Goal: Communication & Community: Share content

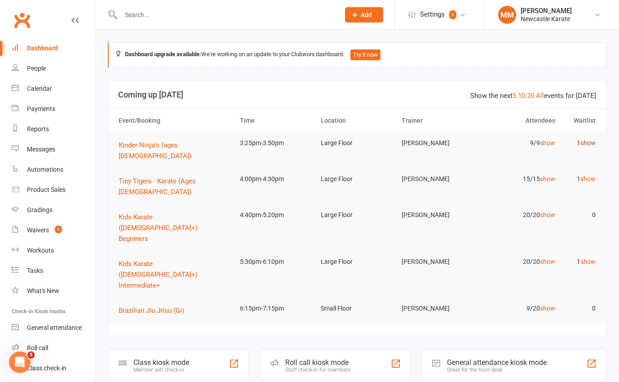
click at [589, 142] on link "show" at bounding box center [588, 142] width 15 height 7
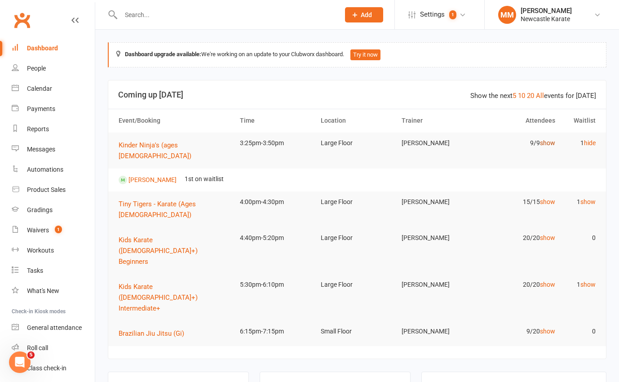
click at [541, 141] on link "show" at bounding box center [547, 142] width 15 height 7
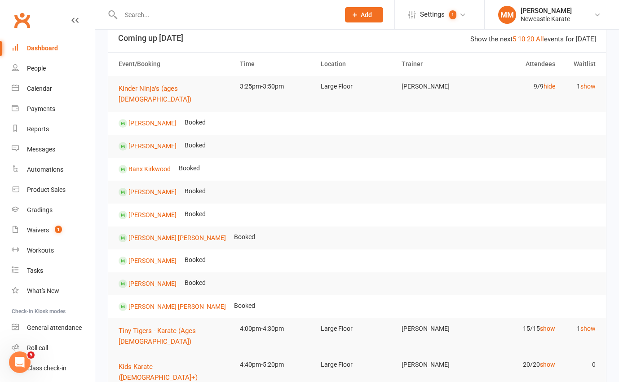
scroll to position [57, 0]
click at [583, 324] on link "show" at bounding box center [588, 327] width 15 height 7
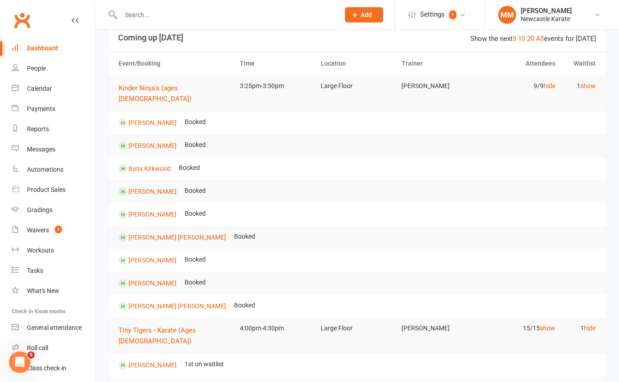
scroll to position [55, 0]
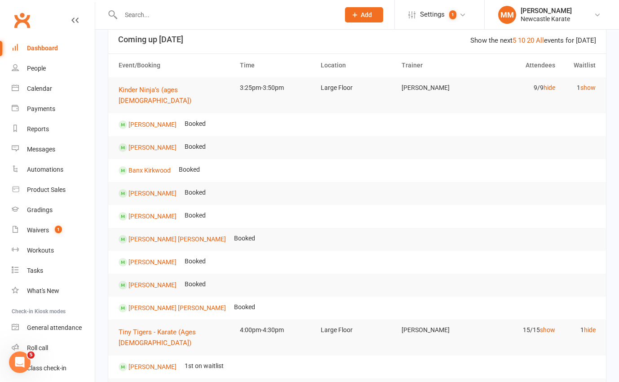
click at [25, 21] on link "Clubworx" at bounding box center [22, 20] width 22 height 22
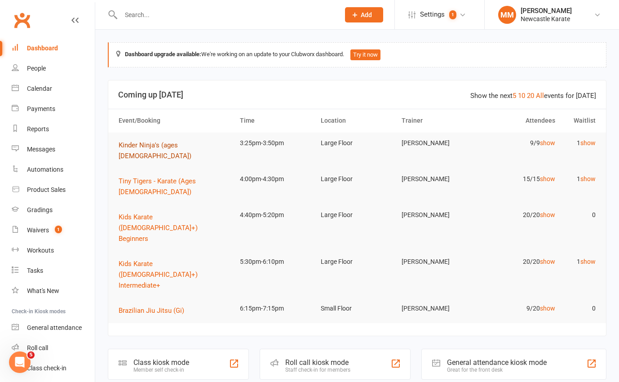
click at [173, 142] on span "Kinder Ninja's (ages 4-5)" at bounding box center [155, 150] width 73 height 19
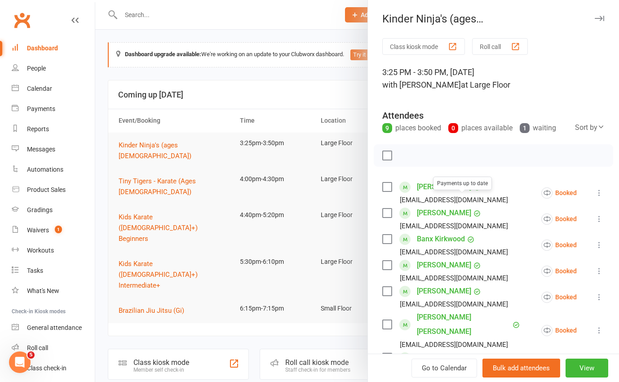
scroll to position [315, 0]
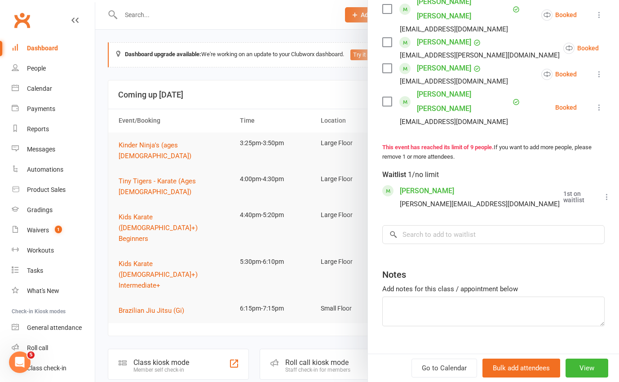
click at [603, 192] on icon at bounding box center [607, 196] width 9 height 9
click at [279, 33] on div at bounding box center [357, 191] width 524 height 382
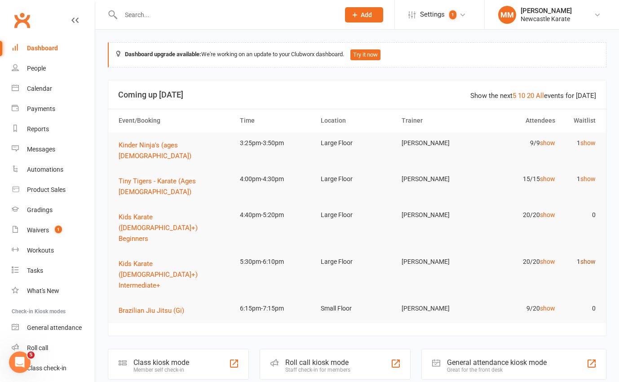
click at [592, 258] on link "show" at bounding box center [588, 261] width 15 height 7
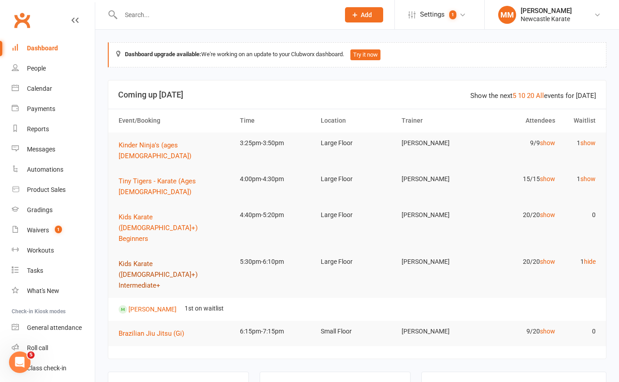
click at [155, 260] on span "Kids Karate ([DEMOGRAPHIC_DATA]+) Intermediate+" at bounding box center [158, 275] width 79 height 30
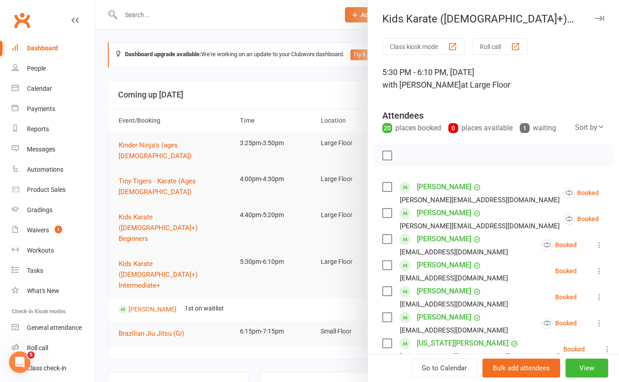
click at [179, 195] on div at bounding box center [357, 191] width 524 height 382
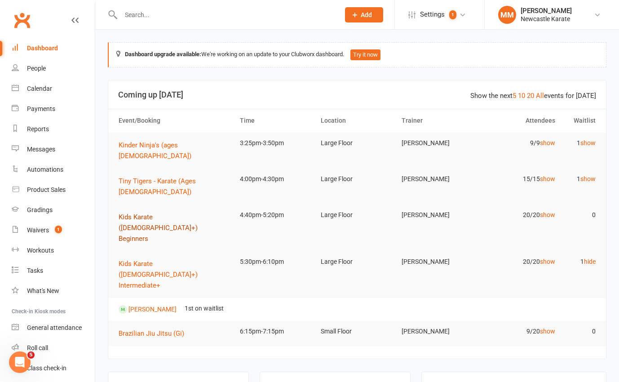
click at [179, 213] on span "Kids Karate ([DEMOGRAPHIC_DATA]+) Beginners" at bounding box center [158, 228] width 79 height 30
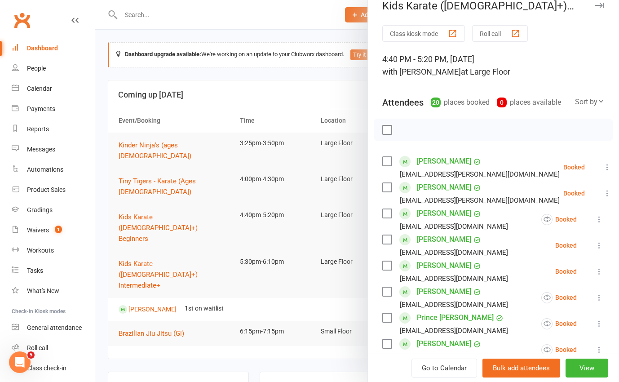
scroll to position [0, 0]
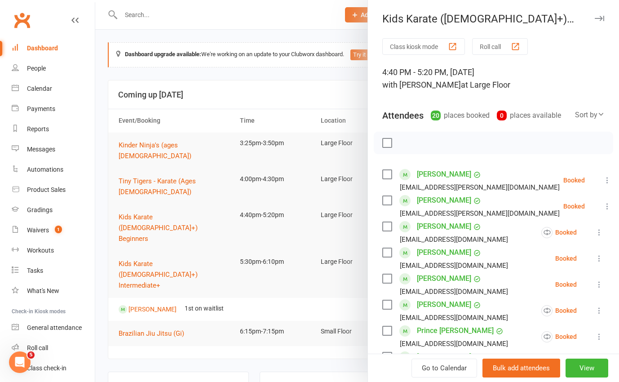
click at [235, 98] on div at bounding box center [357, 191] width 524 height 382
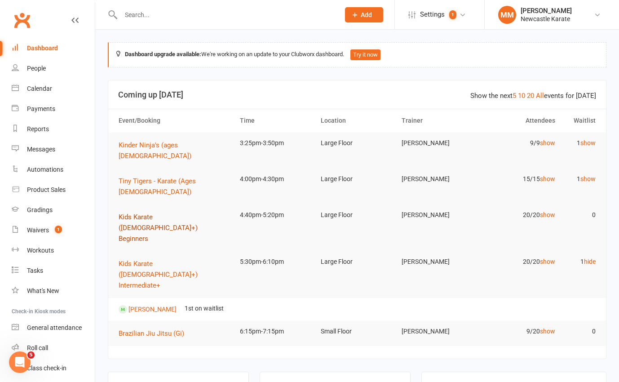
click at [180, 213] on span "Kids Karate ([DEMOGRAPHIC_DATA]+) Beginners" at bounding box center [158, 228] width 79 height 30
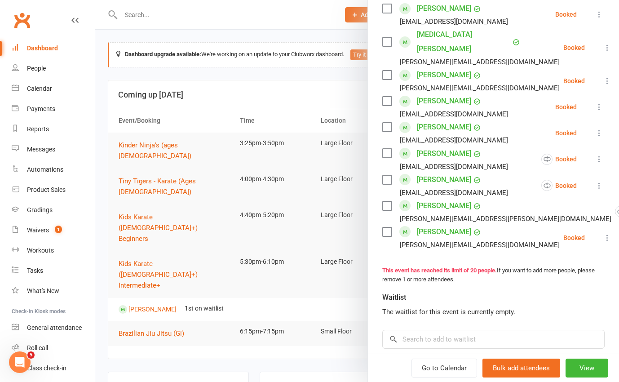
scroll to position [464, 0]
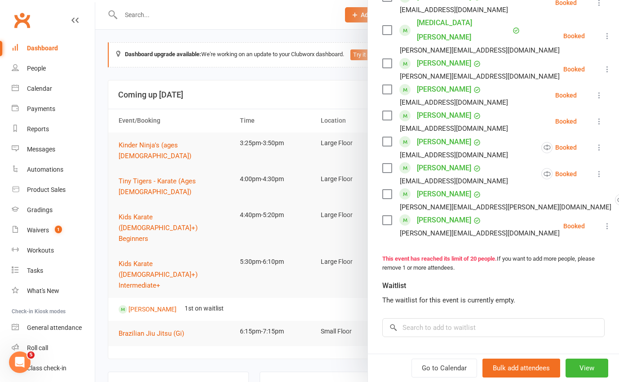
click at [439, 213] on link "Logan Yates" at bounding box center [444, 220] width 54 height 14
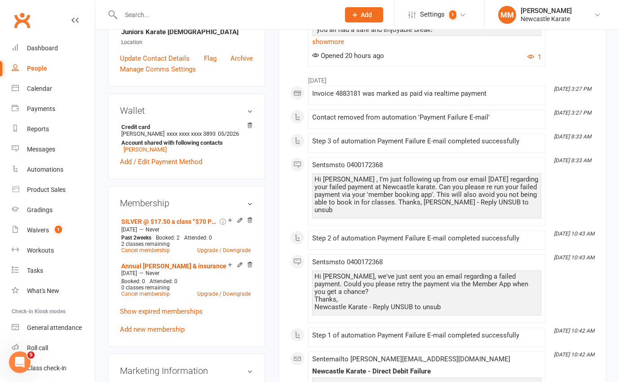
scroll to position [236, 0]
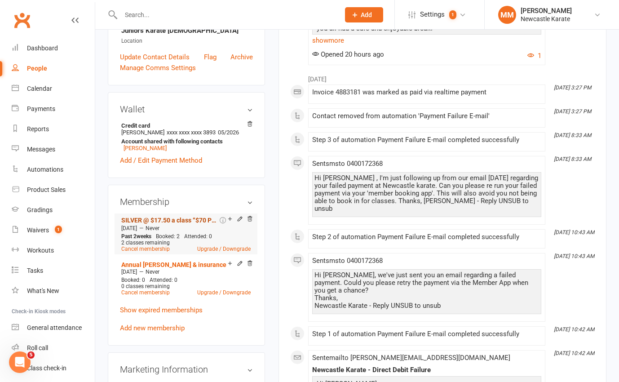
click at [192, 224] on link "SILVER @ $17.50 a class “$70 Paid fortnightly” (1 style / 4 classes a fortnight)" at bounding box center [169, 220] width 97 height 7
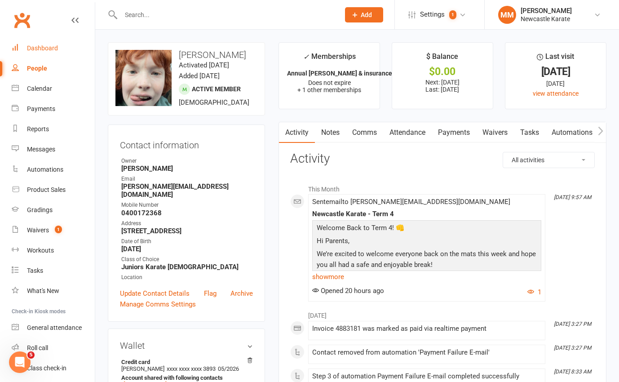
click at [48, 47] on div "Dashboard" at bounding box center [42, 47] width 31 height 7
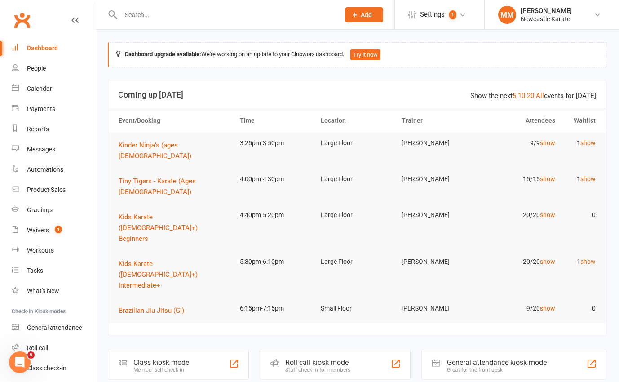
scroll to position [2, 0]
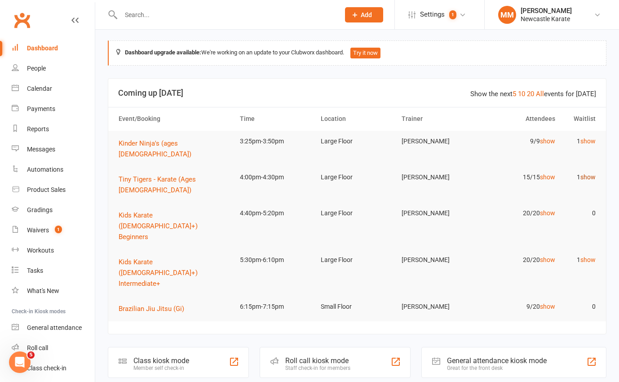
click at [593, 173] on link "show" at bounding box center [588, 176] width 15 height 7
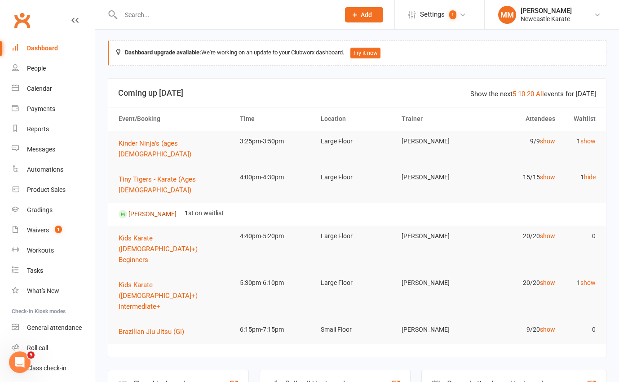
click at [159, 210] on link "[PERSON_NAME]" at bounding box center [153, 213] width 48 height 7
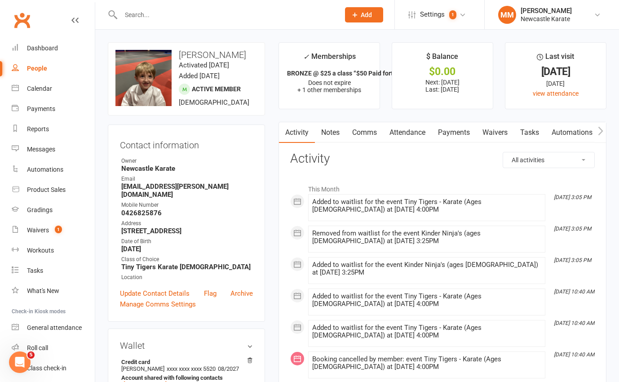
click at [21, 13] on link "Clubworx" at bounding box center [22, 20] width 22 height 22
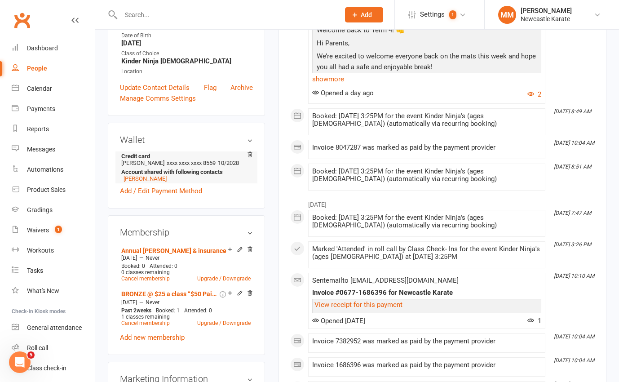
scroll to position [199, 0]
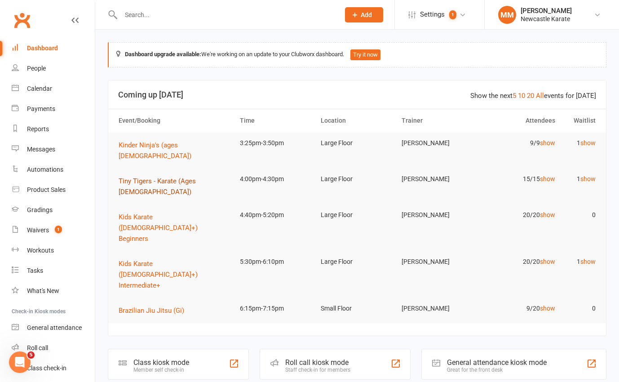
click at [179, 177] on span "Tiny Tigers - Karate (Ages [DEMOGRAPHIC_DATA])" at bounding box center [157, 186] width 77 height 19
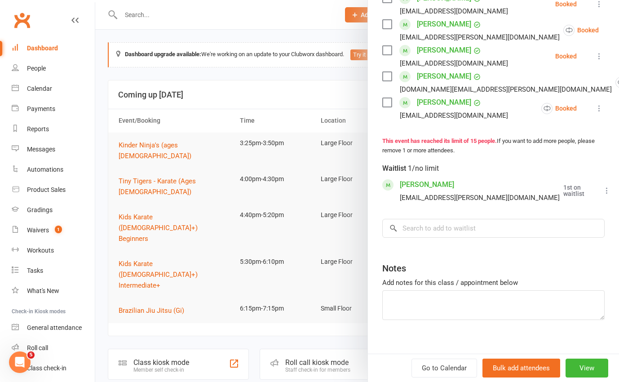
scroll to position [472, 0]
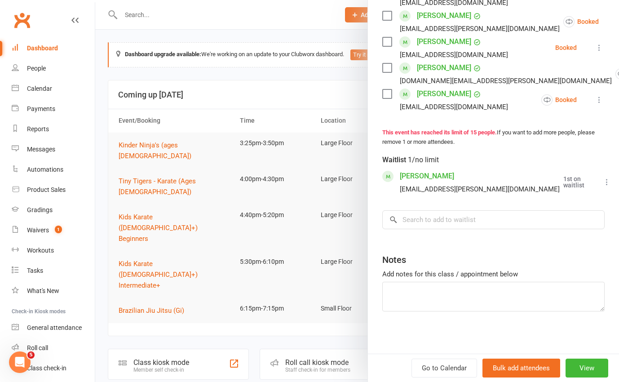
click at [602, 177] on button at bounding box center [607, 182] width 11 height 11
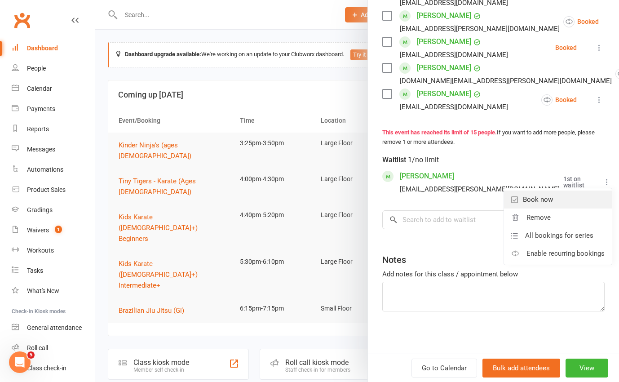
click at [553, 194] on link "Book now" at bounding box center [558, 200] width 108 height 18
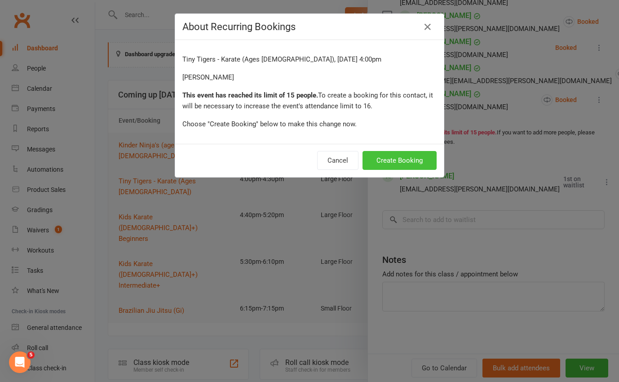
click at [406, 158] on button "Create Booking" at bounding box center [400, 160] width 74 height 19
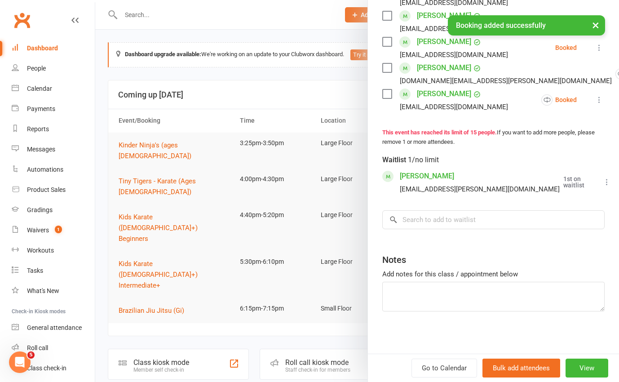
scroll to position [460, 0]
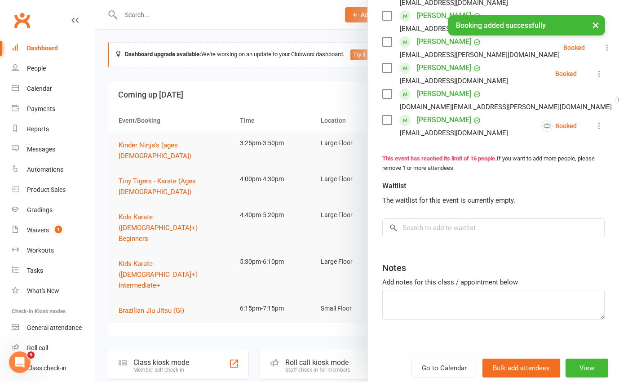
click at [214, 113] on div at bounding box center [357, 191] width 524 height 382
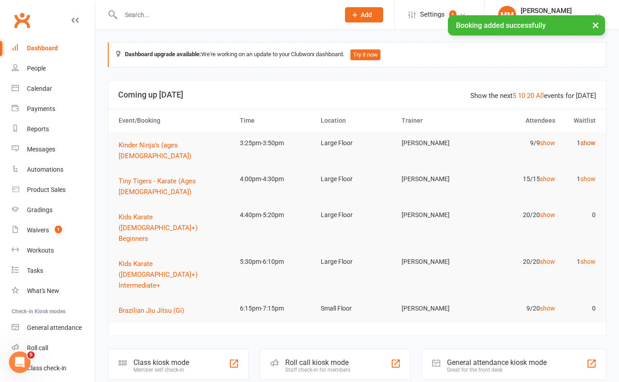
click at [587, 140] on link "show" at bounding box center [588, 142] width 15 height 7
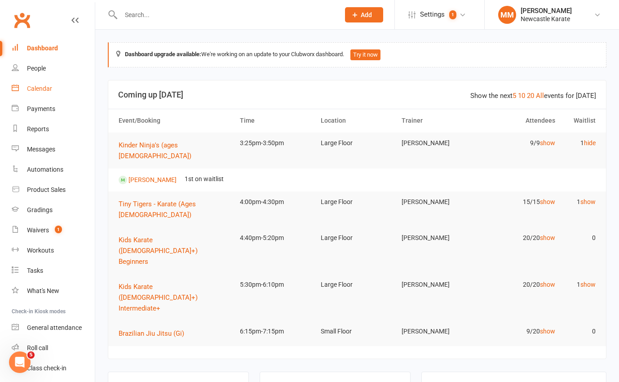
click at [43, 84] on link "Calendar" at bounding box center [53, 89] width 83 height 20
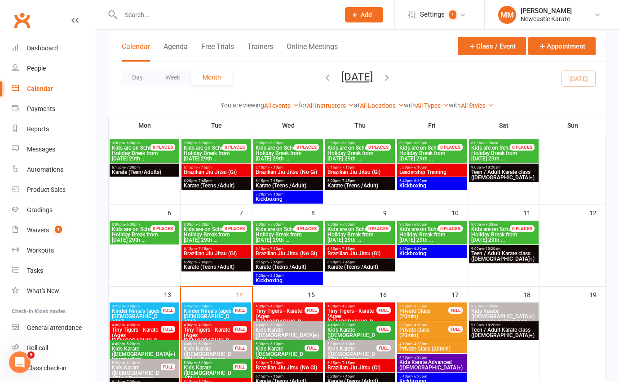
scroll to position [68, 0]
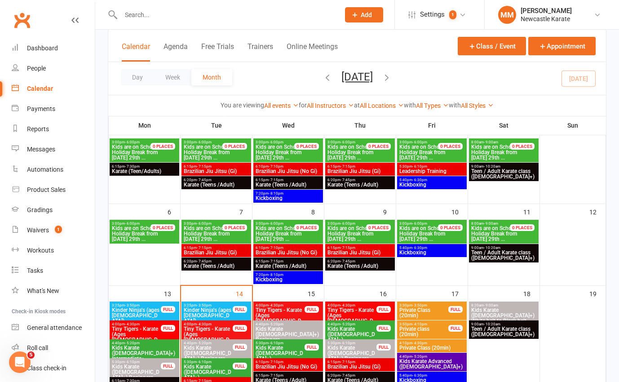
click at [203, 304] on span "- 3:50pm" at bounding box center [204, 305] width 15 height 4
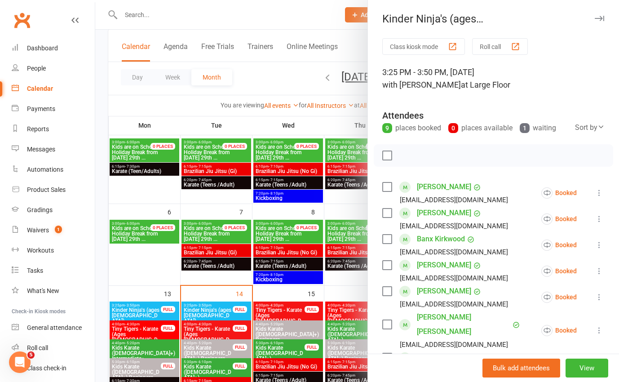
scroll to position [315, 0]
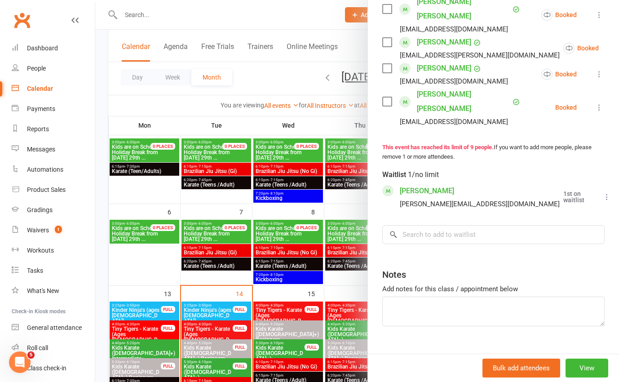
click at [603, 192] on icon at bounding box center [607, 196] width 9 height 9
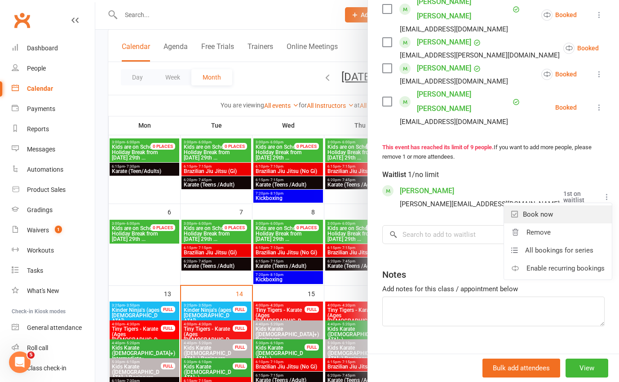
click at [537, 205] on link "Book now" at bounding box center [558, 214] width 108 height 18
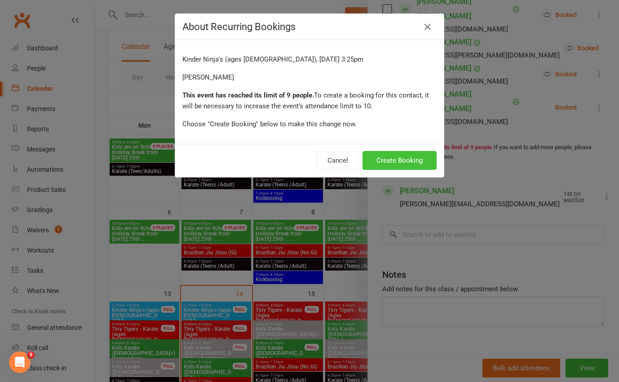
click at [407, 157] on button "Create Booking" at bounding box center [400, 160] width 74 height 19
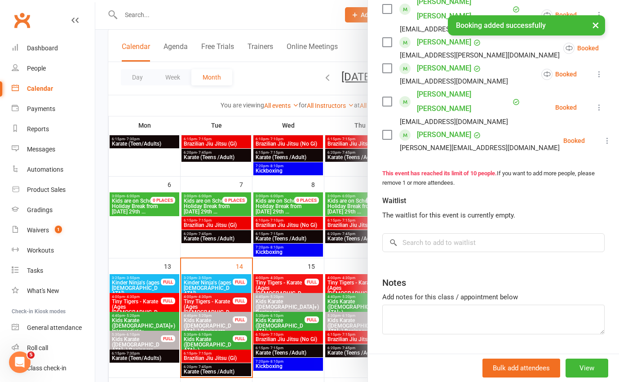
scroll to position [98, 0]
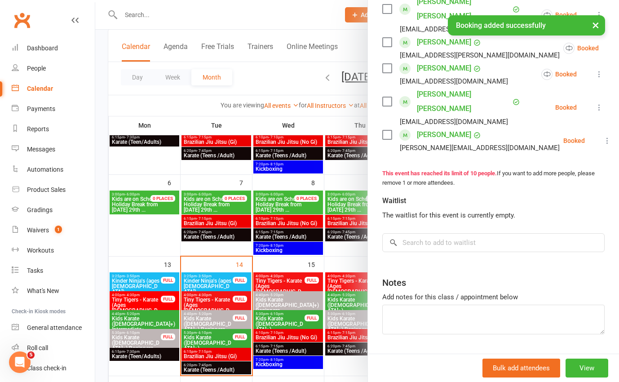
click at [221, 300] on div at bounding box center [357, 191] width 524 height 382
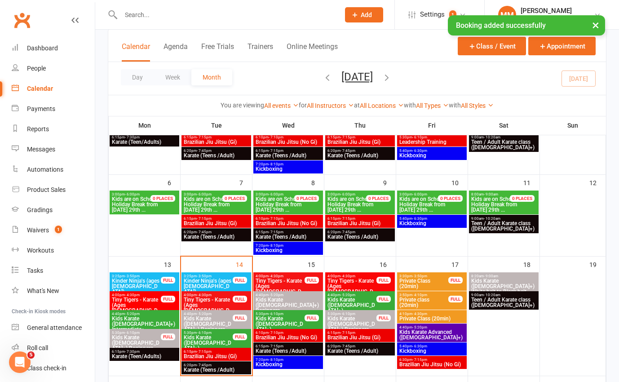
click at [222, 315] on span "4:40pm - 5:20pm" at bounding box center [208, 314] width 50 height 4
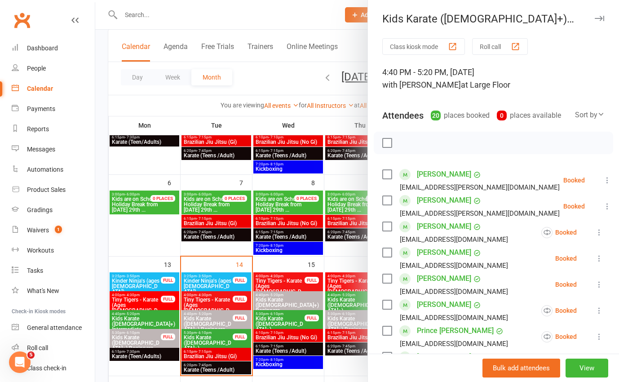
click at [159, 240] on div at bounding box center [357, 191] width 524 height 382
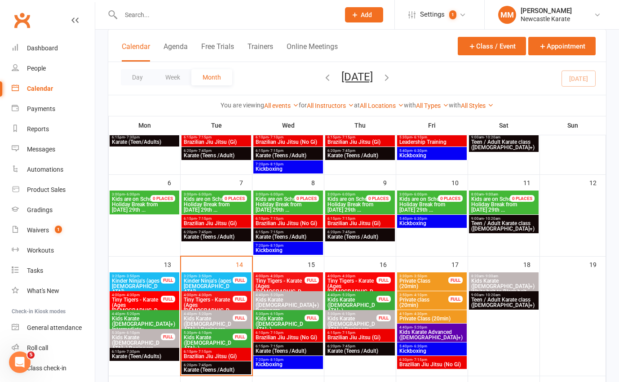
click at [222, 332] on span "5:30pm - 6:10pm" at bounding box center [208, 333] width 50 height 4
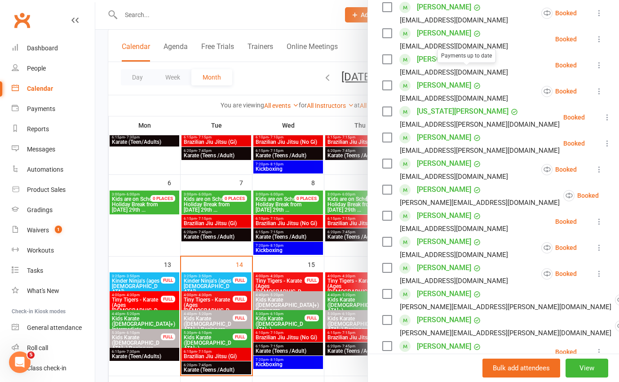
scroll to position [0, 0]
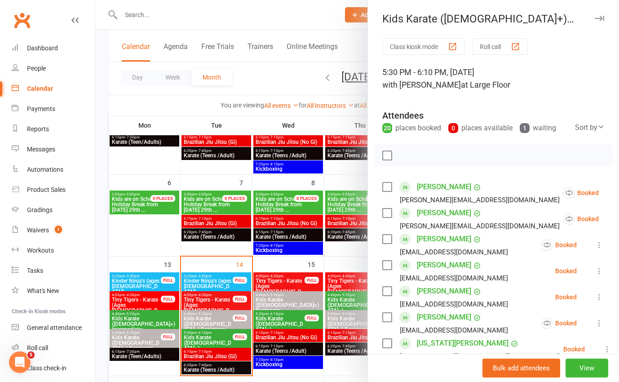
click at [141, 102] on div at bounding box center [357, 191] width 524 height 382
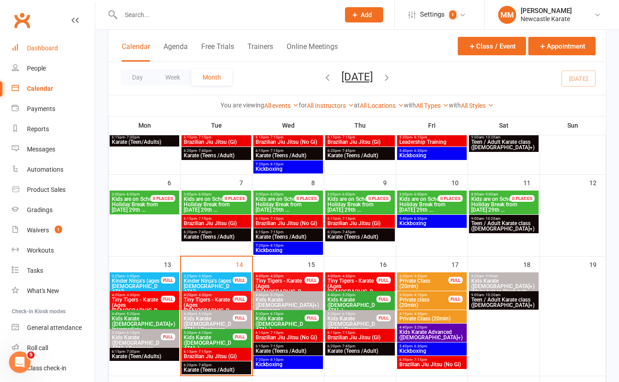
click at [35, 42] on link "Dashboard" at bounding box center [53, 48] width 83 height 20
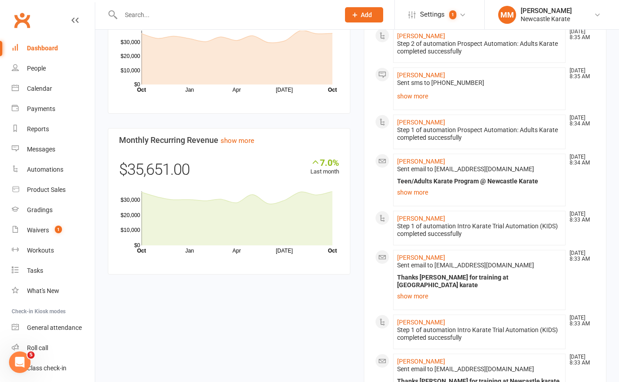
scroll to position [731, 0]
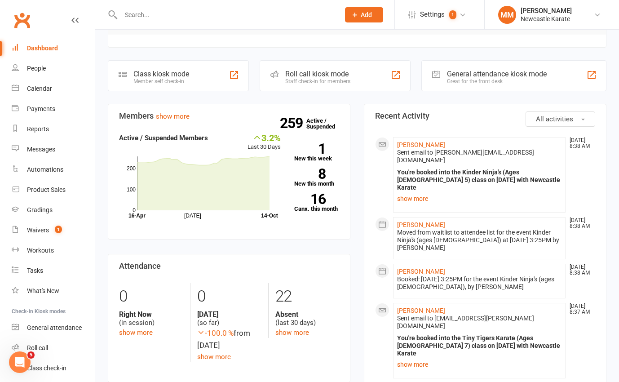
scroll to position [89, 0]
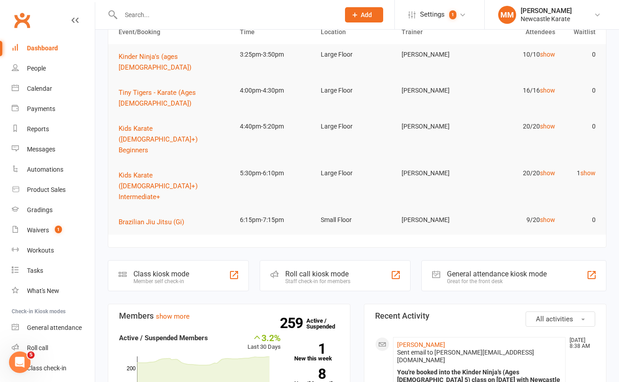
click at [31, 18] on link "Clubworx" at bounding box center [22, 20] width 22 height 22
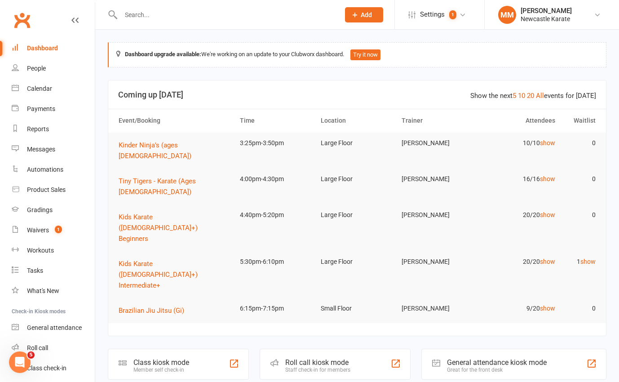
click at [22, 16] on link "Clubworx" at bounding box center [22, 20] width 22 height 22
click at [18, 23] on link "Clubworx" at bounding box center [22, 20] width 22 height 22
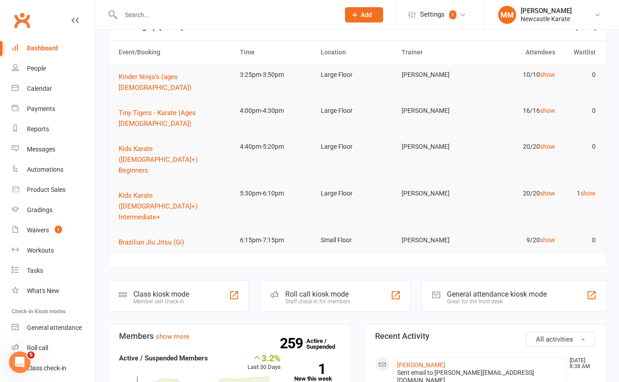
scroll to position [82, 0]
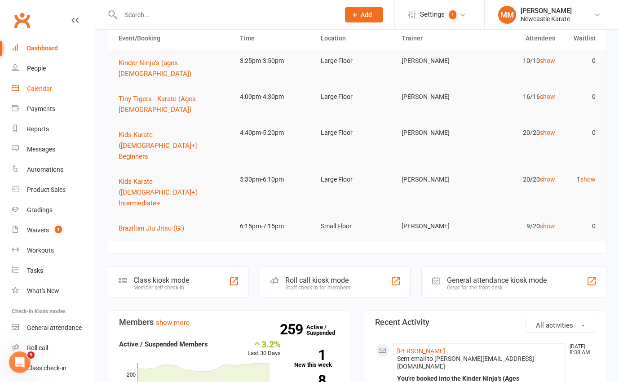
click at [40, 83] on link "Calendar" at bounding box center [53, 89] width 83 height 20
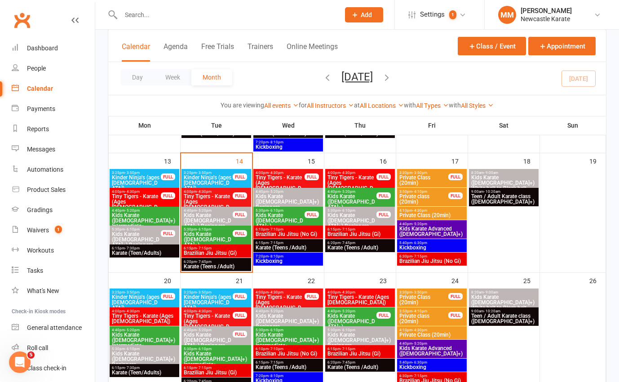
scroll to position [196, 0]
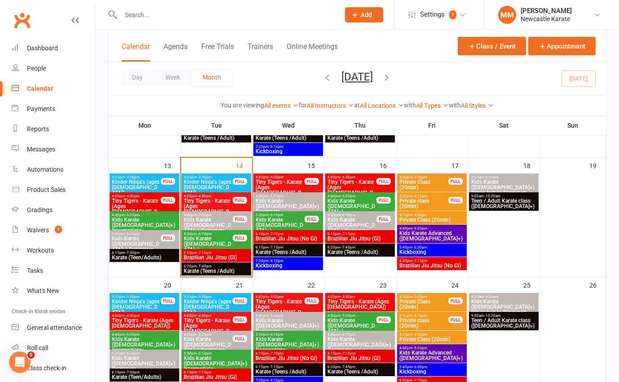
click at [146, 182] on span "Kinder Ninja's (ages [DEMOGRAPHIC_DATA])" at bounding box center [136, 187] width 50 height 16
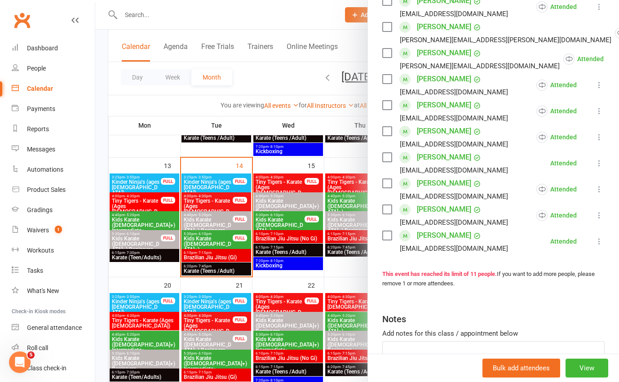
scroll to position [203, 0]
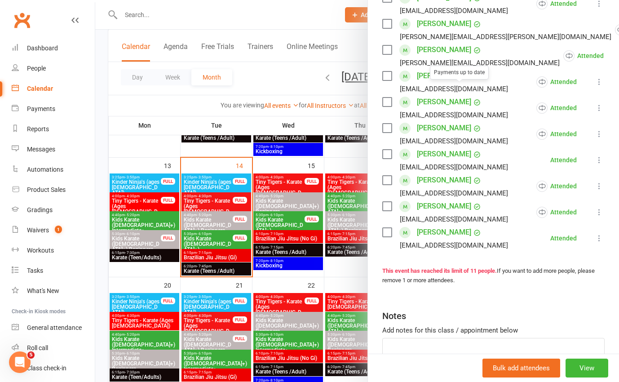
click at [126, 101] on div at bounding box center [357, 191] width 524 height 382
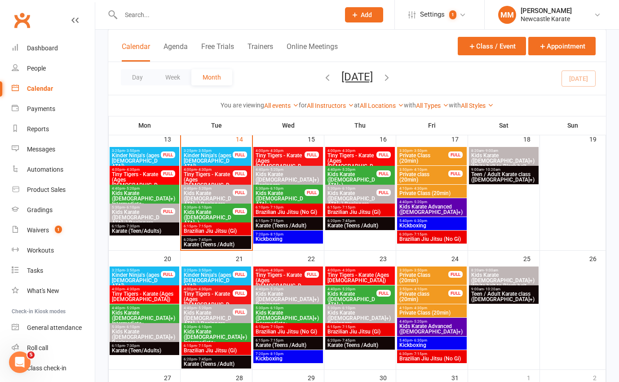
scroll to position [224, 0]
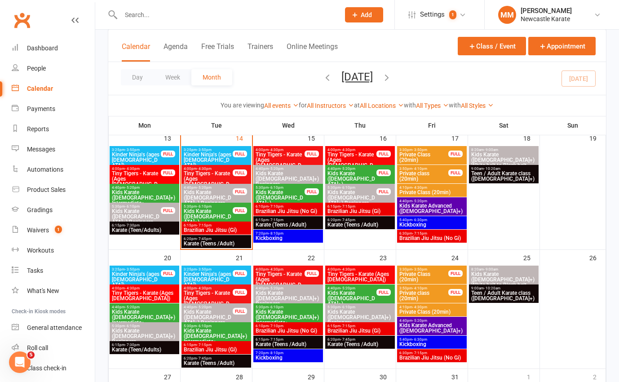
click at [222, 190] on span "Kids Karate ([DEMOGRAPHIC_DATA]+) Beginners" at bounding box center [208, 198] width 50 height 16
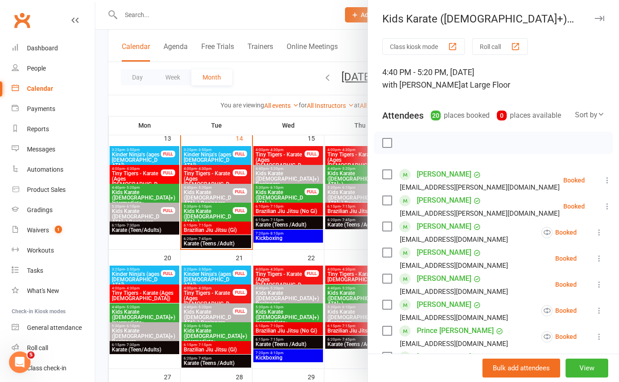
click at [219, 175] on div at bounding box center [357, 191] width 524 height 382
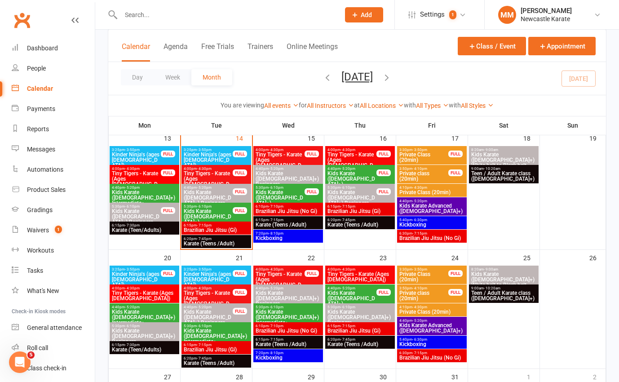
click at [215, 175] on span "Tiny Tigers - Karate (Ages [DEMOGRAPHIC_DATA])" at bounding box center [208, 182] width 50 height 22
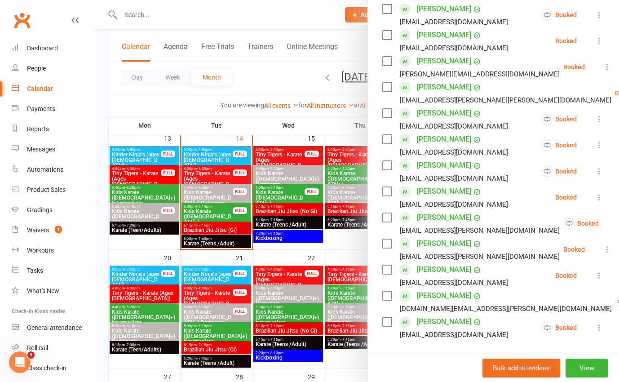
scroll to position [245, 0]
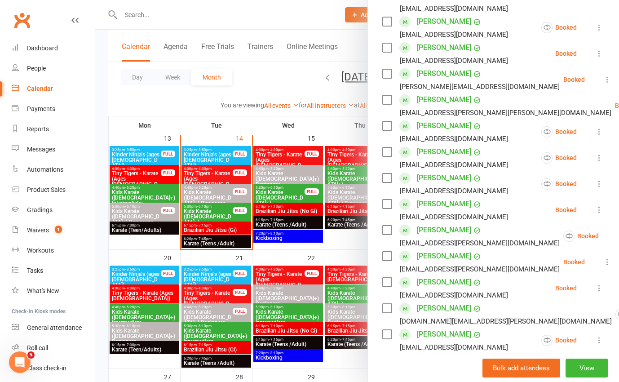
click at [270, 80] on div at bounding box center [357, 191] width 524 height 382
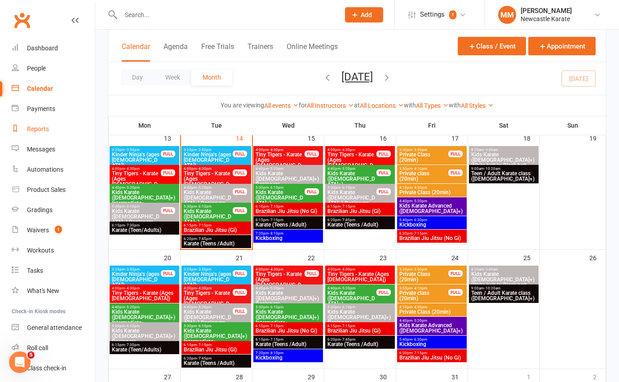
click at [36, 126] on div "Reports" at bounding box center [38, 128] width 22 height 7
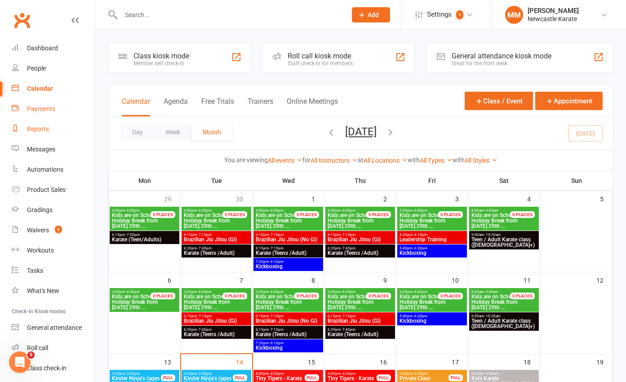
select select "100"
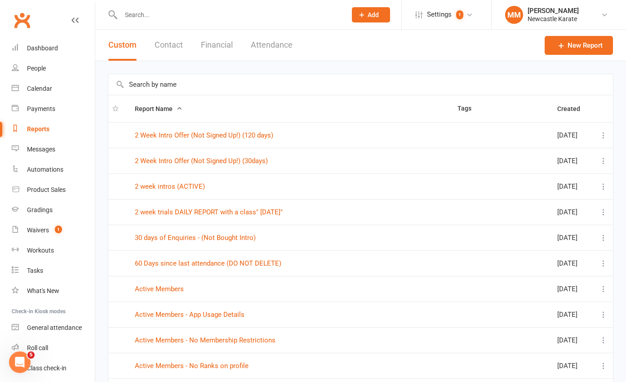
click at [218, 41] on button "Financial" at bounding box center [217, 45] width 32 height 31
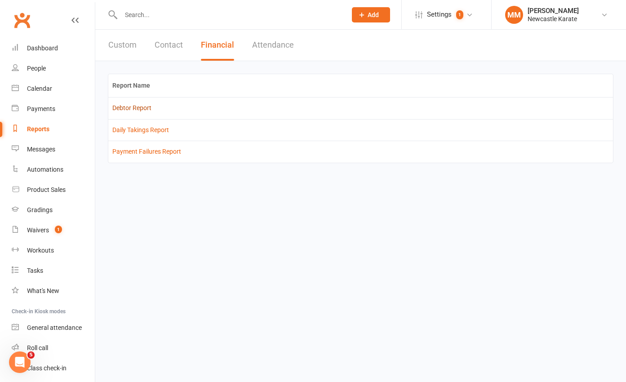
click at [132, 109] on link "Debtor Report" at bounding box center [131, 107] width 39 height 7
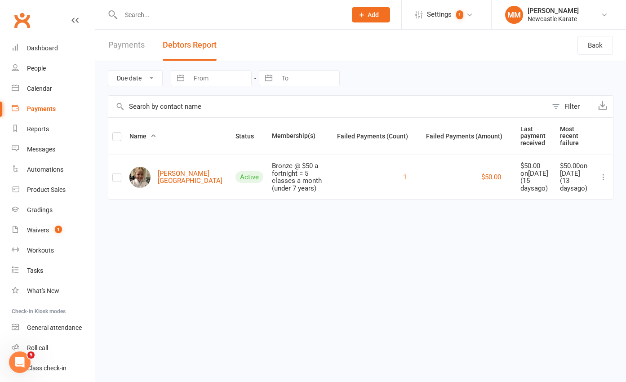
click at [15, 18] on link "Clubworx" at bounding box center [22, 20] width 22 height 22
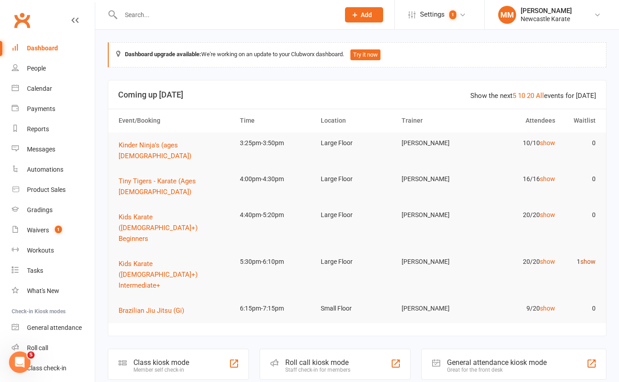
click at [589, 258] on link "show" at bounding box center [588, 261] width 15 height 7
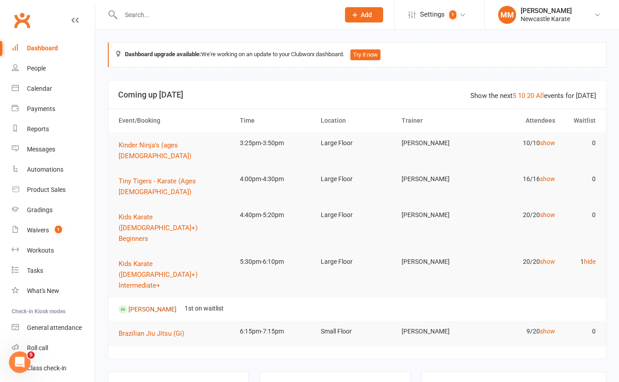
click at [142, 305] on link "[PERSON_NAME]" at bounding box center [153, 308] width 48 height 7
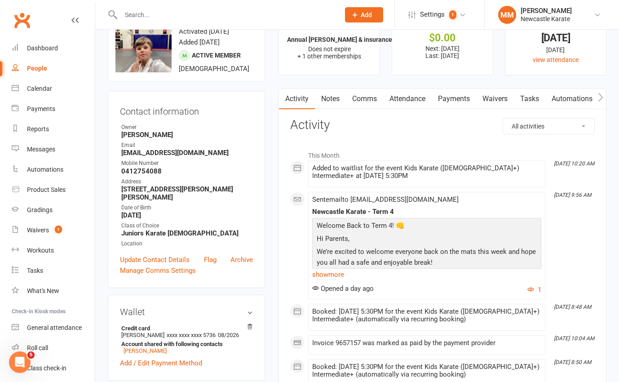
click at [403, 98] on link "Attendance" at bounding box center [407, 99] width 49 height 21
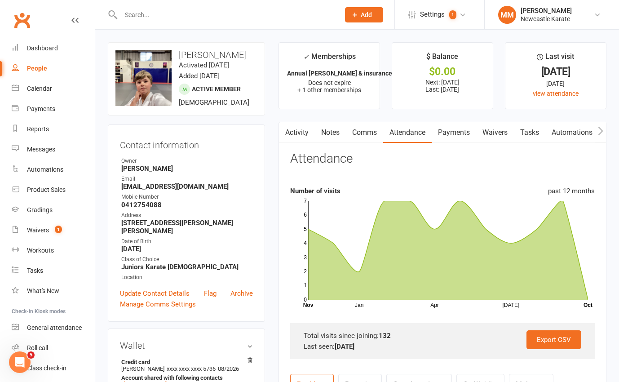
click at [21, 15] on link "Clubworx" at bounding box center [22, 20] width 22 height 22
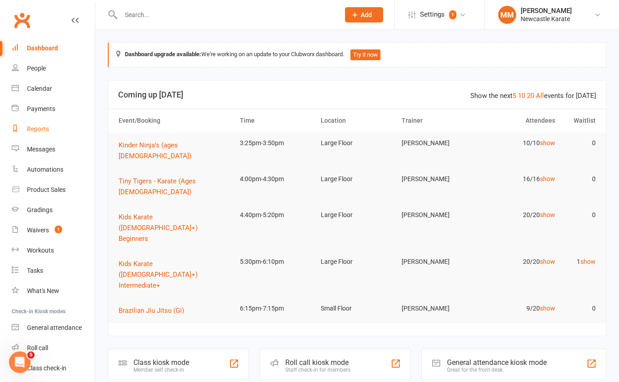
click at [47, 129] on div "Reports" at bounding box center [38, 128] width 22 height 7
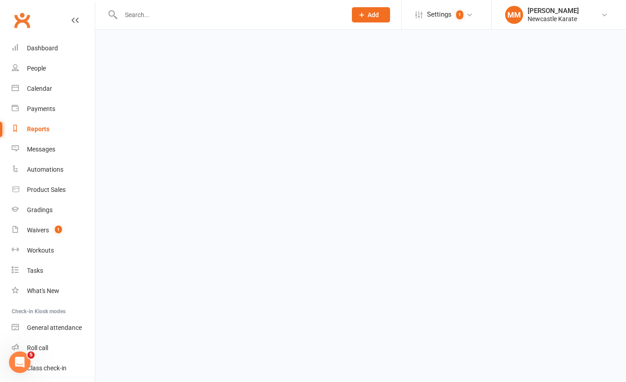
select select "100"
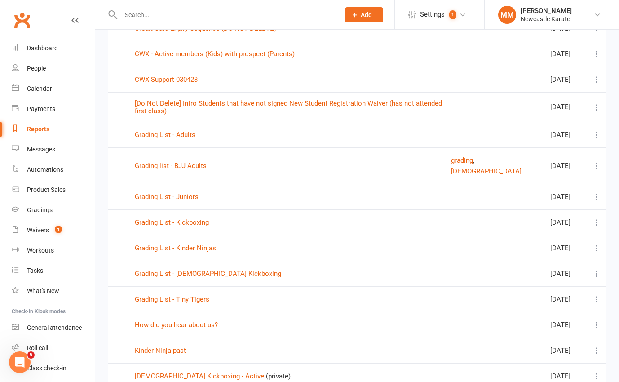
scroll to position [850, 0]
click at [178, 198] on link "Grading List - Juniors" at bounding box center [167, 196] width 64 height 8
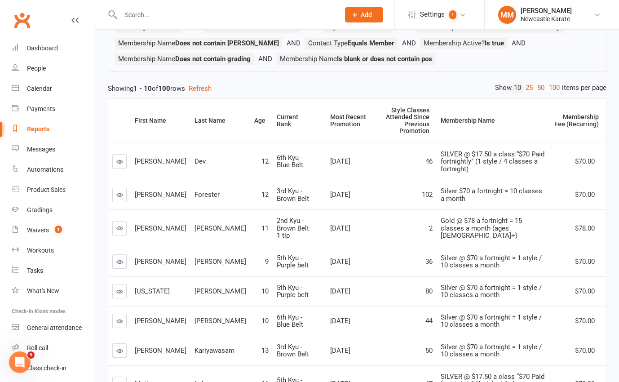
scroll to position [84, 0]
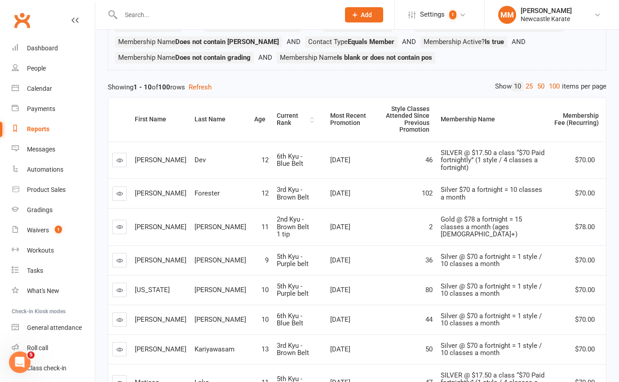
click at [277, 115] on div "Current Rank" at bounding box center [292, 119] width 31 height 14
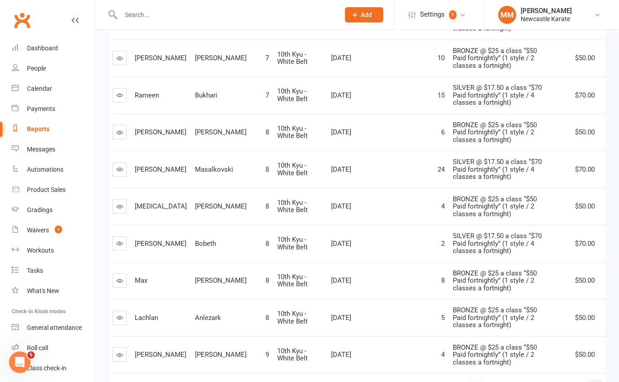
scroll to position [278, 0]
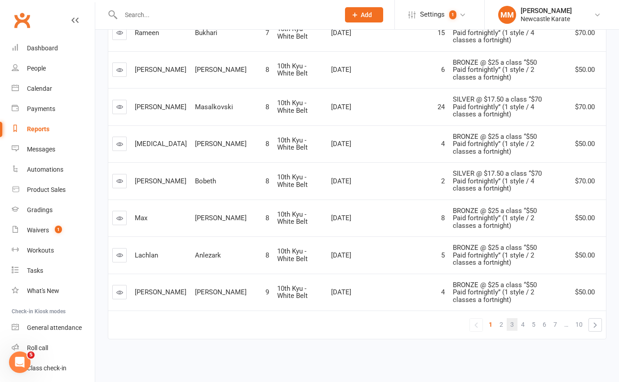
click at [514, 327] on link "3" at bounding box center [512, 324] width 11 height 13
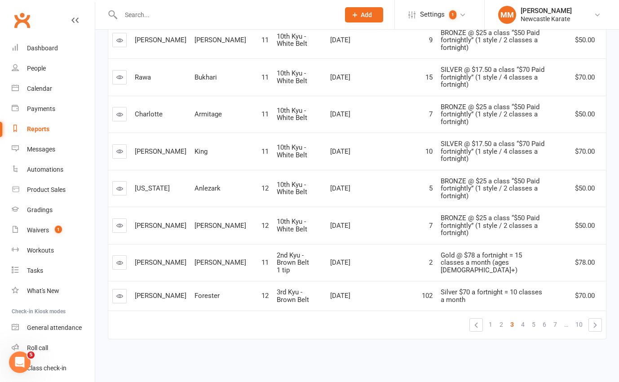
scroll to position [271, 0]
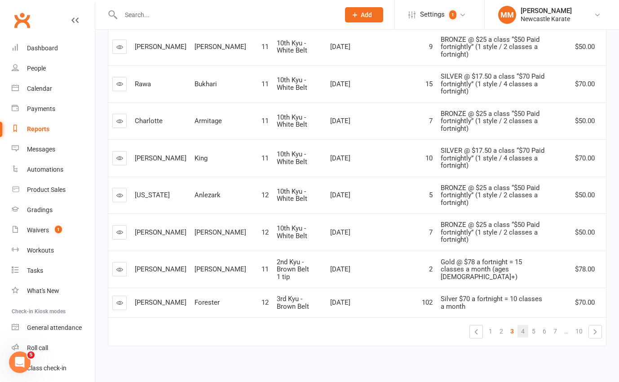
click at [525, 325] on link "4" at bounding box center [523, 331] width 11 height 13
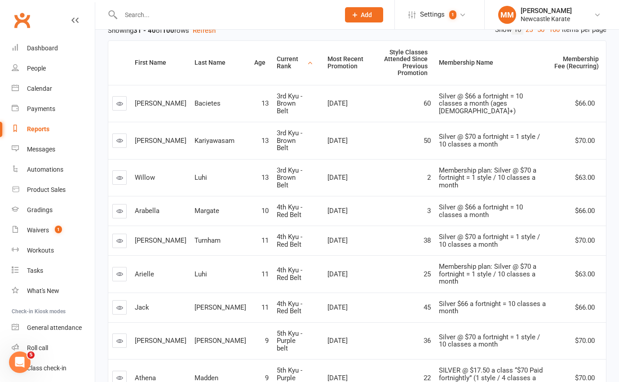
scroll to position [0, 0]
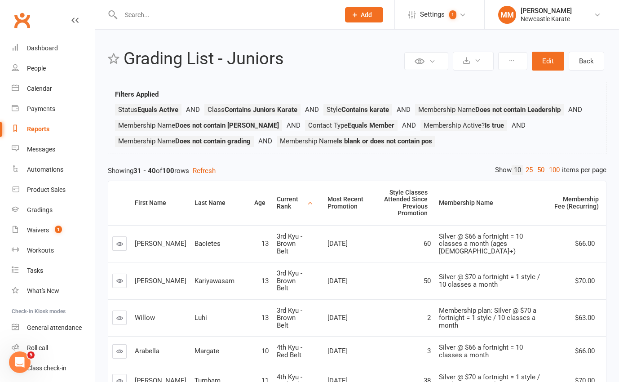
click at [277, 200] on div "Current Rank" at bounding box center [291, 203] width 28 height 14
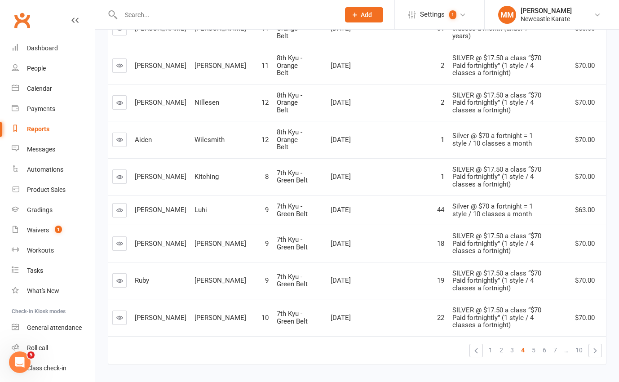
scroll to position [248, 0]
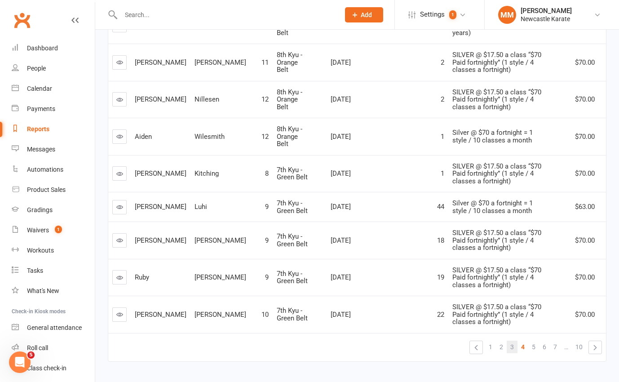
click at [514, 341] on link "3" at bounding box center [512, 347] width 11 height 13
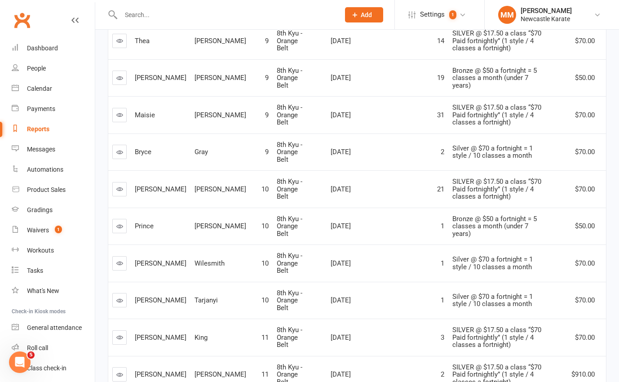
scroll to position [202, 0]
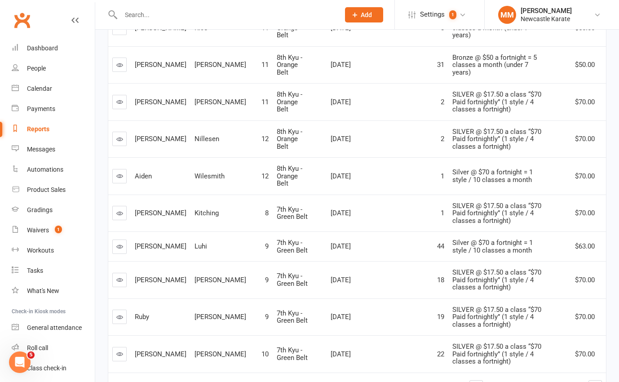
scroll to position [210, 0]
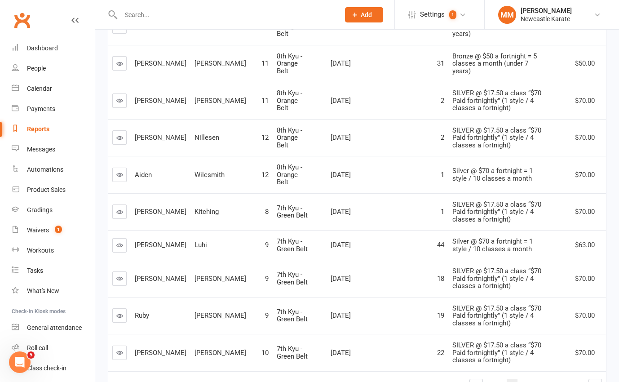
click at [511, 379] on span "3" at bounding box center [512, 385] width 4 height 13
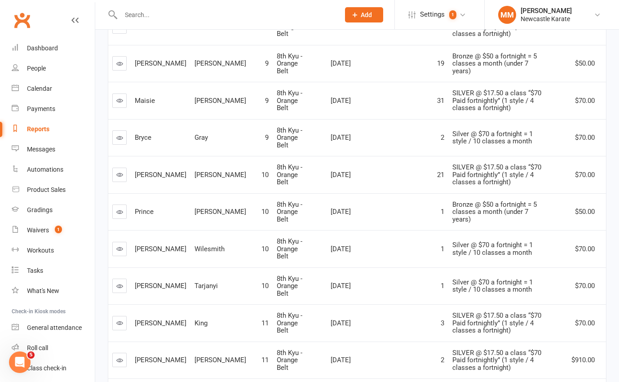
scroll to position [212, 0]
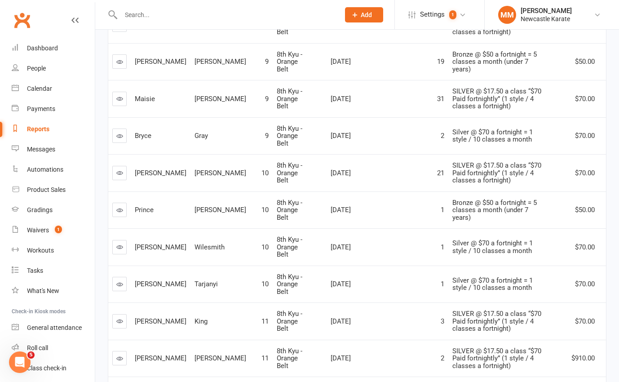
click at [24, 14] on link "Clubworx" at bounding box center [22, 20] width 22 height 22
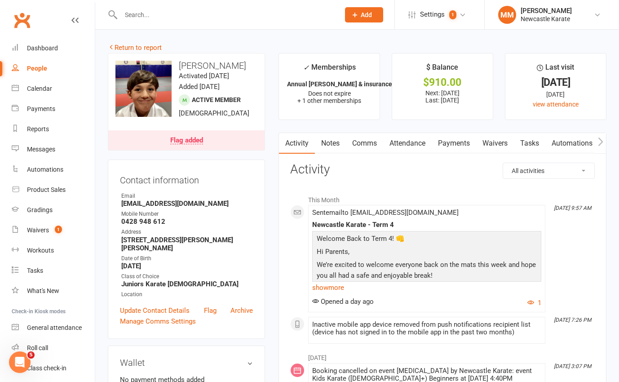
click at [406, 142] on link "Attendance" at bounding box center [407, 143] width 49 height 21
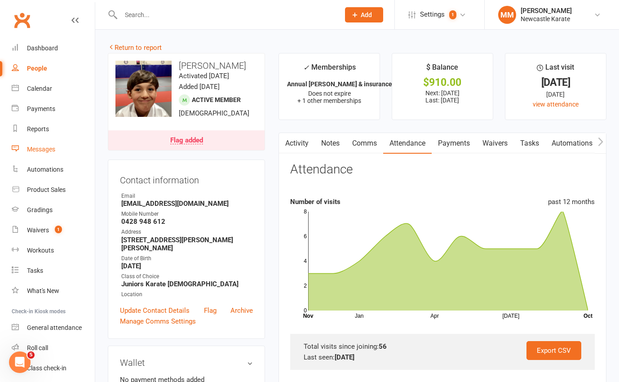
click at [48, 147] on div "Messages" at bounding box center [41, 149] width 28 height 7
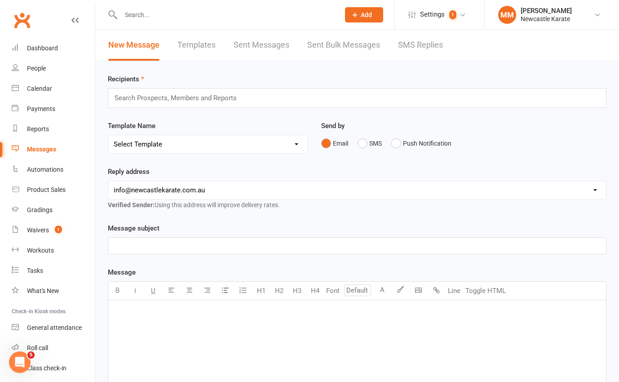
click at [199, 97] on input "text" at bounding box center [180, 98] width 132 height 12
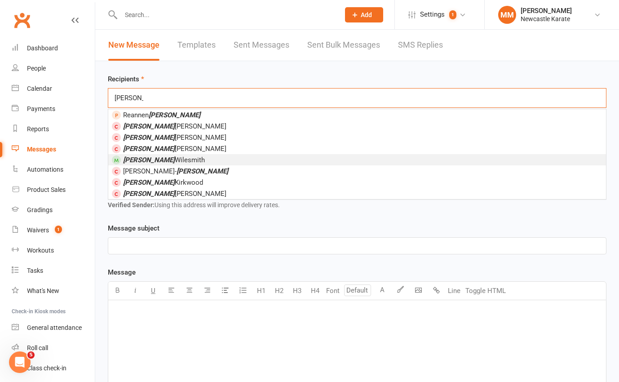
type input "harper"
click at [172, 156] on span "Harper Wilesmith" at bounding box center [164, 160] width 82 height 8
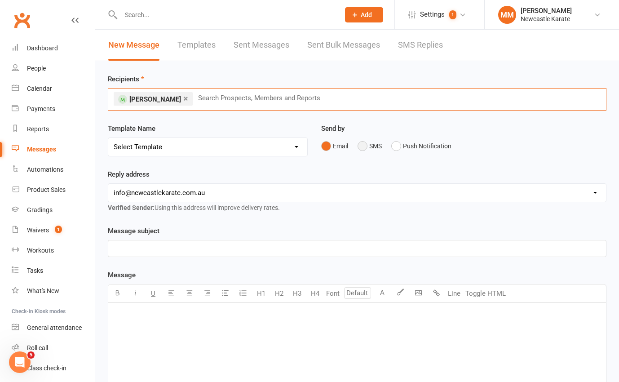
click at [362, 145] on button "SMS" at bounding box center [370, 145] width 24 height 17
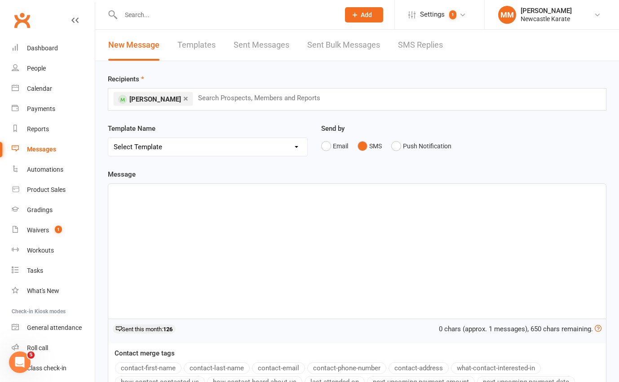
click at [168, 210] on div "﻿" at bounding box center [357, 251] width 498 height 135
click at [44, 46] on div "Dashboard" at bounding box center [42, 47] width 31 height 7
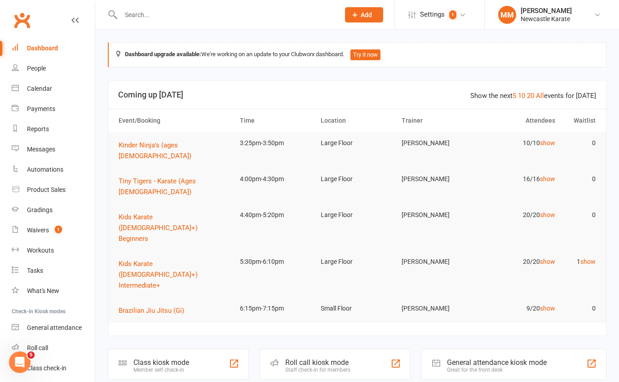
click at [23, 20] on link "Clubworx" at bounding box center [22, 20] width 22 height 22
click at [160, 17] on input "text" at bounding box center [225, 15] width 215 height 13
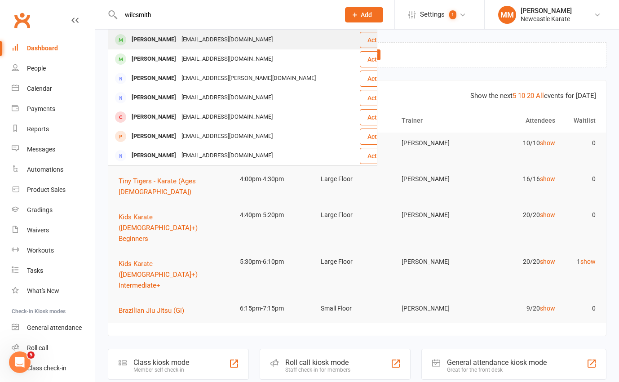
type input "wilesmith"
click at [173, 38] on div "Harper Wilesmith" at bounding box center [154, 39] width 50 height 13
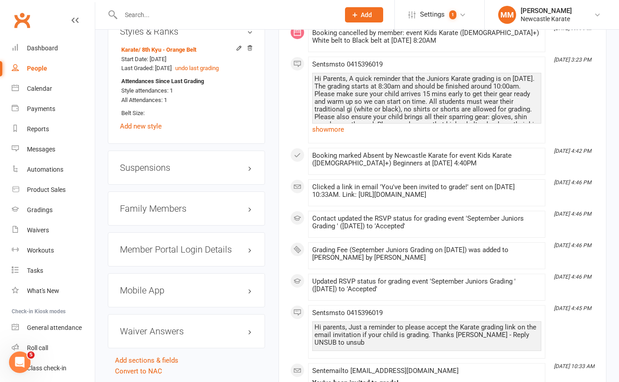
scroll to position [713, 0]
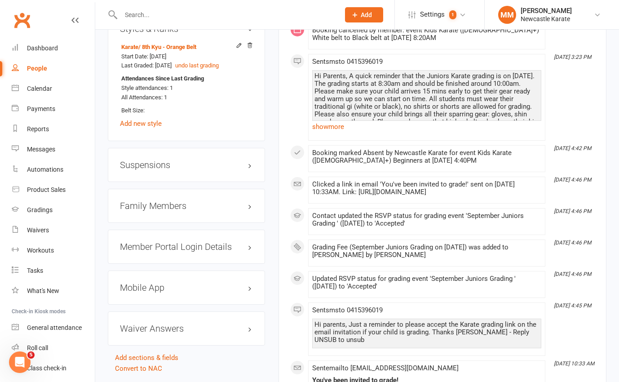
click at [172, 211] on h3 "Family Members" at bounding box center [186, 206] width 133 height 10
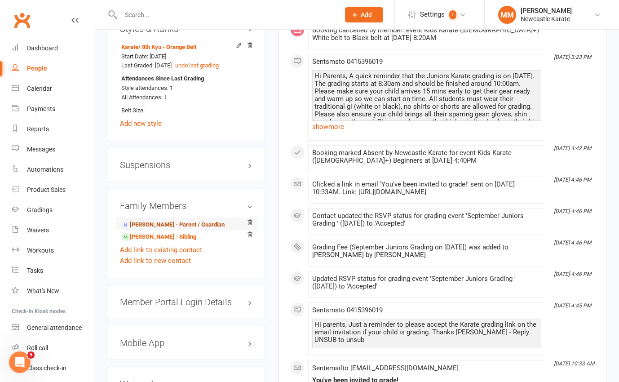
click at [167, 230] on link "Kirsty Macfarlane - Parent / Guardian" at bounding box center [172, 224] width 103 height 9
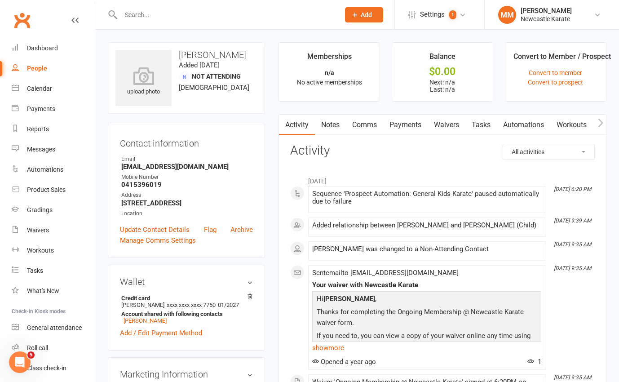
click at [367, 126] on link "Comms" at bounding box center [364, 125] width 37 height 21
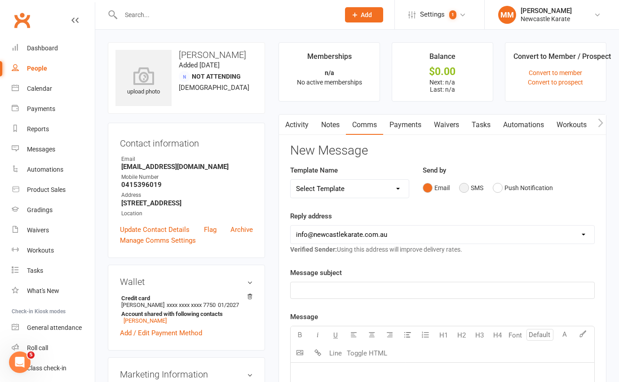
click at [463, 186] on button "SMS" at bounding box center [471, 187] width 24 height 17
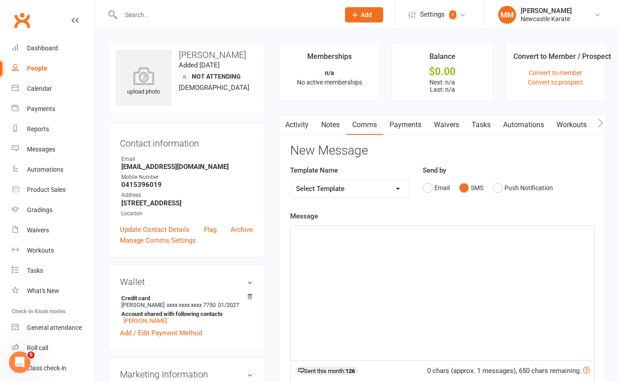
click at [337, 234] on p "﻿" at bounding box center [442, 233] width 293 height 11
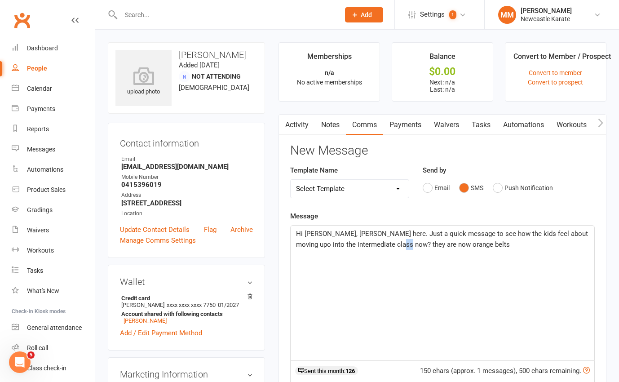
drag, startPoint x: 383, startPoint y: 244, endPoint x: 390, endPoint y: 243, distance: 7.4
click at [390, 243] on span "Hi Kristy, Sensei Marc here. Just a quick message to see how the kids feel abou…" at bounding box center [443, 239] width 294 height 19
drag, startPoint x: 386, startPoint y: 245, endPoint x: 483, endPoint y: 247, distance: 97.1
click at [483, 247] on p "Hi Kristy, Sensei Marc here. Just a quick message to see how the kids feel abou…" at bounding box center [442, 239] width 293 height 22
click at [535, 242] on span "Hi Kristy, Sensei Marc here. Just a quick message to see how the kids feel abou…" at bounding box center [443, 245] width 294 height 30
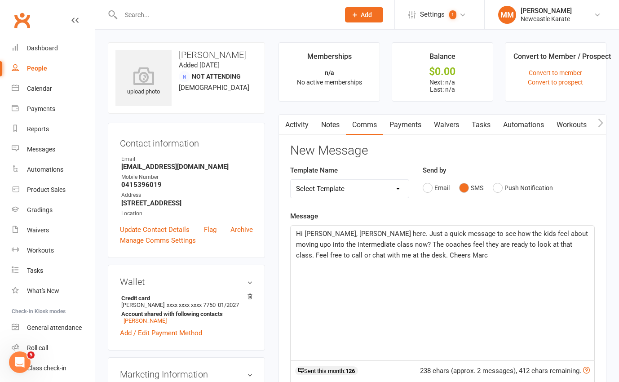
click at [570, 236] on span "Hi Kristy, Sensei Marc here. Just a quick message to see how the kids feel abou…" at bounding box center [443, 245] width 294 height 30
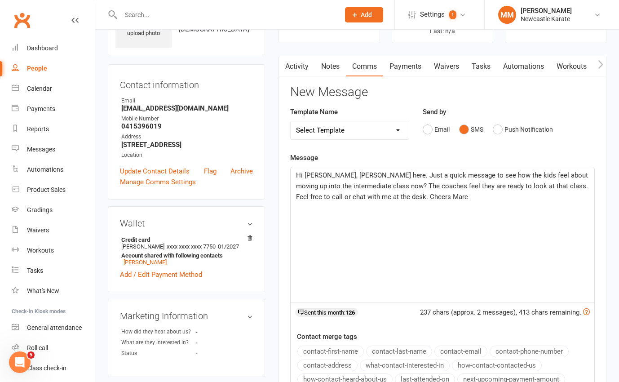
scroll to position [7, 0]
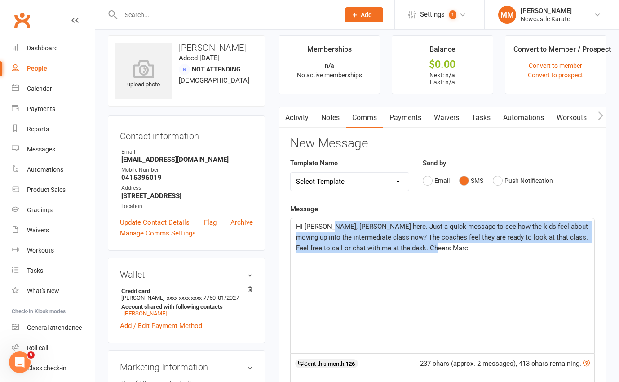
drag, startPoint x: 418, startPoint y: 249, endPoint x: 326, endPoint y: 228, distance: 94.8
click at [326, 228] on p "Hi Kristy, Sensei Marc here. Just a quick message to see how the kids feel abou…" at bounding box center [442, 237] width 293 height 32
copy span "Sensei Marc here. Just a quick message to see how the kids feel about moving up…"
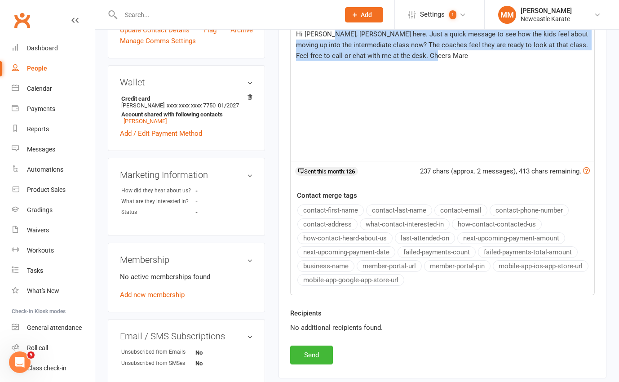
scroll to position [201, 0]
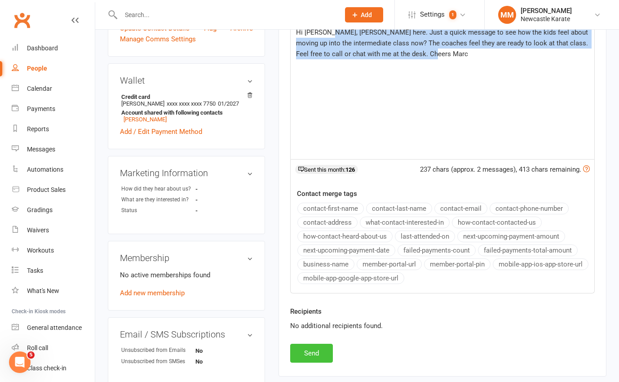
click at [321, 350] on button "Send" at bounding box center [311, 353] width 43 height 19
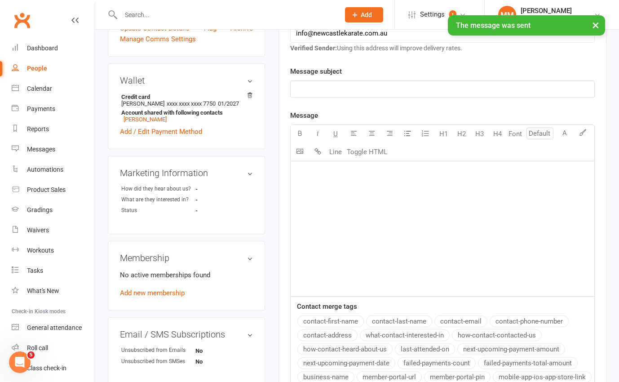
scroll to position [0, 0]
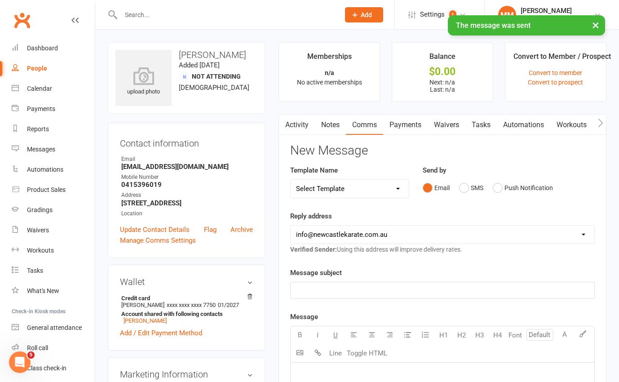
click at [136, 10] on input "text" at bounding box center [225, 15] width 215 height 13
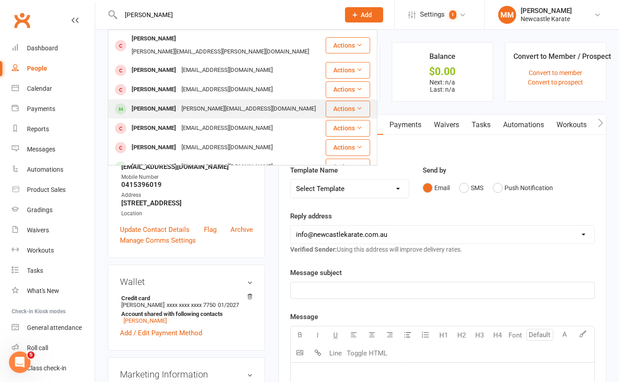
type input "Logan"
click at [179, 102] on div "[PERSON_NAME][EMAIL_ADDRESS][DOMAIN_NAME]" at bounding box center [249, 108] width 140 height 13
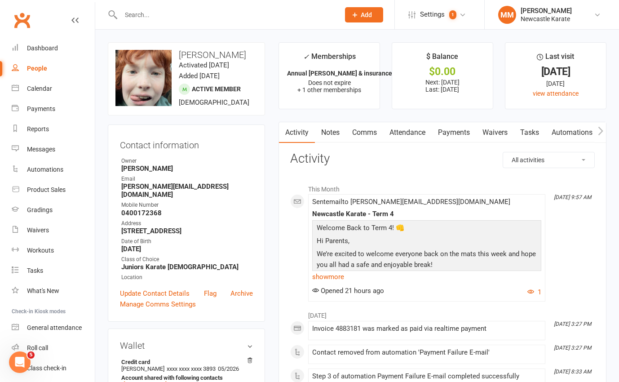
click at [369, 134] on link "Comms" at bounding box center [364, 132] width 37 height 21
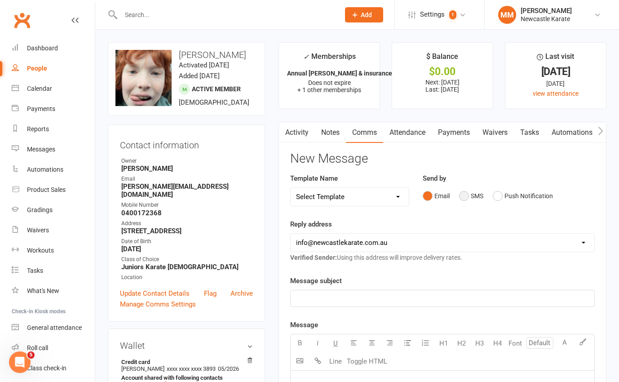
click at [468, 195] on button "SMS" at bounding box center [471, 195] width 24 height 17
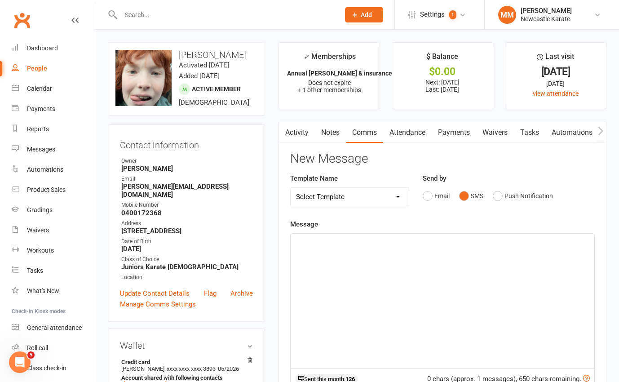
click at [345, 239] on p "﻿" at bounding box center [442, 241] width 293 height 11
paste div
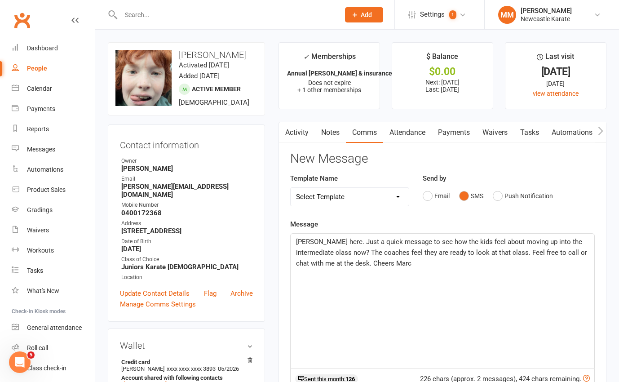
click at [297, 242] on span "Sensei Marc here. Just a quick message to see how the kids feel about moving up…" at bounding box center [442, 253] width 293 height 30
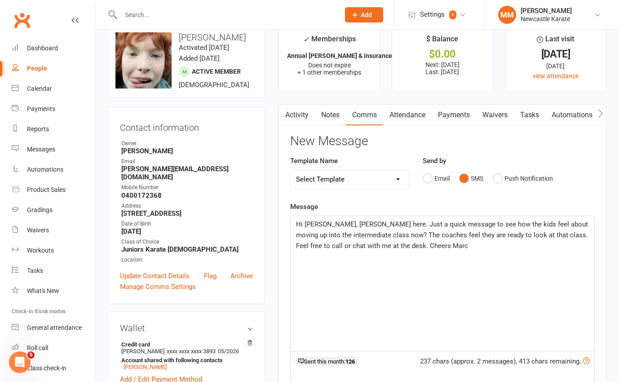
scroll to position [19, 0]
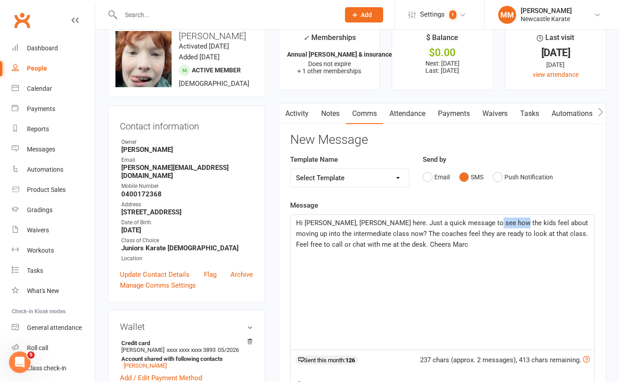
drag, startPoint x: 485, startPoint y: 223, endPoint x: 506, endPoint y: 222, distance: 21.2
click at [506, 222] on span "Hi Ashley, Sensei Marc here. Just a quick message to see how the kids feel abou…" at bounding box center [443, 234] width 294 height 30
click at [515, 220] on span "Hi Ashley, Sensei Marc here. Just a quick message to see how Logan feel about m…" at bounding box center [442, 234] width 293 height 30
click at [377, 235] on span "Hi Ashley, Sensei Marc here. Just a quick message to see how Logan feels about …" at bounding box center [441, 234] width 290 height 30
click at [431, 234] on span "Hi Ashley, Sensei Marc here. Just a quick message to see how Logan feels about …" at bounding box center [441, 234] width 290 height 30
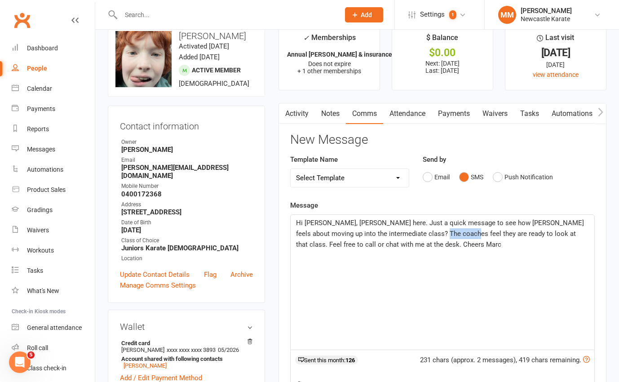
drag, startPoint x: 445, startPoint y: 235, endPoint x: 421, endPoint y: 236, distance: 24.3
click at [421, 236] on span "Hi Ashley, Sensei Marc here. Just a quick message to see how Logan feels about …" at bounding box center [441, 234] width 290 height 30
drag, startPoint x: 405, startPoint y: 234, endPoint x: 368, endPoint y: 235, distance: 36.9
click at [368, 235] on span "Hi Ashley, Sensei Marc here. Just a quick message to see how Logan feels about …" at bounding box center [441, 234] width 290 height 30
drag, startPoint x: 446, startPoint y: 234, endPoint x: 433, endPoint y: 234, distance: 13.0
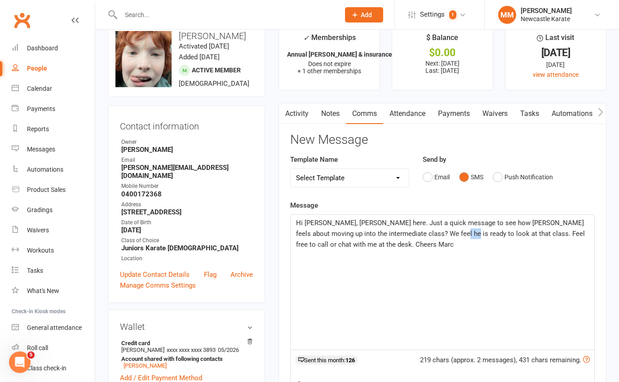
click at [433, 234] on span "Hi Ashley, Sensei Marc here. Just a quick message to see how Logan feels about …" at bounding box center [441, 234] width 291 height 30
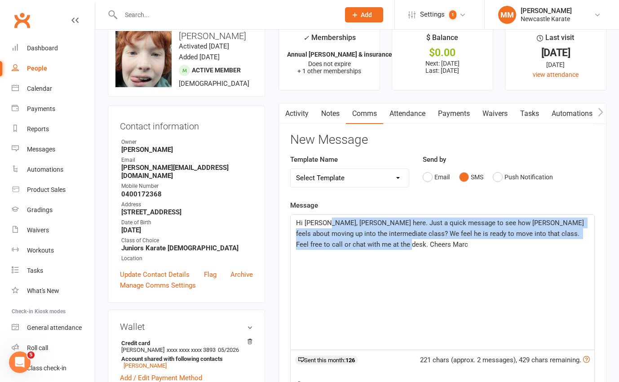
drag, startPoint x: 389, startPoint y: 246, endPoint x: 326, endPoint y: 223, distance: 67.2
click at [326, 223] on p "Hi Ashley, Sensei Marc here. Just a quick message to see how Logan feels about …" at bounding box center [442, 233] width 293 height 32
copy span "Sensei Marc here. Just a quick message to see how Logan feels about moving up i…"
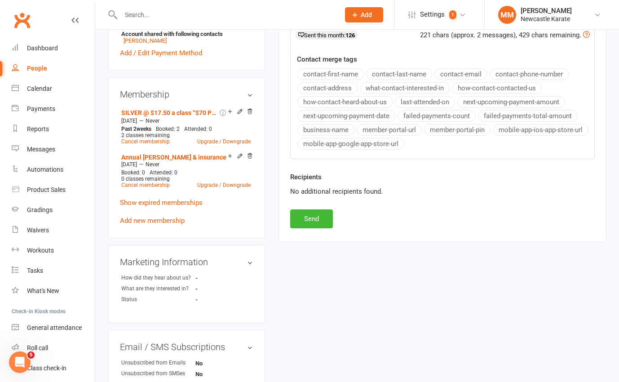
scroll to position [344, 0]
click at [314, 221] on button "Send" at bounding box center [311, 218] width 43 height 19
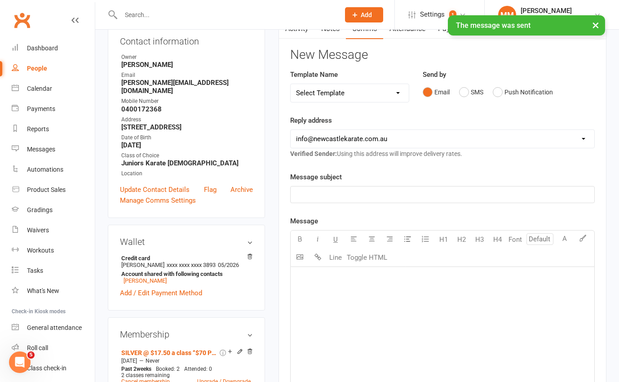
scroll to position [0, 0]
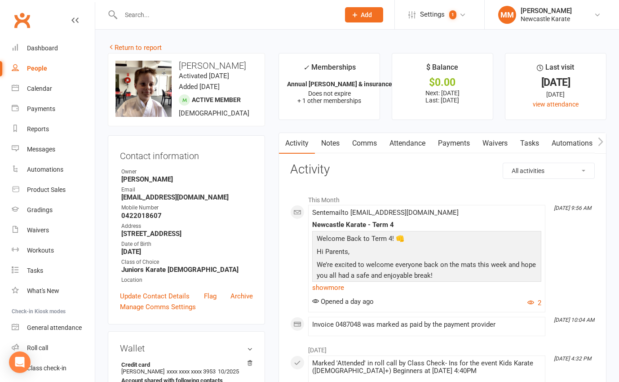
click at [371, 143] on link "Comms" at bounding box center [364, 143] width 37 height 21
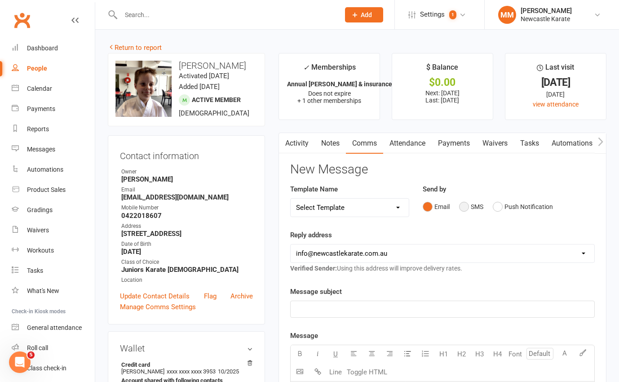
click at [467, 209] on button "SMS" at bounding box center [471, 206] width 24 height 17
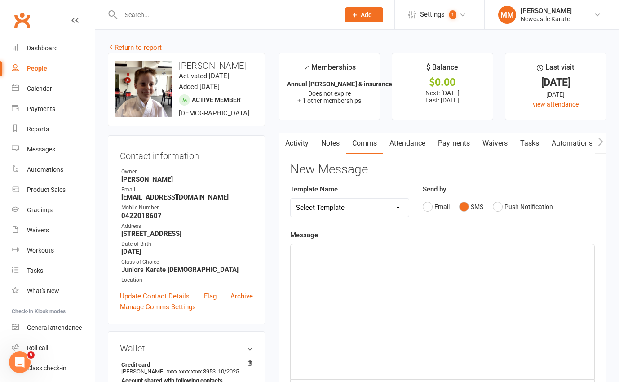
click at [349, 256] on p "﻿" at bounding box center [442, 252] width 293 height 11
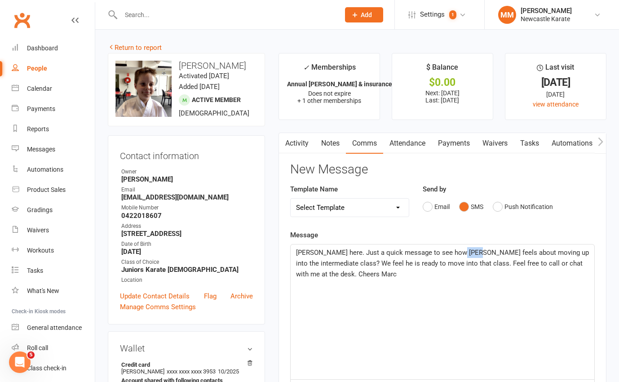
drag, startPoint x: 473, startPoint y: 253, endPoint x: 455, endPoint y: 254, distance: 18.1
click at [455, 254] on span "Sensei Marc here. Just a quick message to see how Logan feels about moving up i…" at bounding box center [443, 263] width 295 height 30
click at [297, 252] on span "Sensei Marc here. Just a quick message to see how Bryce feels about moving up i…" at bounding box center [443, 263] width 295 height 30
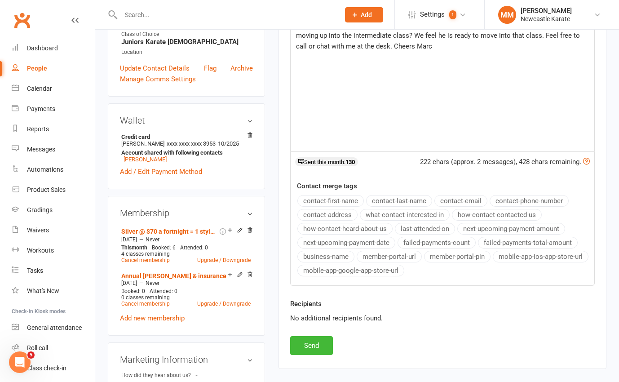
scroll to position [420, 0]
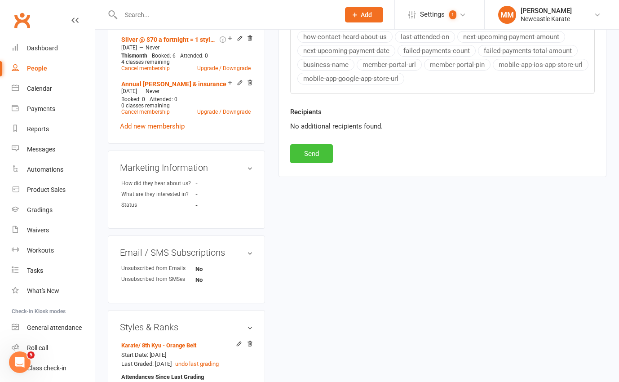
click at [318, 156] on button "Send" at bounding box center [311, 153] width 43 height 19
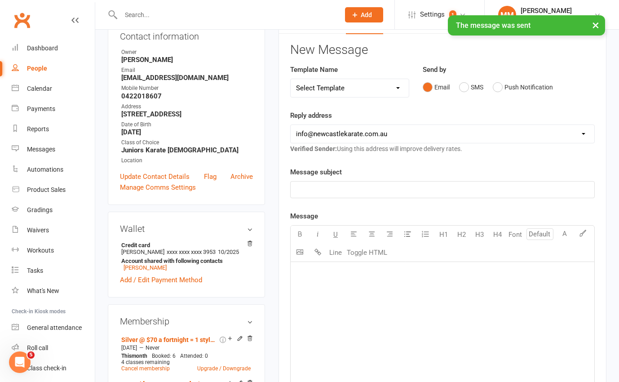
scroll to position [0, 0]
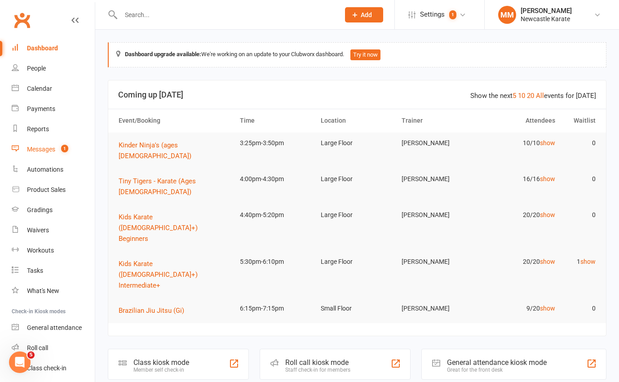
click at [38, 147] on div "Messages" at bounding box center [41, 149] width 28 height 7
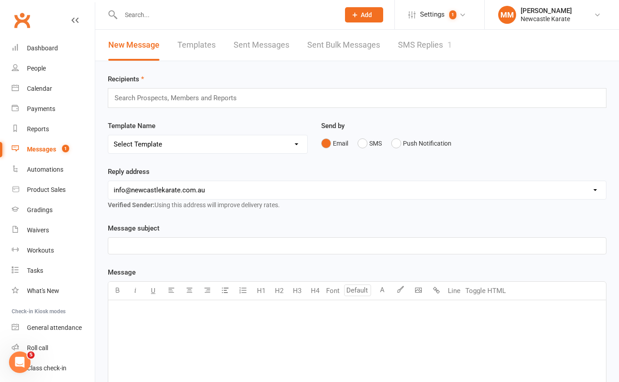
click at [422, 47] on link "SMS Replies 1" at bounding box center [425, 45] width 54 height 31
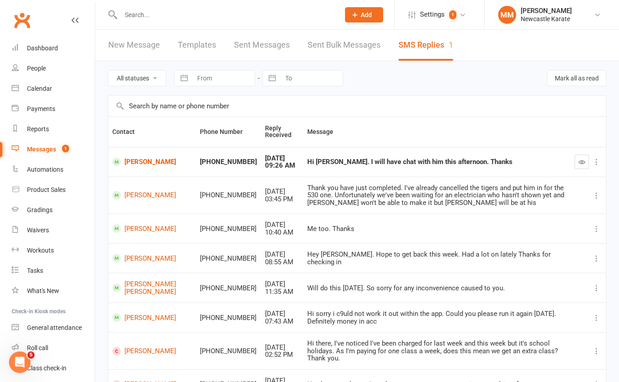
click at [581, 162] on icon "button" at bounding box center [582, 162] width 7 height 7
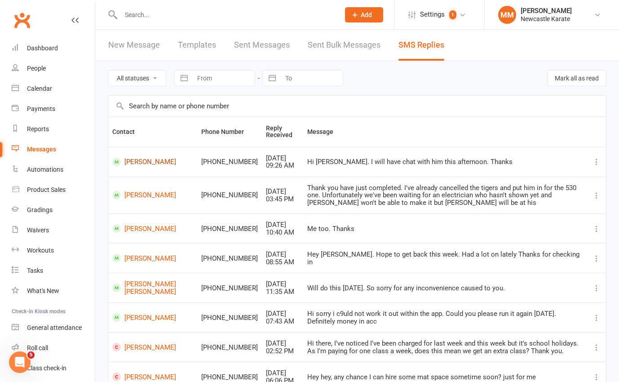
click at [148, 158] on link "[PERSON_NAME]" at bounding box center [152, 162] width 81 height 9
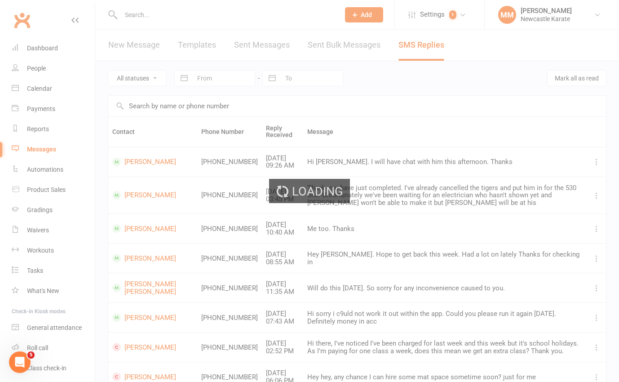
click at [147, 160] on div "Loading" at bounding box center [309, 191] width 619 height 382
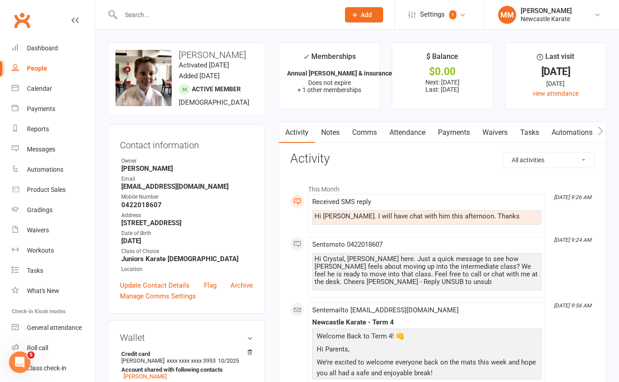
click at [371, 137] on link "Comms" at bounding box center [364, 132] width 37 height 21
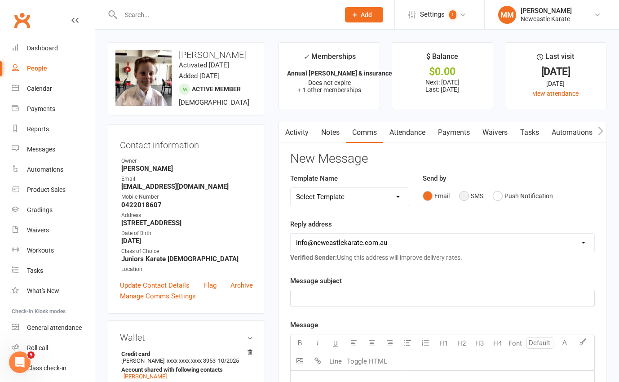
click at [465, 196] on button "SMS" at bounding box center [471, 195] width 24 height 17
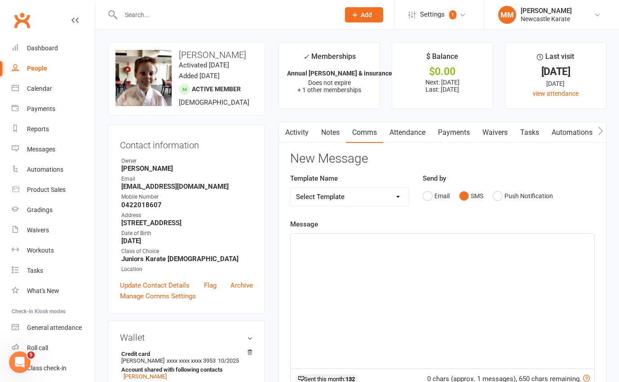
click at [356, 251] on div "﻿" at bounding box center [443, 301] width 304 height 135
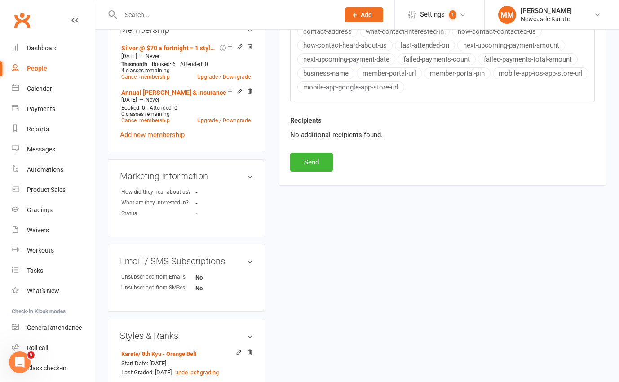
scroll to position [474, 0]
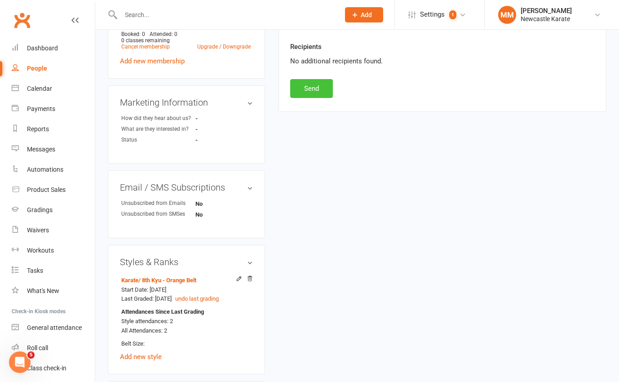
click at [323, 94] on button "Send" at bounding box center [311, 88] width 43 height 19
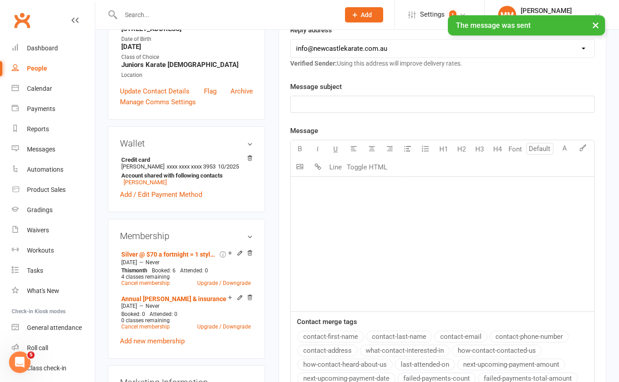
scroll to position [0, 0]
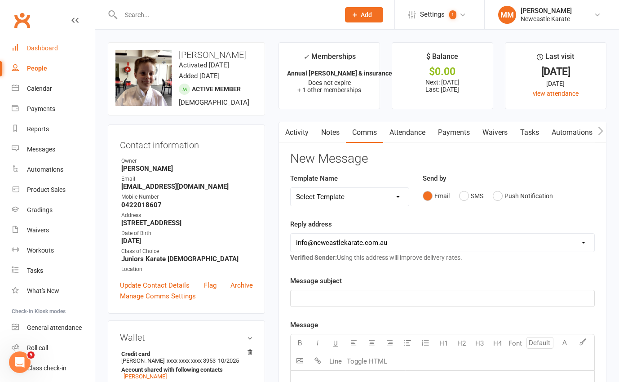
click at [36, 43] on link "Dashboard" at bounding box center [53, 48] width 83 height 20
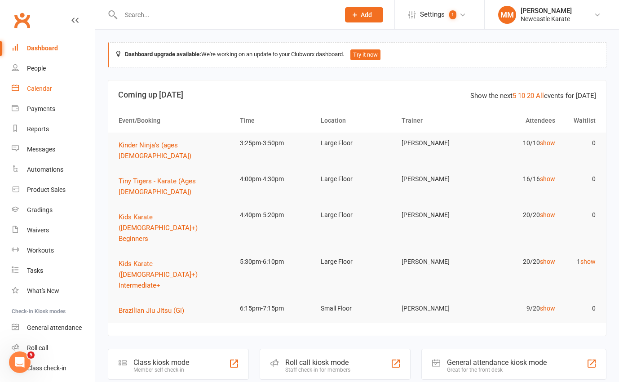
click at [42, 91] on div "Calendar" at bounding box center [39, 88] width 25 height 7
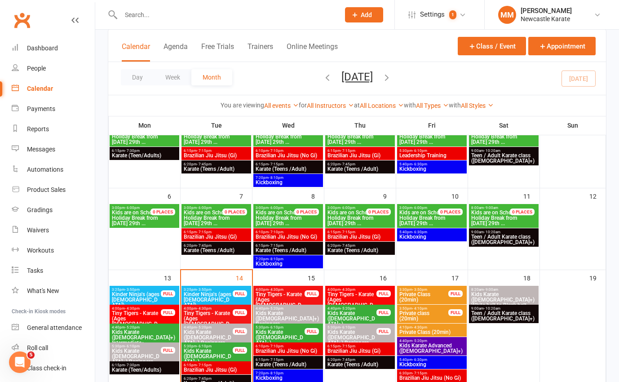
scroll to position [85, 0]
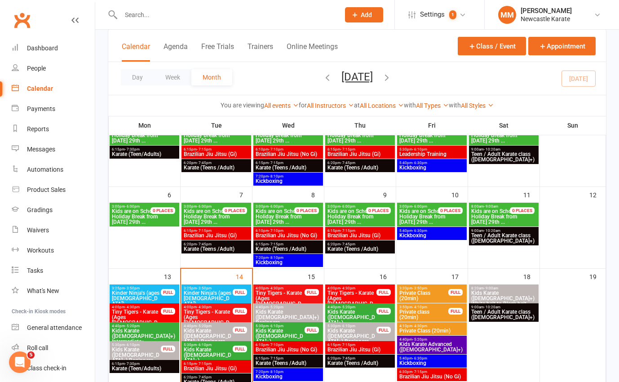
click at [520, 297] on span "Kids Karate (7yo+) White belt to Black belt" at bounding box center [504, 298] width 66 height 16
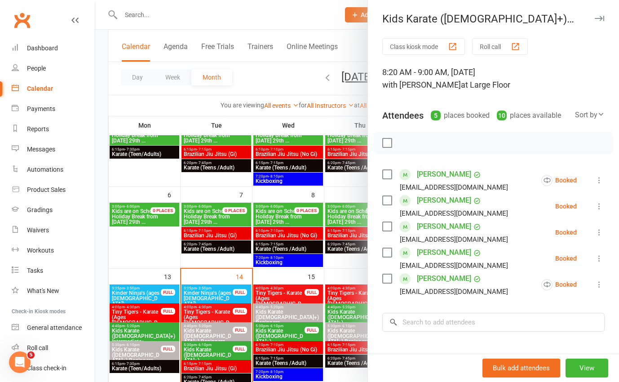
click at [26, 17] on link "Clubworx" at bounding box center [22, 20] width 22 height 22
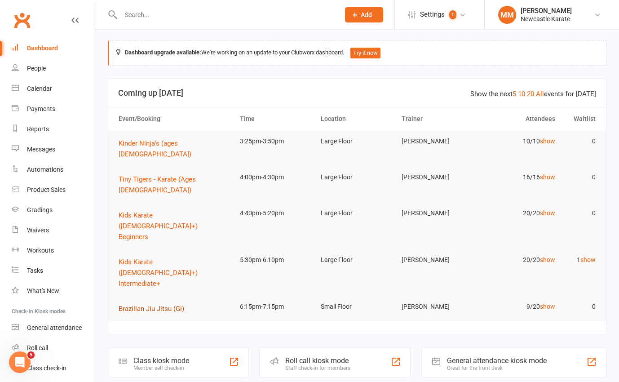
click at [152, 305] on span "Brazilian Jiu Jitsu (Gi)" at bounding box center [152, 309] width 66 height 8
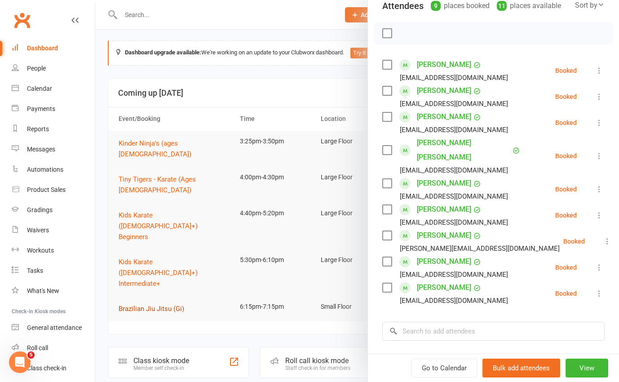
scroll to position [123, 0]
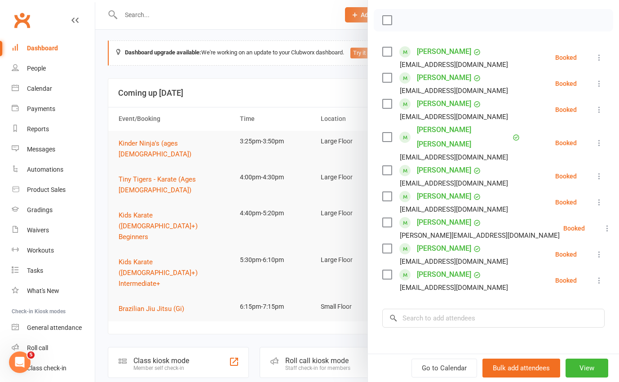
click at [277, 83] on div at bounding box center [357, 191] width 524 height 382
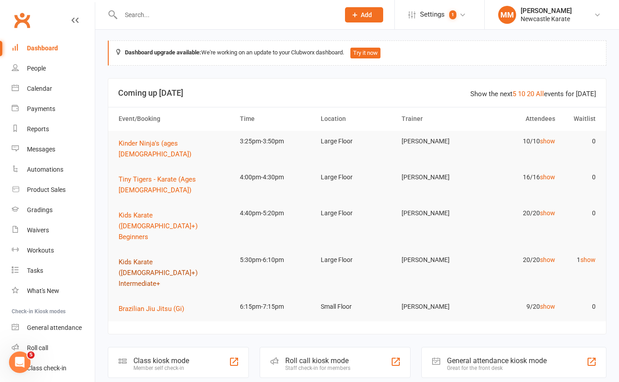
click at [165, 258] on span "Kids Karate ([DEMOGRAPHIC_DATA]+) Intermediate+" at bounding box center [158, 273] width 79 height 30
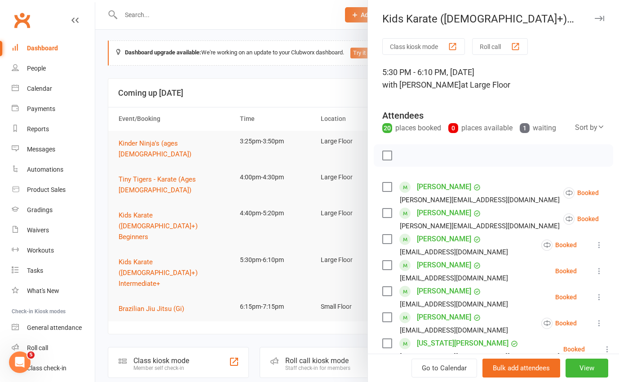
click at [164, 188] on div at bounding box center [357, 191] width 524 height 382
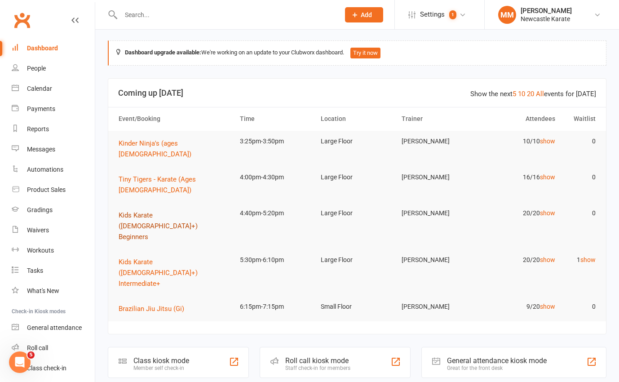
click at [184, 211] on span "Kids Karate ([DEMOGRAPHIC_DATA]+) Beginners" at bounding box center [158, 226] width 79 height 30
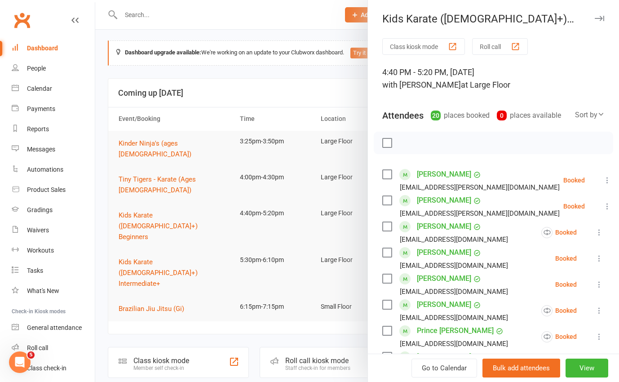
click at [220, 171] on div at bounding box center [357, 191] width 524 height 382
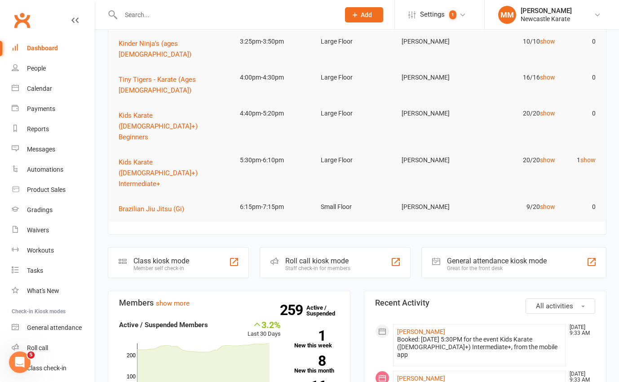
scroll to position [85, 0]
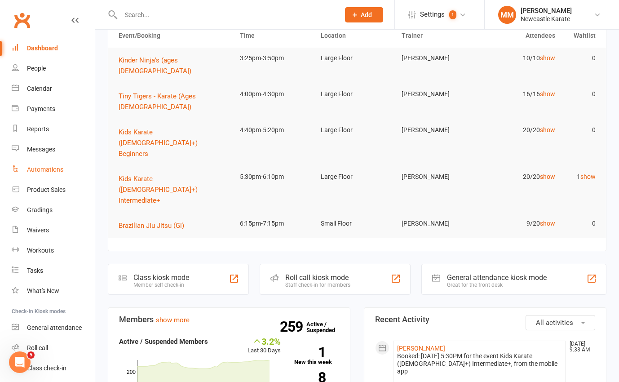
click at [53, 170] on div "Automations" at bounding box center [45, 169] width 36 height 7
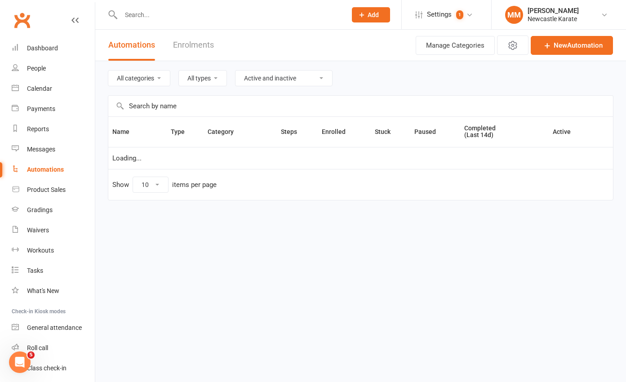
select select "25"
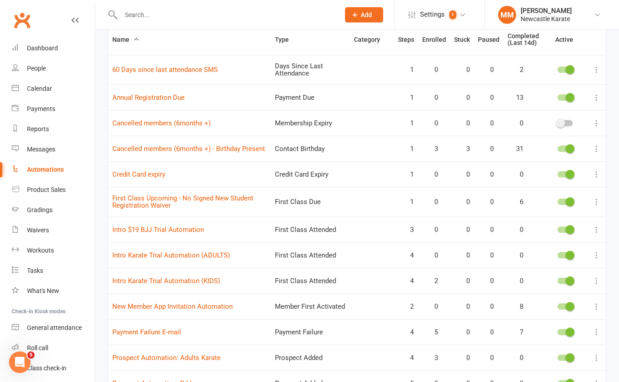
scroll to position [111, 0]
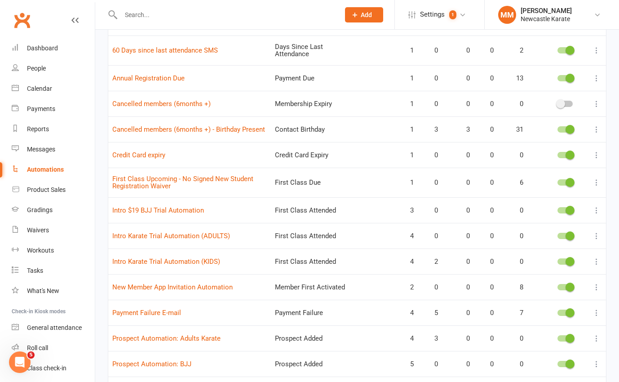
click at [596, 261] on icon at bounding box center [596, 261] width 9 height 9
click at [543, 277] on link "Edit" at bounding box center [550, 279] width 89 height 18
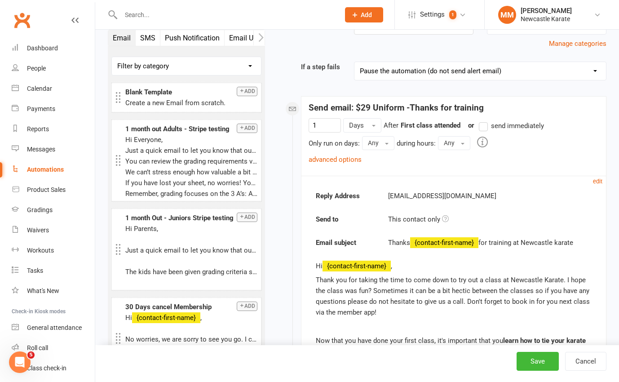
scroll to position [155, 0]
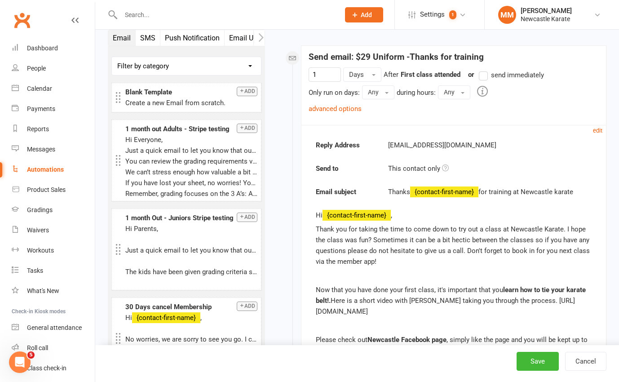
click at [484, 202] on div "Reply Address info@newcastlekarate.com.au Send to This contact only Email subje…" at bounding box center [454, 310] width 276 height 341
click at [599, 131] on small "edit" at bounding box center [597, 130] width 9 height 7
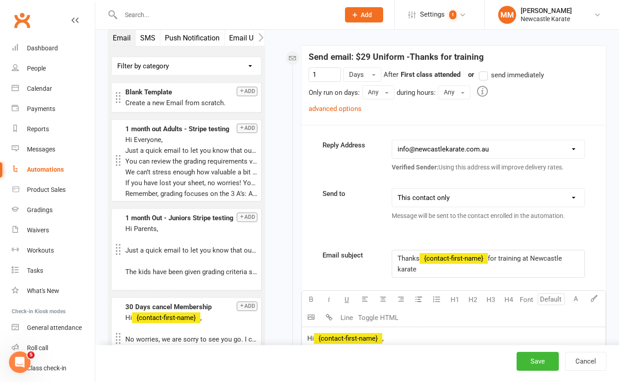
click at [494, 260] on span "for training at Newcastle karate" at bounding box center [481, 263] width 166 height 19
click at [491, 261] on span "for training at Newcastle karate" at bounding box center [481, 263] width 166 height 19
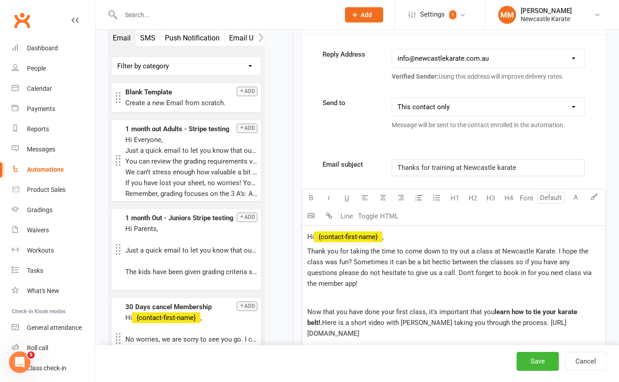
scroll to position [246, 0]
click at [384, 237] on span "," at bounding box center [382, 236] width 1 height 8
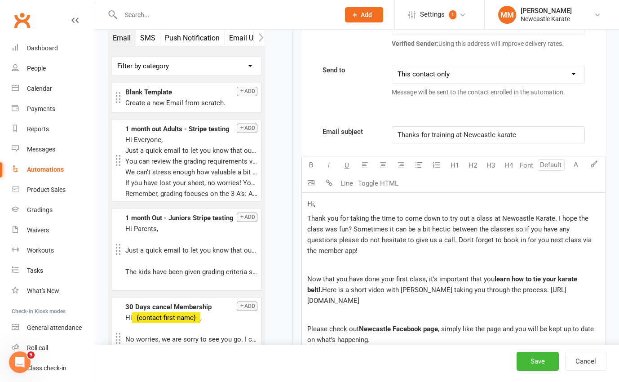
scroll to position [280, 0]
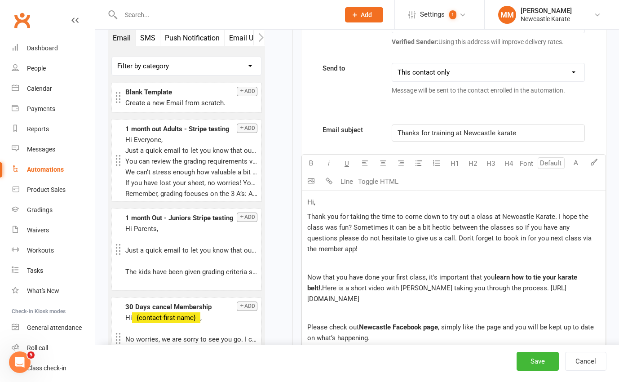
click at [365, 278] on span "Now that you have done your first class, it's important that you" at bounding box center [400, 277] width 187 height 8
click at [444, 278] on span "Now that the first class is done your first class, it's important that you" at bounding box center [411, 277] width 209 height 8
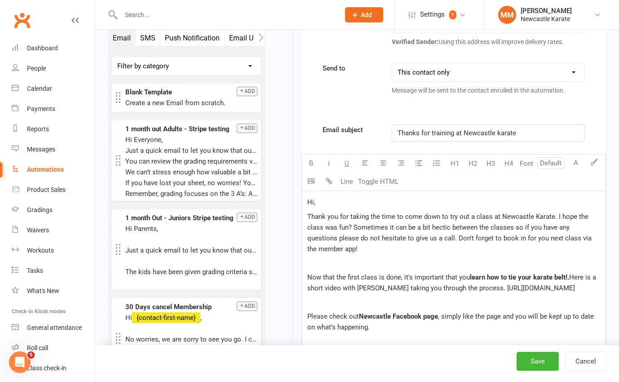
click at [431, 287] on span "Here is a short video with Sensei Laurie taking you through the process. https:…" at bounding box center [452, 282] width 291 height 19
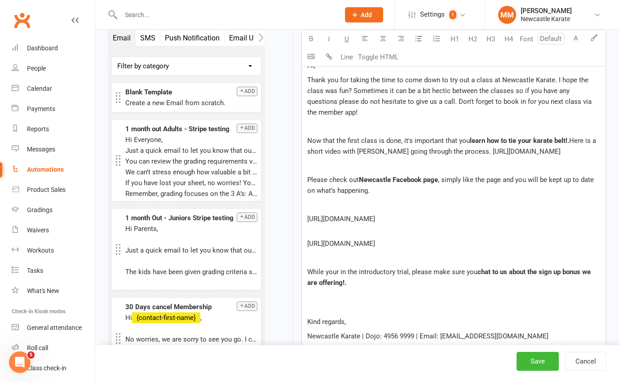
scroll to position [417, 0]
click at [340, 275] on span "While your in the introductory trial, please make sure you" at bounding box center [392, 271] width 170 height 8
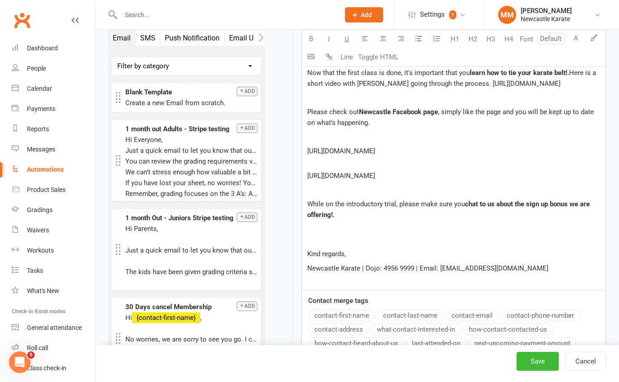
scroll to position [492, 0]
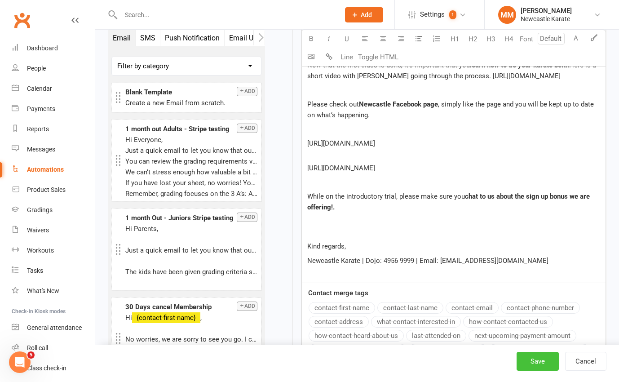
click at [547, 363] on button "Save" at bounding box center [538, 361] width 42 height 19
select select "25"
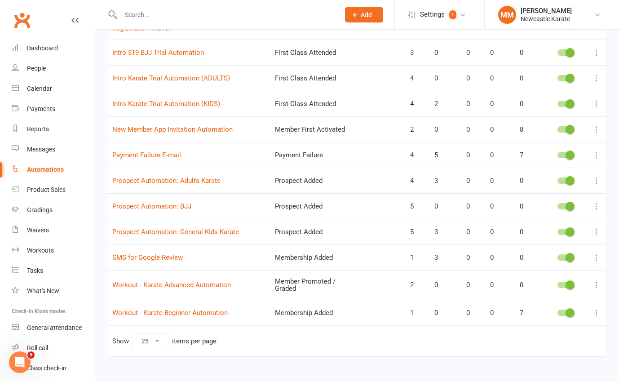
scroll to position [269, 0]
click at [595, 103] on icon at bounding box center [596, 104] width 9 height 9
click at [532, 119] on link "Edit" at bounding box center [550, 122] width 89 height 18
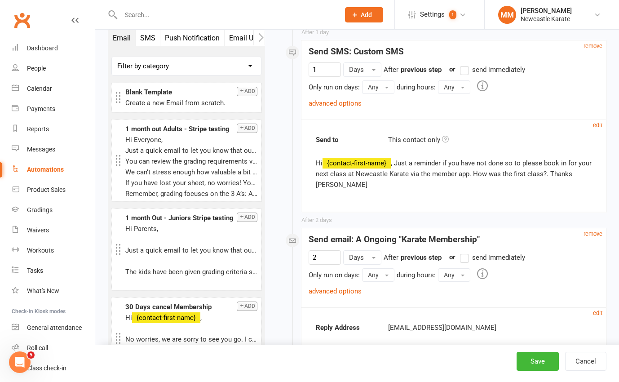
scroll to position [620, 0]
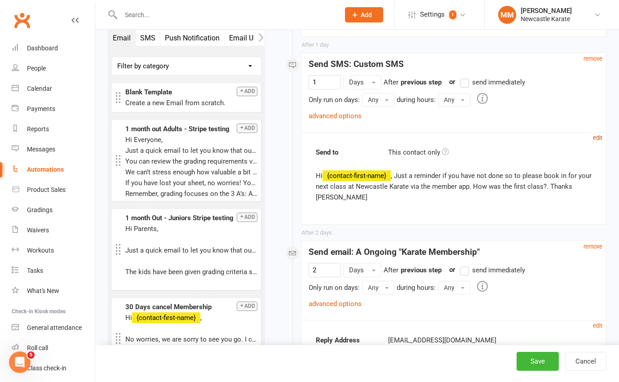
click at [595, 138] on small "edit" at bounding box center [597, 137] width 9 height 7
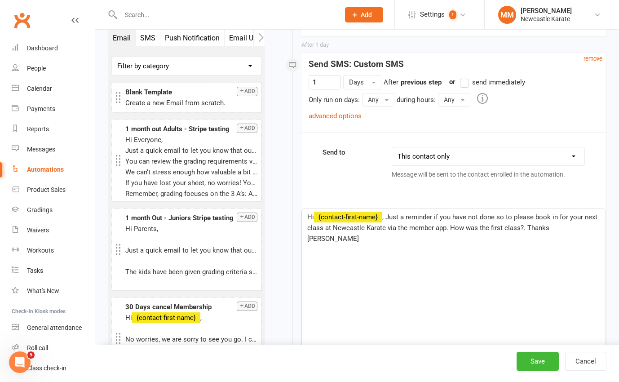
click at [442, 213] on span ", Just a reminder if you have not done so to please book in for your next class…" at bounding box center [453, 228] width 292 height 30
click at [386, 219] on span ", Just a reminder if you have not done so to please book in for your next class…" at bounding box center [453, 228] width 292 height 30
click at [346, 217] on span "Hi, Sensei marc here, Just a reminder if you have not done so to please book in…" at bounding box center [447, 228] width 281 height 30
click at [491, 217] on span "Hi, Sensei Marc here, Just a reminder if you have not done so to please book in…" at bounding box center [447, 228] width 281 height 30
drag, startPoint x: 549, startPoint y: 225, endPoint x: 587, endPoint y: 226, distance: 38.2
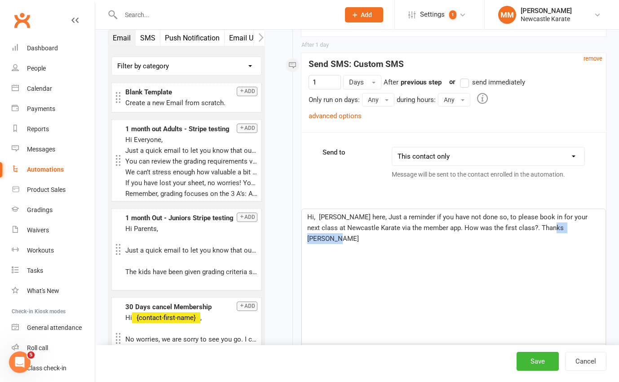
click at [587, 226] on p "Hi, Sensei Marc here, Just a reminder if you have not done so, to please book i…" at bounding box center [453, 228] width 293 height 32
click at [539, 362] on button "Save" at bounding box center [538, 361] width 42 height 19
select select "25"
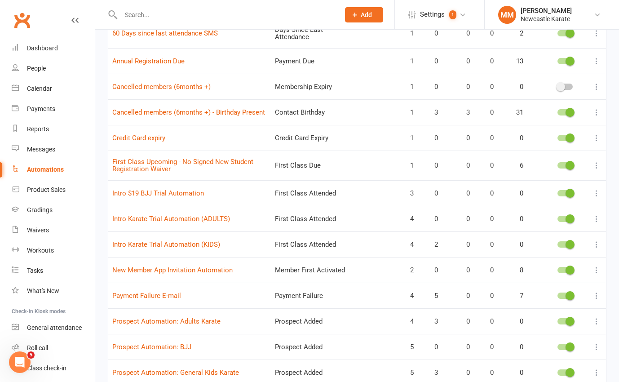
scroll to position [130, 0]
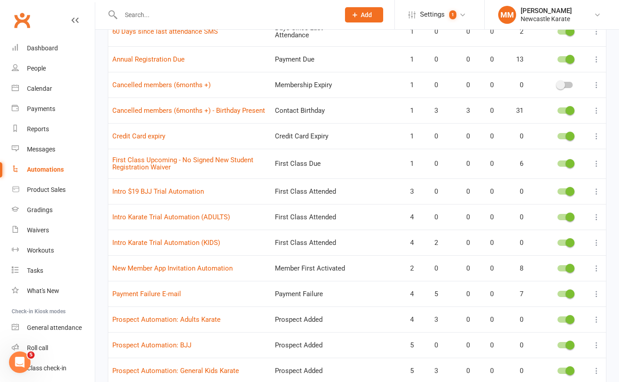
click at [596, 243] on icon at bounding box center [596, 242] width 9 height 9
click at [546, 256] on link "Edit" at bounding box center [550, 260] width 89 height 18
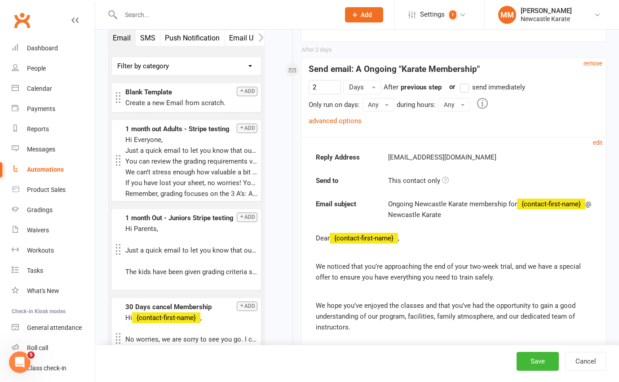
scroll to position [794, 0]
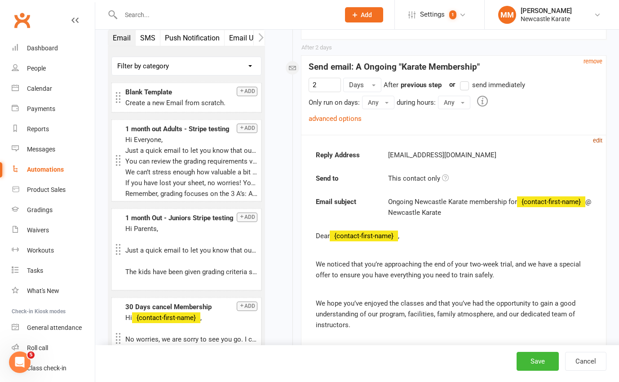
click at [598, 142] on small "edit" at bounding box center [597, 140] width 9 height 7
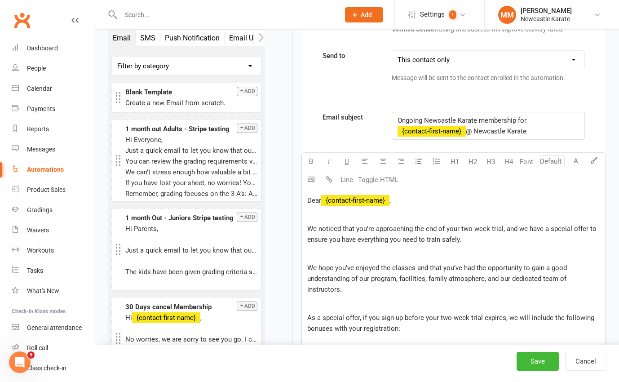
scroll to position [948, 0]
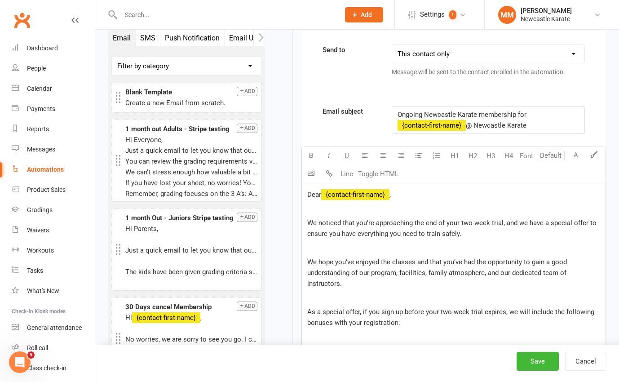
click at [391, 196] on span "," at bounding box center [390, 195] width 1 height 8
drag, startPoint x: 407, startPoint y: 197, endPoint x: 306, endPoint y: 196, distance: 101.1
click at [345, 194] on span "Hi, Sensei marc here." at bounding box center [339, 195] width 64 height 8
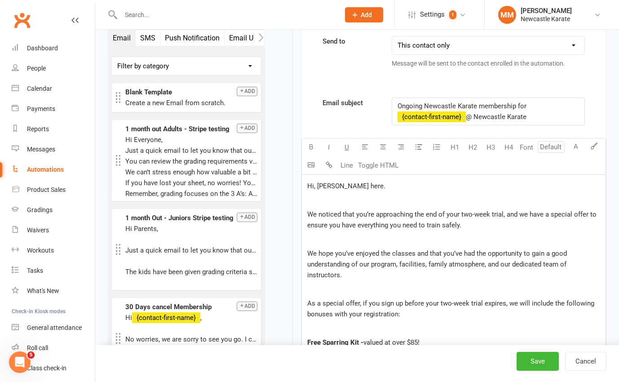
scroll to position [957, 0]
click at [460, 225] on span "We noticed that you’re approaching the end of your two-week trial, and we have …" at bounding box center [452, 219] width 291 height 19
click at [458, 225] on span "We noticed that you’re approaching the end of your two-week trial, and we have …" at bounding box center [452, 219] width 291 height 19
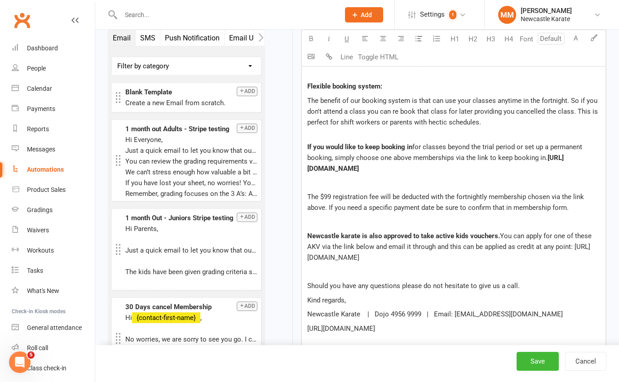
scroll to position [1365, 0]
click at [419, 208] on span "The $99 registration fee will be deducted with the fortnightly membership chose…" at bounding box center [446, 201] width 279 height 19
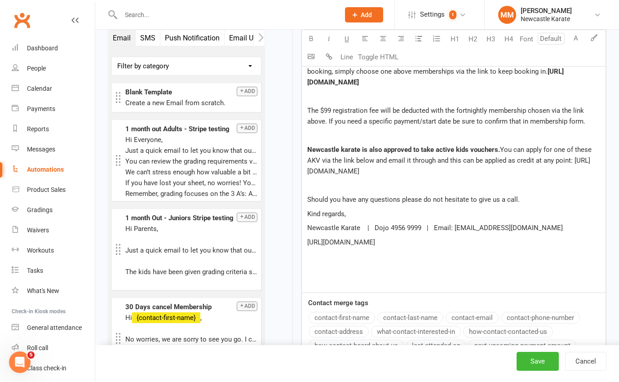
scroll to position [1452, 0]
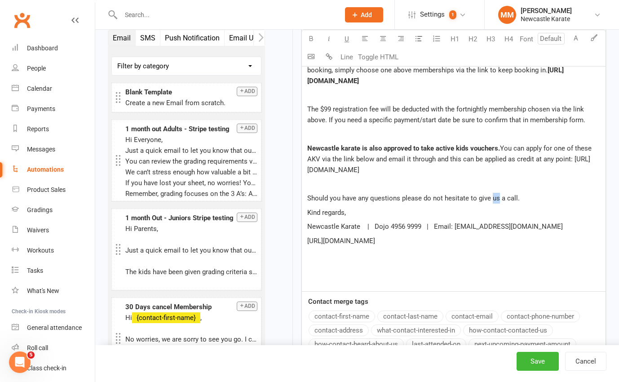
drag, startPoint x: 492, startPoint y: 197, endPoint x: 498, endPoint y: 198, distance: 6.3
click at [498, 198] on span "Should you have any questions please do not hesitate to give us a call." at bounding box center [413, 198] width 213 height 8
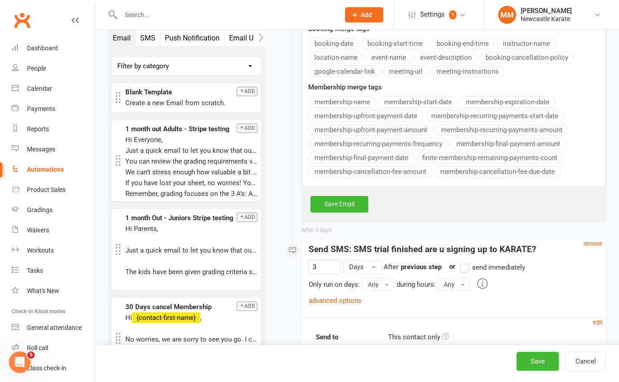
scroll to position [1932, 0]
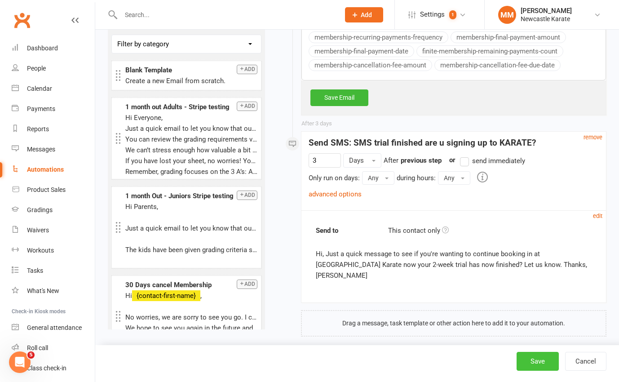
click at [536, 359] on button "Save" at bounding box center [538, 361] width 42 height 19
select select "25"
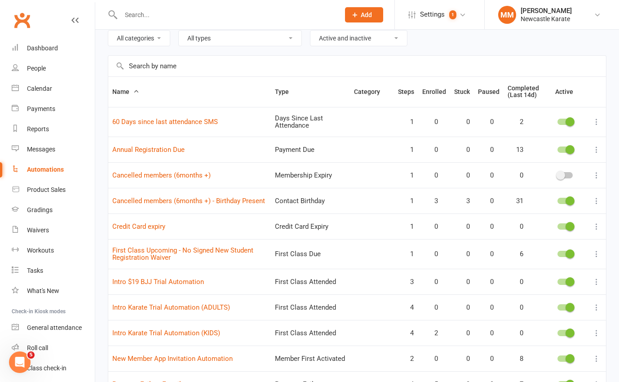
scroll to position [48, 0]
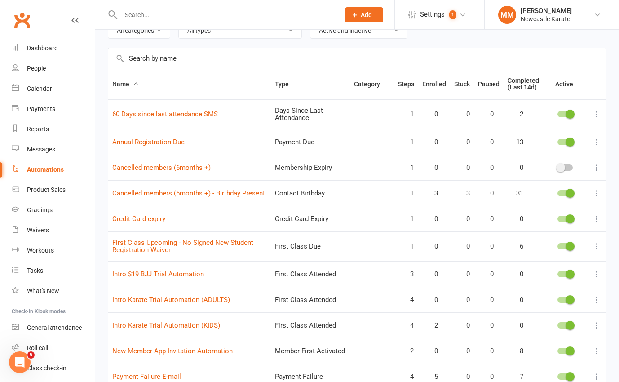
click at [598, 298] on icon at bounding box center [596, 299] width 9 height 9
click at [549, 315] on link "Edit" at bounding box center [550, 317] width 89 height 18
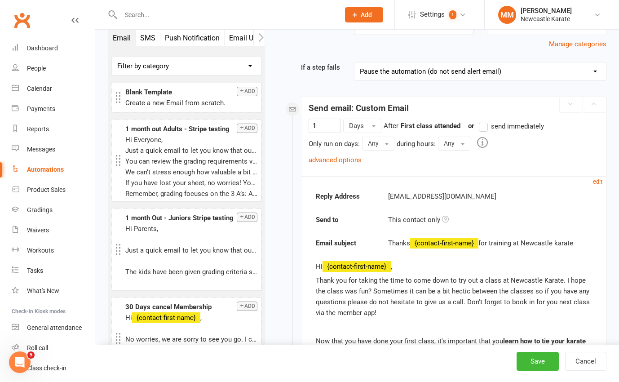
scroll to position [105, 0]
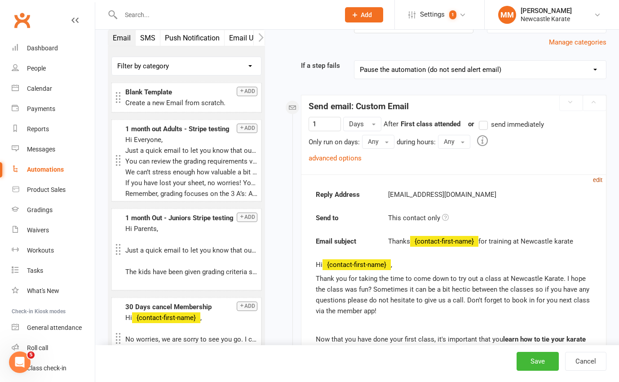
click at [595, 180] on small "edit" at bounding box center [597, 180] width 9 height 7
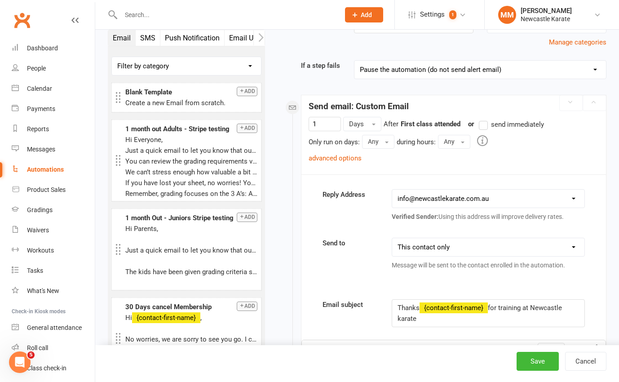
click at [492, 307] on span "for training at Newcastle karate" at bounding box center [481, 313] width 166 height 19
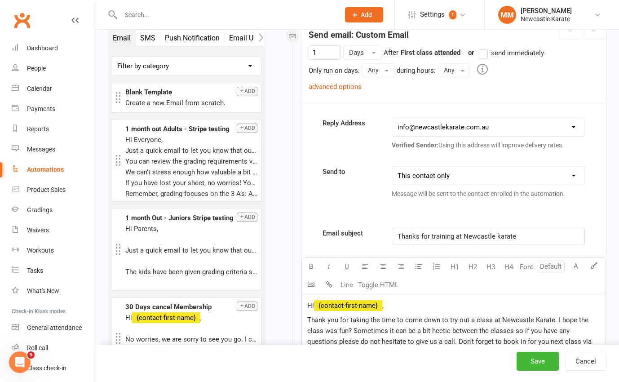
scroll to position [356, 0]
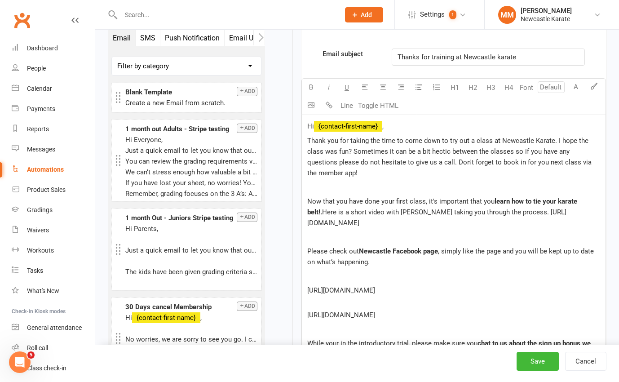
click at [409, 129] on p "Hi ﻿ {contact-first-name} ," at bounding box center [453, 126] width 293 height 11
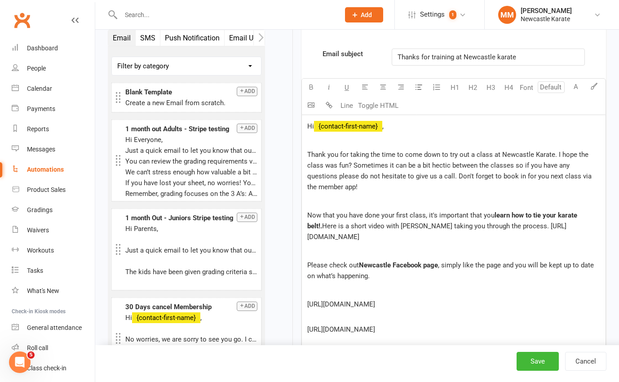
click at [340, 155] on span "Thank you for taking the time to come down to try out a class at Newcastle Kara…" at bounding box center [450, 171] width 286 height 40
click at [359, 156] on span "Sensei marc heree, for taking the time to come down to try out a class at Newca…" at bounding box center [451, 171] width 288 height 40
click at [336, 155] on span "Sensei marc here, for taking the time to come down to try out a class at Newcas…" at bounding box center [453, 171] width 292 height 40
drag, startPoint x: 308, startPoint y: 166, endPoint x: 360, endPoint y: 165, distance: 52.1
click at [360, 165] on span "Sensei Marc here, for taking the time to come down to try out a class at Newcas…" at bounding box center [453, 171] width 292 height 40
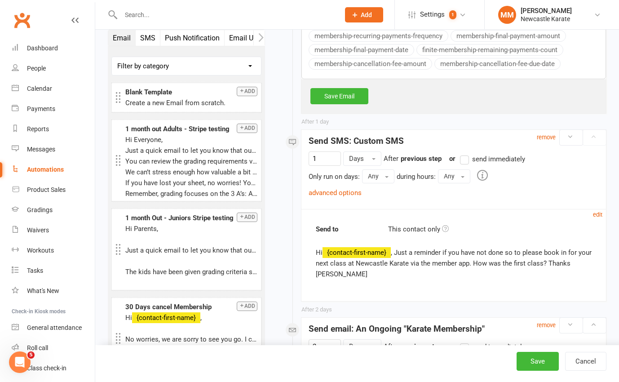
scroll to position [830, 0]
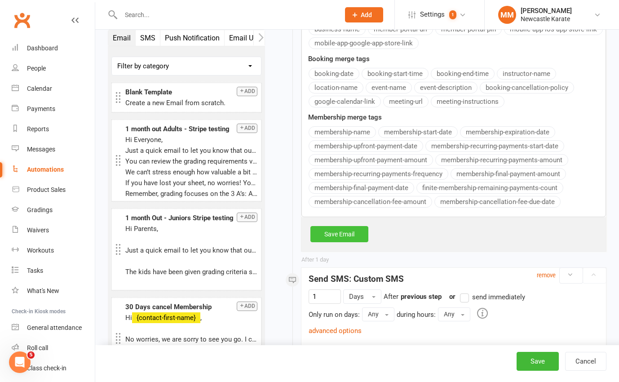
click at [355, 233] on link "Save Email" at bounding box center [339, 234] width 58 height 16
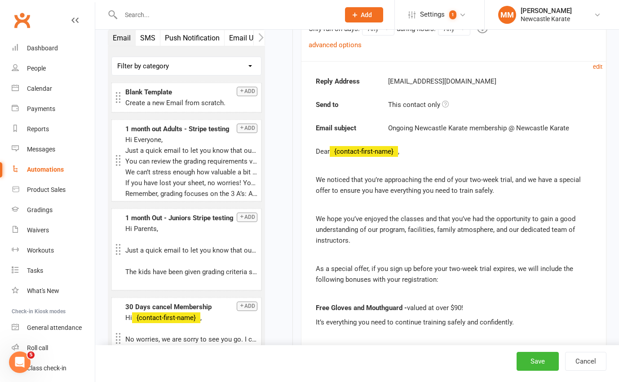
scroll to position [901, 0]
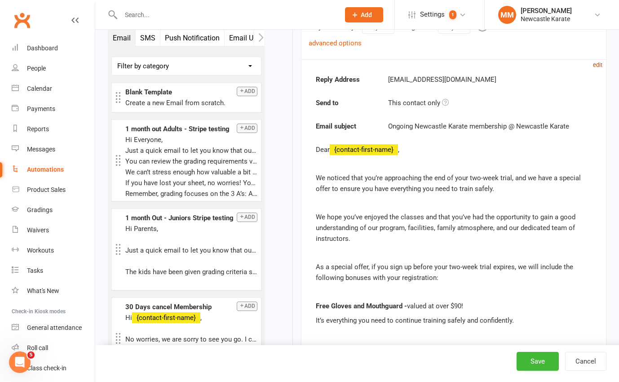
click at [596, 63] on small "edit" at bounding box center [597, 65] width 9 height 7
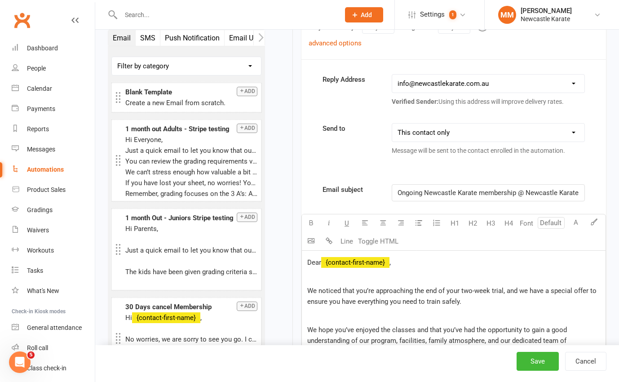
click at [409, 265] on p "Dear ﻿ {contact-first-name} ," at bounding box center [453, 262] width 293 height 11
drag, startPoint x: 408, startPoint y: 265, endPoint x: 302, endPoint y: 263, distance: 106.0
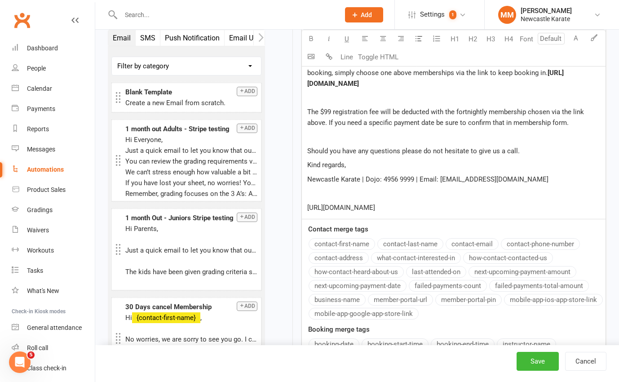
scroll to position [1482, 0]
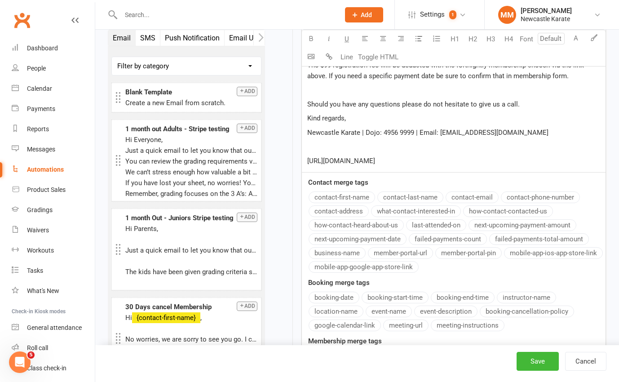
click at [349, 199] on div "Email subject Ongoing Newcastle Karate membership @ Newcastle Karate U H1 H2 H3…" at bounding box center [453, 18] width 305 height 845
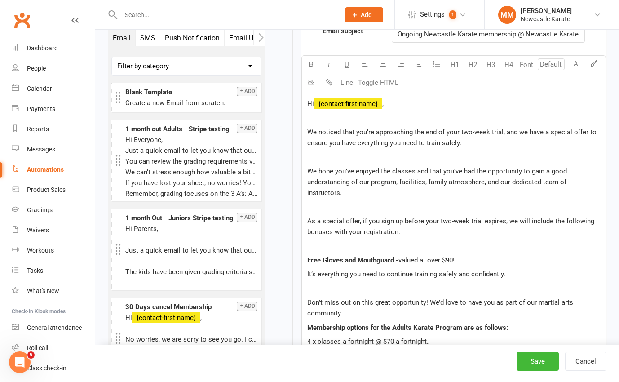
scroll to position [1054, 0]
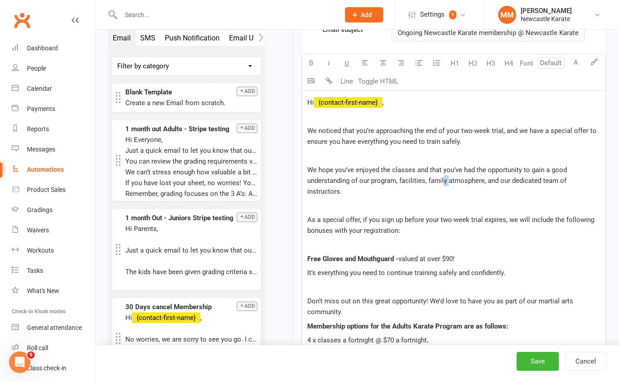
click at [444, 180] on span "We hope you’ve enjoyed the classes and that you’ve had the opportunity to gain …" at bounding box center [437, 181] width 261 height 30
drag, startPoint x: 430, startPoint y: 180, endPoint x: 483, endPoint y: 181, distance: 53.0
click at [483, 181] on span "We hope you’ve enjoyed the classes and that you’ve had the opportunity to gain …" at bounding box center [437, 181] width 261 height 30
click at [457, 188] on p "We hope you’ve enjoyed the classes and that you’ve had the opportunity to gain …" at bounding box center [453, 180] width 293 height 32
click at [430, 182] on span "We hope you’ve enjoyed the classes and that you’ve had the opportunity to gain …" at bounding box center [453, 181] width 293 height 30
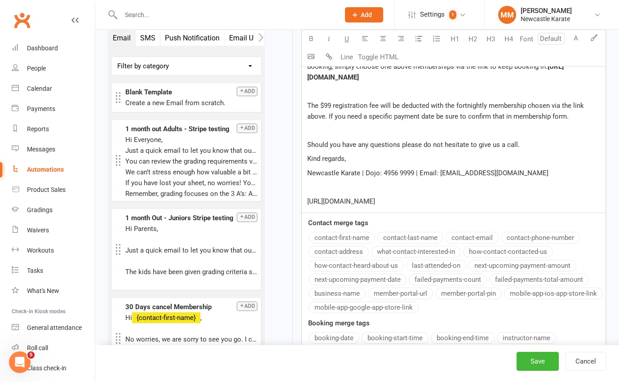
scroll to position [1441, 0]
click at [419, 116] on span "The $99 registration fee will be deducted with the fortnightly membership chose…" at bounding box center [446, 111] width 279 height 19
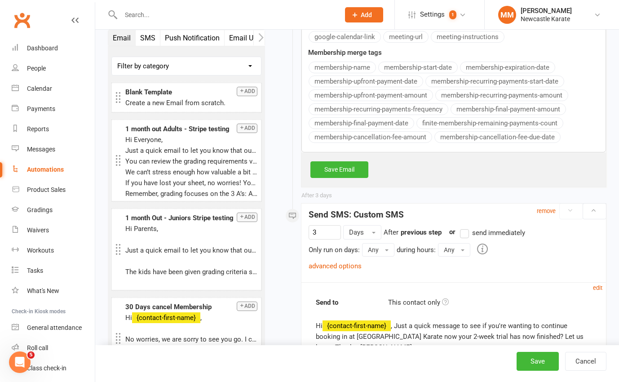
scroll to position [1773, 0]
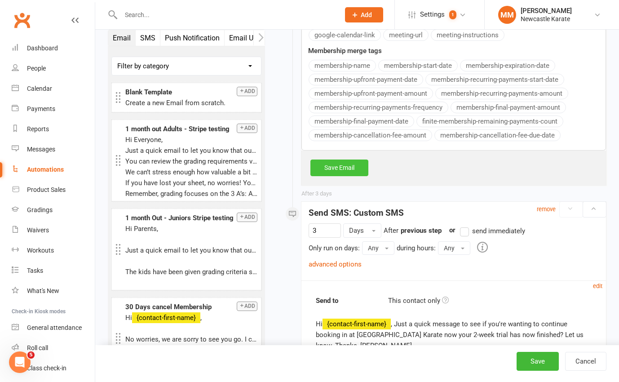
click at [356, 169] on link "Save Email" at bounding box center [339, 168] width 58 height 16
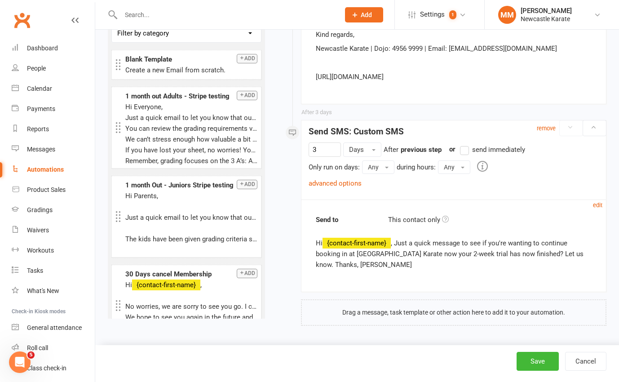
scroll to position [1454, 0]
click at [538, 360] on button "Save" at bounding box center [538, 361] width 42 height 19
select select "25"
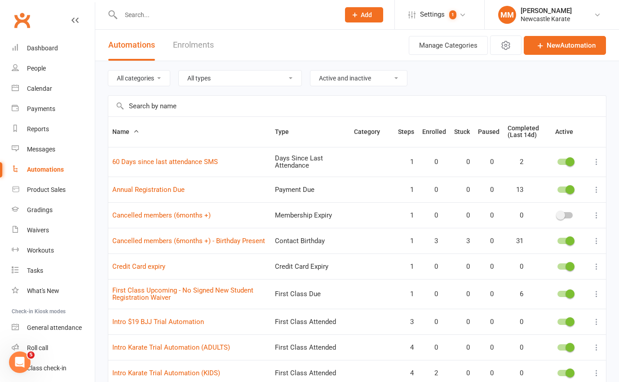
click at [18, 17] on link "Clubworx" at bounding box center [22, 20] width 22 height 22
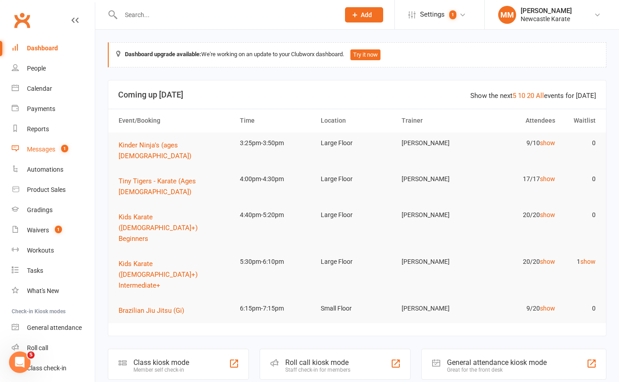
click at [36, 148] on div "Messages" at bounding box center [41, 149] width 28 height 7
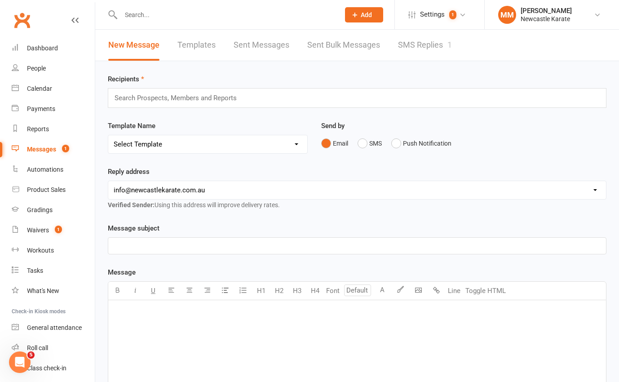
click at [435, 40] on link "SMS Replies 1" at bounding box center [425, 45] width 54 height 31
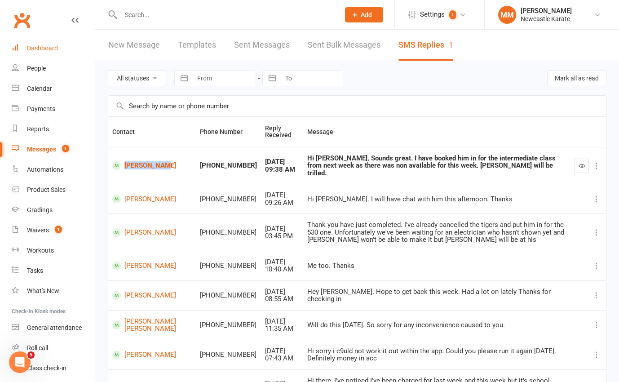
click at [50, 47] on div "Dashboard" at bounding box center [42, 47] width 31 height 7
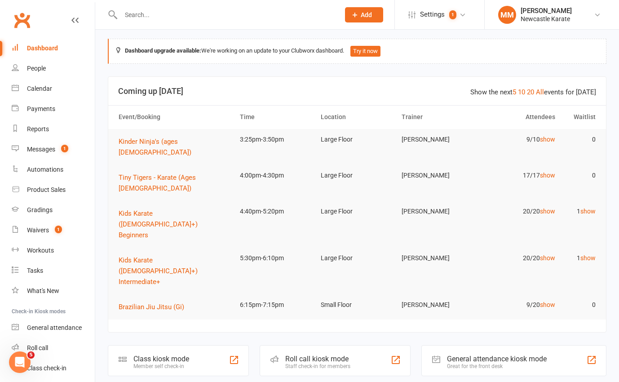
scroll to position [5, 0]
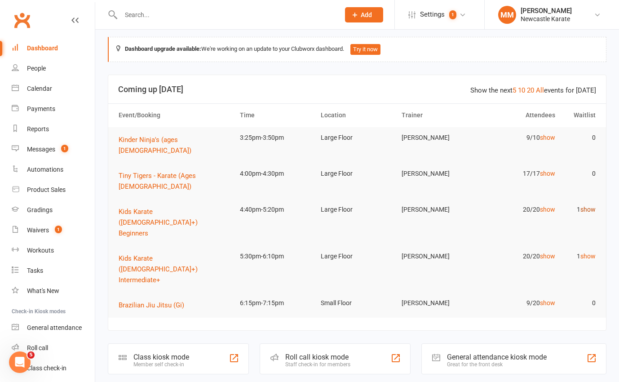
click at [583, 206] on link "show" at bounding box center [588, 209] width 15 height 7
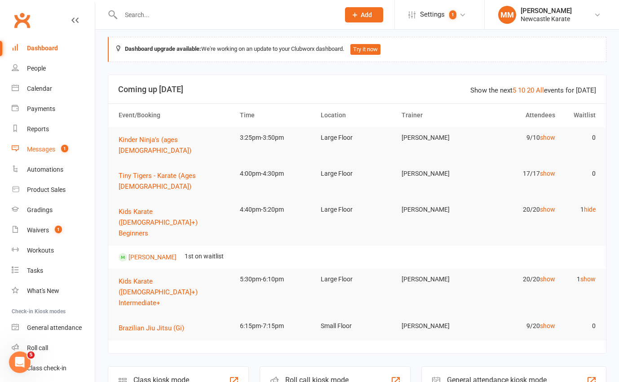
click at [44, 146] on div "Messages" at bounding box center [41, 149] width 28 height 7
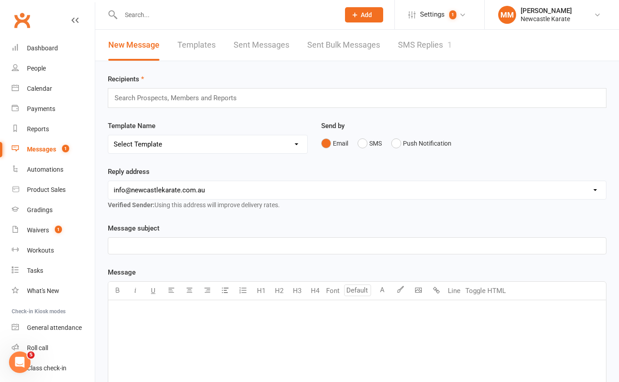
click at [445, 49] on link "SMS Replies 1" at bounding box center [425, 45] width 54 height 31
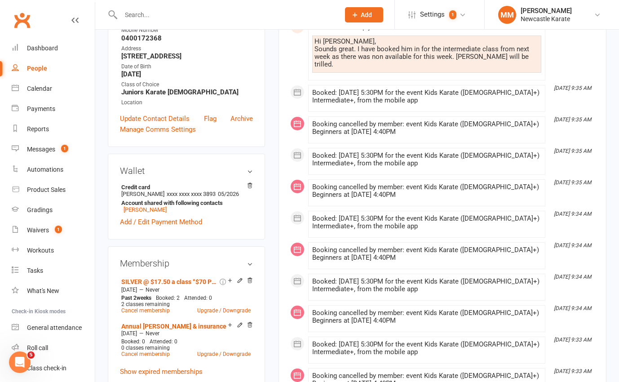
scroll to position [179, 0]
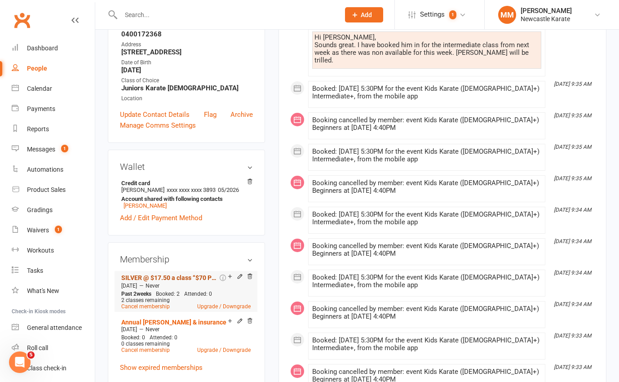
click at [194, 281] on link "SILVER @ $17.50 a class “$70 Paid fortnightly” (1 style / 4 classes a fortnight)" at bounding box center [169, 277] width 97 height 7
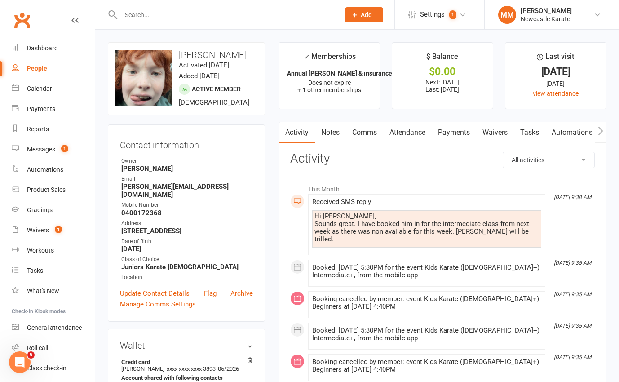
click at [419, 133] on link "Attendance" at bounding box center [407, 132] width 49 height 21
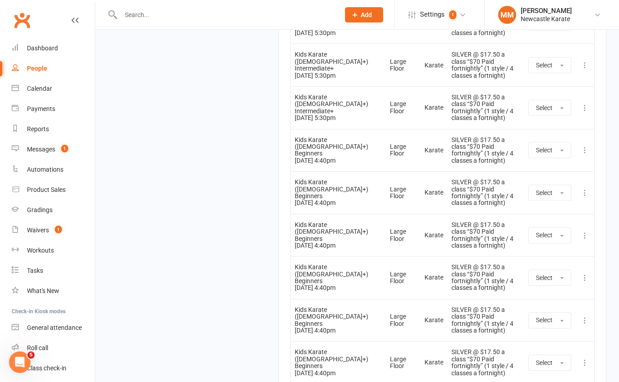
scroll to position [1244, 0]
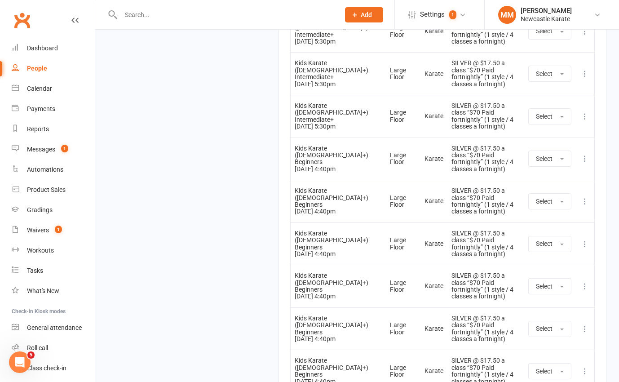
click at [585, 154] on icon at bounding box center [585, 158] width 9 height 9
click at [555, 203] on link "Remove booking" at bounding box center [545, 212] width 89 height 18
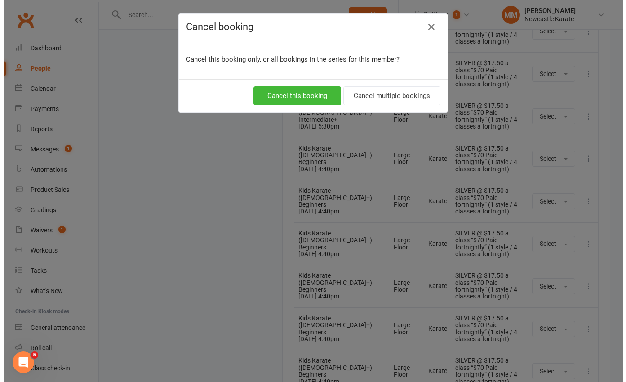
scroll to position [1168, 0]
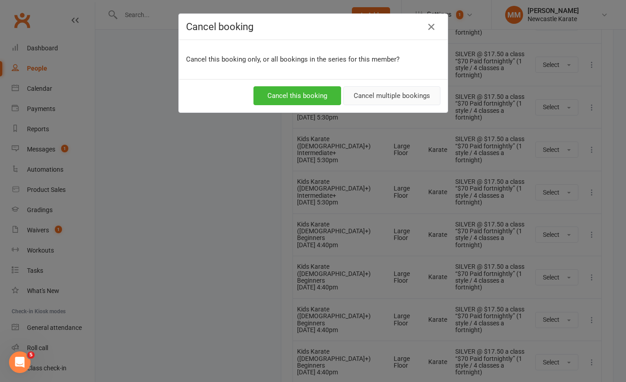
click at [397, 97] on button "Cancel multiple bookings" at bounding box center [391, 95] width 97 height 19
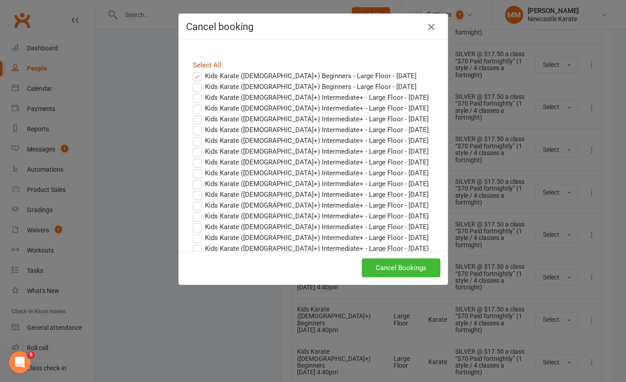
click at [215, 64] on link "Select All" at bounding box center [207, 65] width 29 height 8
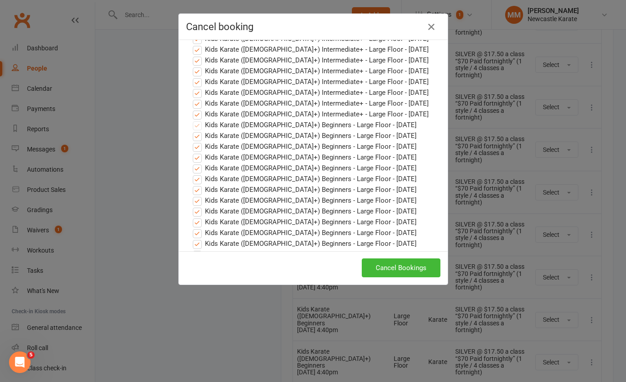
scroll to position [168, 0]
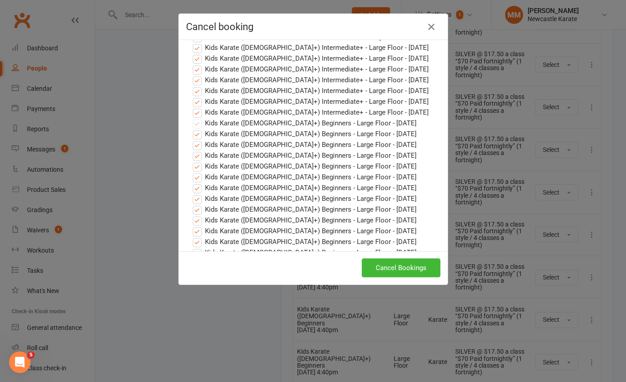
click at [196, 112] on label "Kids Karate (8yo+) Intermediate+ - Large Floor - Dec 17, 2025" at bounding box center [311, 112] width 236 height 11
click at [192, 107] on input "Kids Karate (8yo+) Intermediate+ - Large Floor - Dec 17, 2025" at bounding box center [189, 107] width 6 height 0
click at [194, 103] on label "Kids Karate (8yo+) Intermediate+ - Large Floor - Dec 16, 2025" at bounding box center [311, 101] width 236 height 11
click at [192, 96] on input "Kids Karate (8yo+) Intermediate+ - Large Floor - Dec 16, 2025" at bounding box center [189, 96] width 6 height 0
click at [194, 89] on label "Kids Karate (8yo+) Intermediate+ - Large Floor - Dec 10, 2025" at bounding box center [311, 90] width 236 height 11
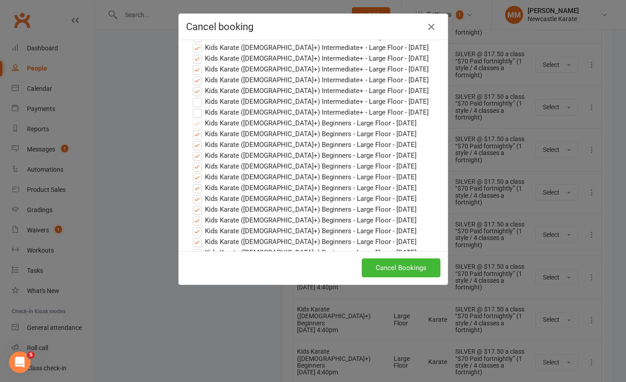
click at [192, 85] on input "Kids Karate (8yo+) Intermediate+ - Large Floor - Dec 10, 2025" at bounding box center [189, 85] width 6 height 0
click at [194, 80] on label "Kids Karate (8yo+) Intermediate+ - Large Floor - Dec 09, 2025" at bounding box center [311, 80] width 236 height 11
click at [192, 75] on input "Kids Karate (8yo+) Intermediate+ - Large Floor - Dec 09, 2025" at bounding box center [189, 75] width 6 height 0
click at [193, 69] on label "Kids Karate (8yo+) Intermediate+ - Large Floor - Dec 03, 2025" at bounding box center [311, 69] width 236 height 11
click at [192, 64] on input "Kids Karate (8yo+) Intermediate+ - Large Floor - Dec 03, 2025" at bounding box center [189, 64] width 6 height 0
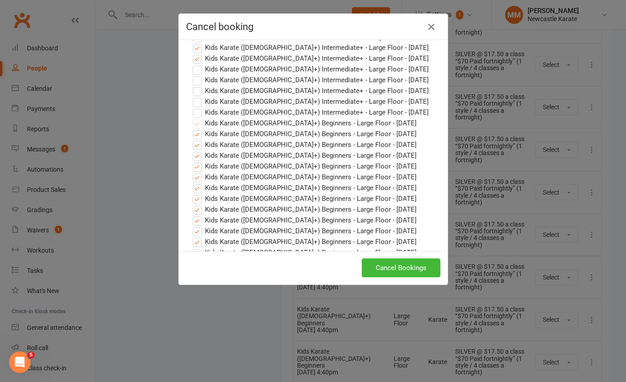
click at [195, 58] on label "Kids Karate (8yo+) Intermediate+ - Large Floor - Dec 02, 2025" at bounding box center [311, 58] width 236 height 11
click at [192, 53] on input "Kids Karate (8yo+) Intermediate+ - Large Floor - Dec 02, 2025" at bounding box center [189, 53] width 6 height 0
click at [195, 49] on label "Kids Karate (8yo+) Intermediate+ - Large Floor - Nov 26, 2025" at bounding box center [311, 47] width 236 height 11
click at [192, 42] on input "Kids Karate (8yo+) Intermediate+ - Large Floor - Nov 26, 2025" at bounding box center [189, 42] width 6 height 0
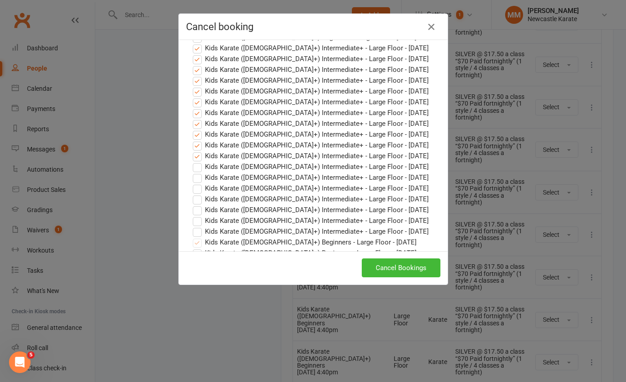
scroll to position [44, 0]
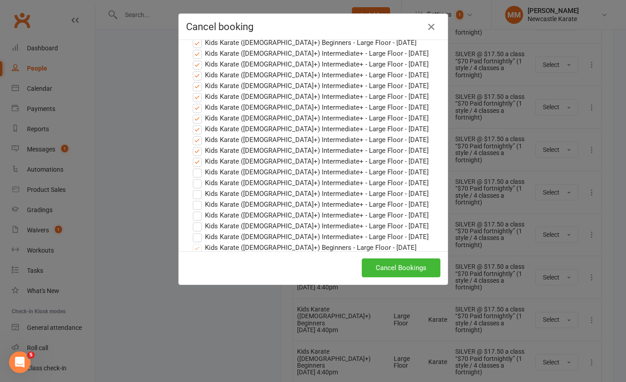
click at [194, 160] on label "Kids Karate (8yo+) Intermediate+ - Large Floor - Nov 25, 2025" at bounding box center [311, 161] width 236 height 11
click at [192, 156] on input "Kids Karate (8yo+) Intermediate+ - Large Floor - Nov 25, 2025" at bounding box center [189, 156] width 6 height 0
click at [196, 148] on label "Kids Karate (8yo+) Intermediate+ - Large Floor - Nov 19, 2025" at bounding box center [311, 150] width 236 height 11
click at [192, 145] on input "Kids Karate (8yo+) Intermediate+ - Large Floor - Nov 19, 2025" at bounding box center [189, 145] width 6 height 0
click at [195, 140] on label "Kids Karate (8yo+) Intermediate+ - Large Floor - Nov 18, 2025" at bounding box center [311, 139] width 236 height 11
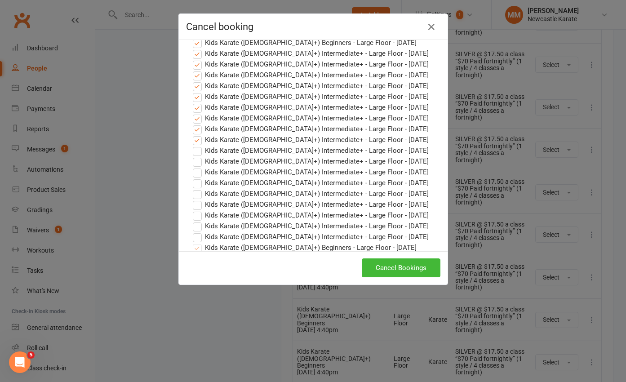
click at [192, 134] on input "Kids Karate (8yo+) Intermediate+ - Large Floor - Nov 18, 2025" at bounding box center [189, 134] width 6 height 0
click at [194, 126] on label "Kids Karate (8yo+) Intermediate+ - Large Floor - Nov 12, 2025" at bounding box center [311, 129] width 236 height 11
click at [192, 124] on input "Kids Karate (8yo+) Intermediate+ - Large Floor - Nov 12, 2025" at bounding box center [189, 124] width 6 height 0
click at [195, 119] on label "Kids Karate (8yo+) Intermediate+ - Large Floor - Nov 11, 2025" at bounding box center [311, 118] width 236 height 11
click at [192, 113] on input "Kids Karate (8yo+) Intermediate+ - Large Floor - Nov 11, 2025" at bounding box center [189, 113] width 6 height 0
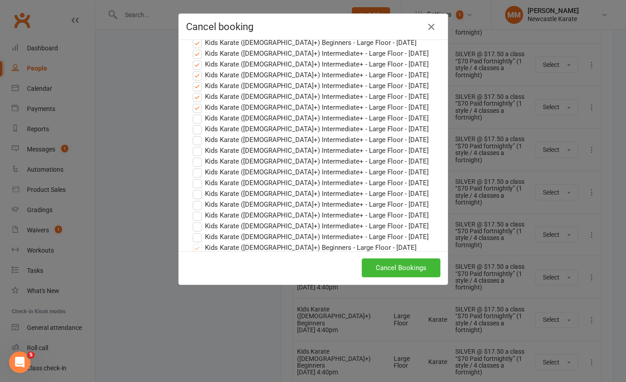
click at [195, 102] on label "Kids Karate (8yo+) Intermediate+ - Large Floor - Nov 05, 2025" at bounding box center [311, 107] width 236 height 11
click at [192, 102] on input "Kids Karate (8yo+) Intermediate+ - Large Floor - Nov 05, 2025" at bounding box center [189, 102] width 6 height 0
click at [196, 97] on label "Kids Karate (8yo+) Intermediate+ - Large Floor - Nov 04, 2025" at bounding box center [311, 96] width 236 height 11
click at [192, 91] on input "Kids Karate (8yo+) Intermediate+ - Large Floor - Nov 04, 2025" at bounding box center [189, 91] width 6 height 0
click at [193, 85] on label "Kids Karate (8yo+) Intermediate+ - Large Floor - Oct 29, 2025" at bounding box center [311, 85] width 236 height 11
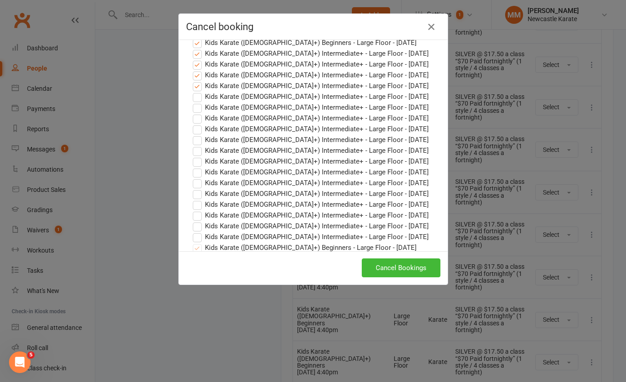
click at [192, 80] on input "Kids Karate (8yo+) Intermediate+ - Large Floor - Oct 29, 2025" at bounding box center [189, 80] width 6 height 0
click at [196, 75] on label "Kids Karate (8yo+) Intermediate+ - Large Floor - Oct 28, 2025" at bounding box center [311, 75] width 236 height 11
click at [192, 70] on input "Kids Karate (8yo+) Intermediate+ - Large Floor - Oct 28, 2025" at bounding box center [189, 70] width 6 height 0
click at [194, 65] on label "Kids Karate (8yo+) Intermediate+ - Large Floor - Oct 22, 2025" at bounding box center [311, 64] width 236 height 11
click at [192, 59] on input "Kids Karate (8yo+) Intermediate+ - Large Floor - Oct 22, 2025" at bounding box center [189, 59] width 6 height 0
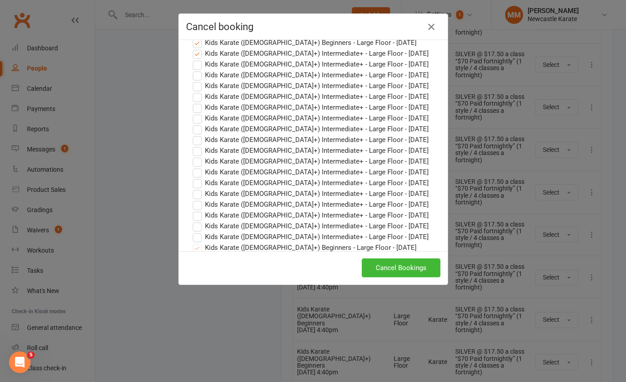
click at [194, 53] on label "Kids Karate (8yo+) Intermediate+ - Large Floor - Oct 21, 2025" at bounding box center [311, 53] width 236 height 11
click at [192, 48] on input "Kids Karate (8yo+) Intermediate+ - Large Floor - Oct 21, 2025" at bounding box center [189, 48] width 6 height 0
click at [195, 44] on label "Kids Karate (7yo+) Beginners - Large Floor - Oct 15, 2025" at bounding box center [305, 42] width 224 height 11
click at [192, 37] on input "Kids Karate (7yo+) Beginners - Large Floor - Oct 15, 2025" at bounding box center [189, 37] width 6 height 0
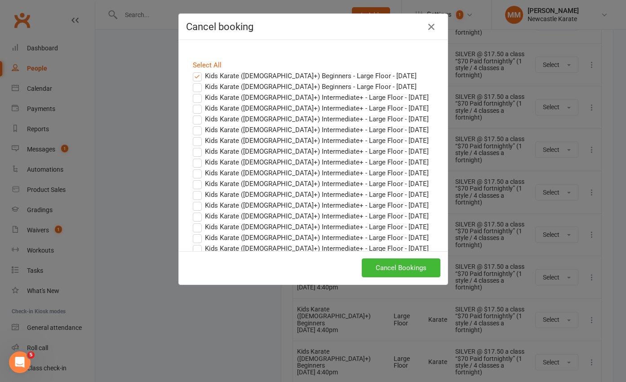
click at [195, 76] on label "Kids Karate (7yo+) Beginners - Large Floor - Oct 14, 2025" at bounding box center [305, 76] width 224 height 11
click at [192, 71] on input "Kids Karate (7yo+) Beginners - Large Floor - Oct 14, 2025" at bounding box center [189, 71] width 6 height 0
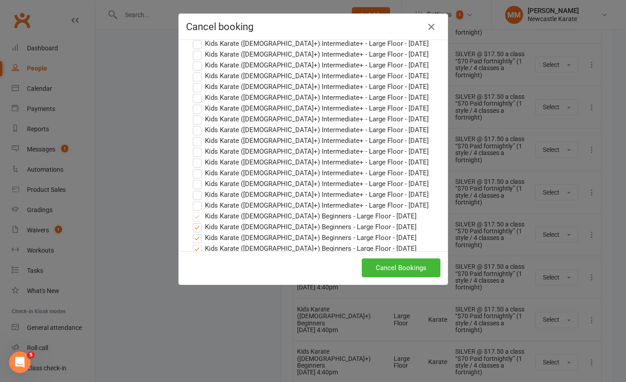
scroll to position [166, 0]
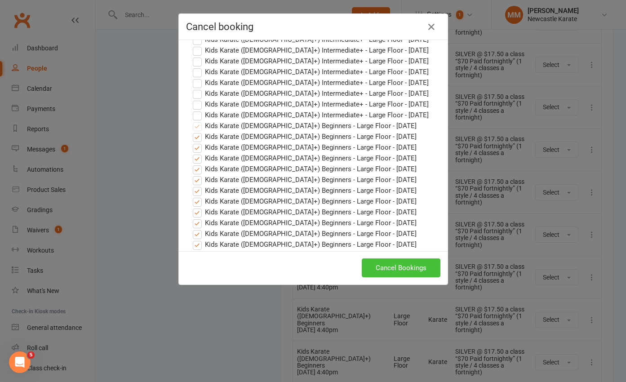
click at [399, 270] on button "Cancel Bookings" at bounding box center [401, 267] width 79 height 19
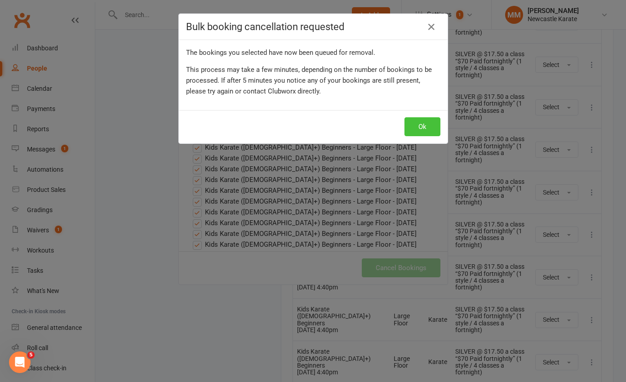
click at [422, 124] on button "Ok" at bounding box center [422, 126] width 36 height 19
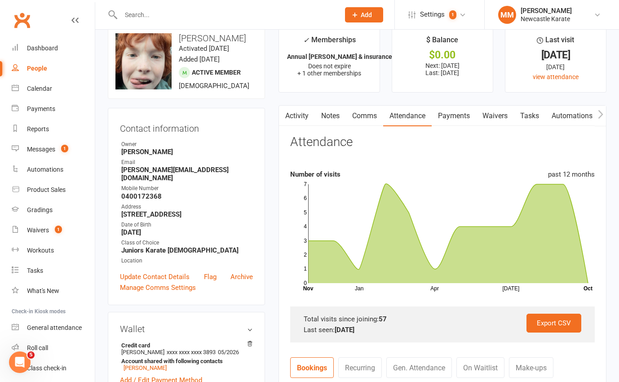
scroll to position [0, 0]
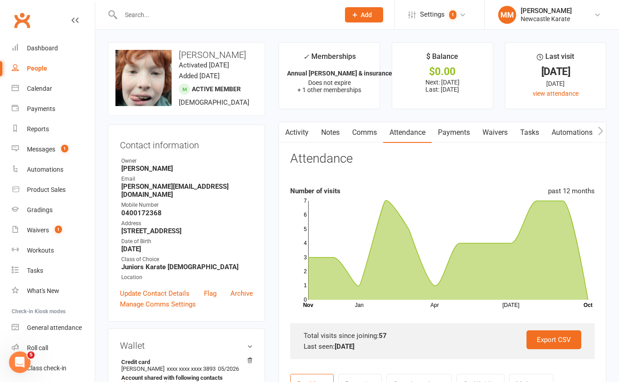
click at [365, 131] on link "Comms" at bounding box center [364, 132] width 37 height 21
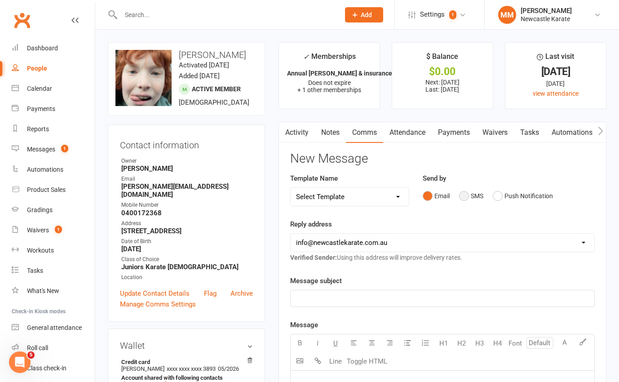
click at [461, 193] on button "SMS" at bounding box center [471, 195] width 24 height 17
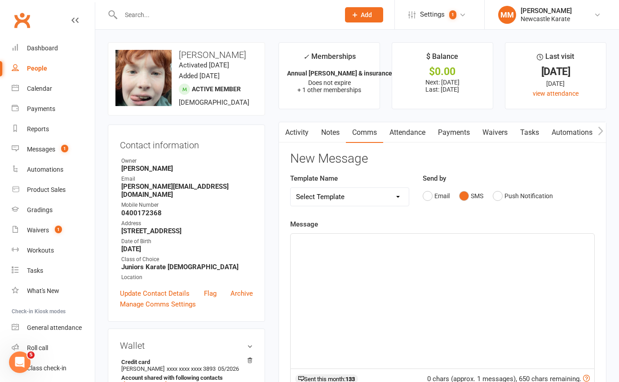
click at [343, 257] on div "﻿" at bounding box center [443, 301] width 304 height 135
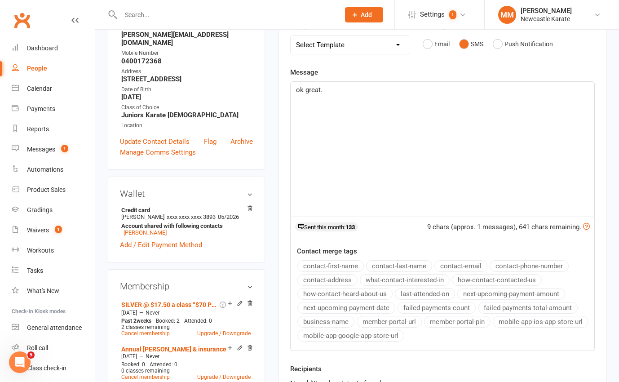
scroll to position [212, 0]
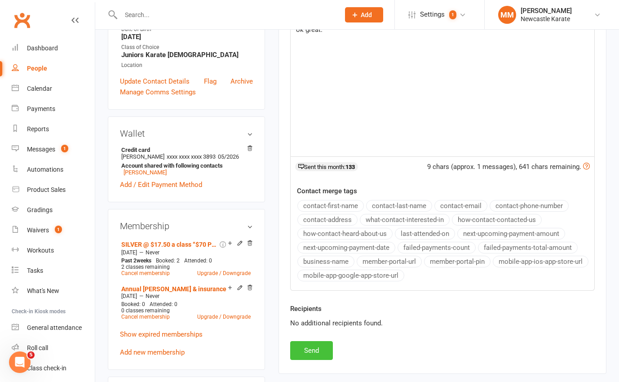
click at [312, 352] on button "Send" at bounding box center [311, 350] width 43 height 19
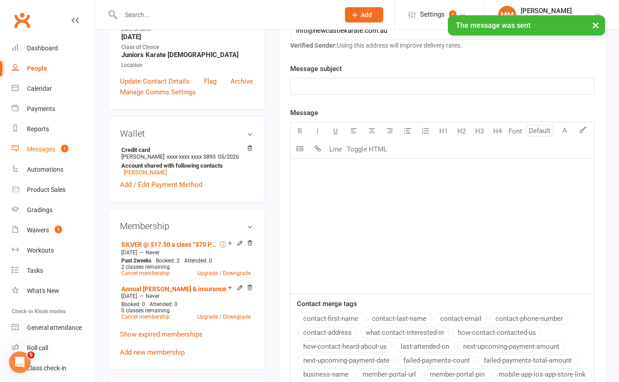
click at [45, 148] on div "Messages" at bounding box center [41, 149] width 28 height 7
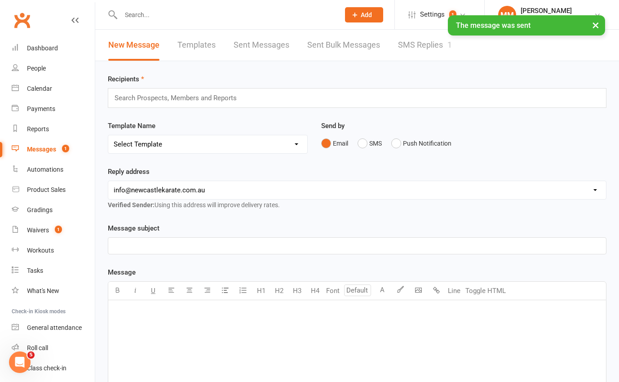
click at [419, 40] on link "SMS Replies 1" at bounding box center [425, 45] width 54 height 31
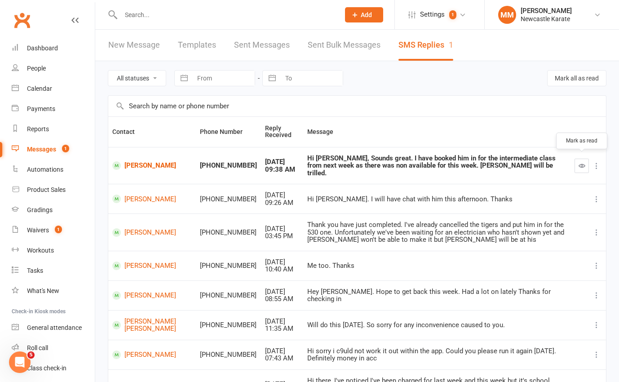
click at [582, 162] on icon "button" at bounding box center [582, 165] width 7 height 7
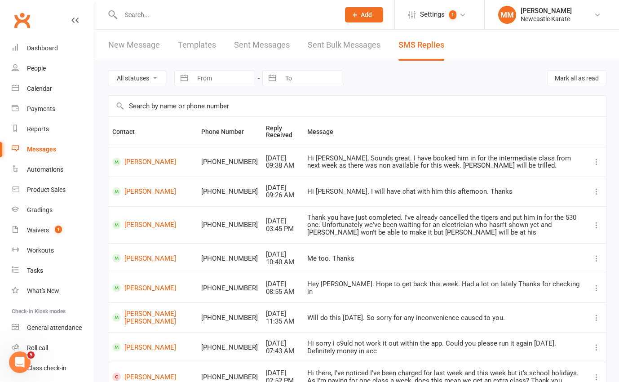
click at [26, 22] on link "Clubworx" at bounding box center [22, 20] width 22 height 22
click at [45, 45] on div "Dashboard" at bounding box center [42, 47] width 31 height 7
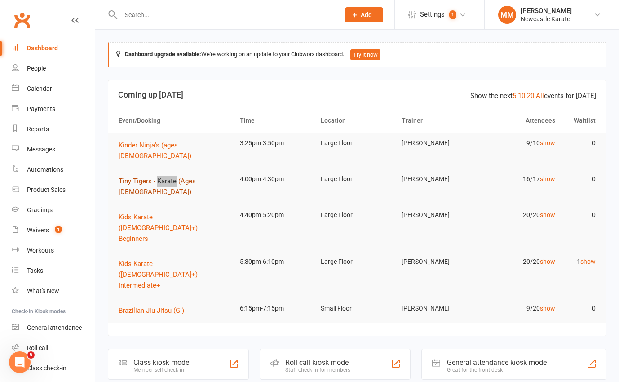
drag, startPoint x: 157, startPoint y: 171, endPoint x: 135, endPoint y: 168, distance: 22.2
click at [135, 177] on span "Tiny Tigers - Karate (Ages [DEMOGRAPHIC_DATA])" at bounding box center [157, 186] width 77 height 19
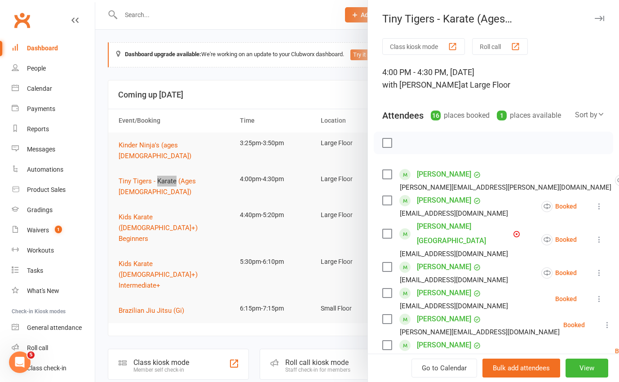
click at [24, 19] on link "Clubworx" at bounding box center [22, 20] width 22 height 22
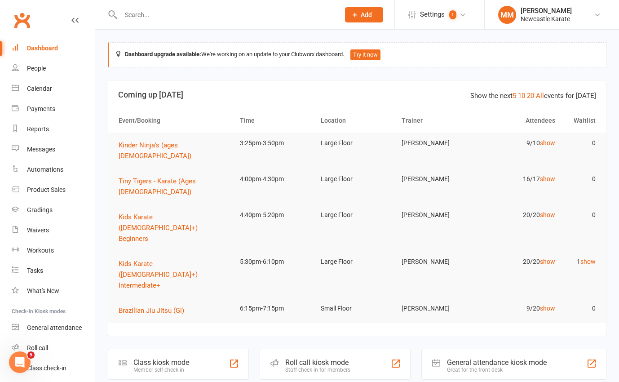
click at [21, 18] on link "Clubworx" at bounding box center [22, 20] width 22 height 22
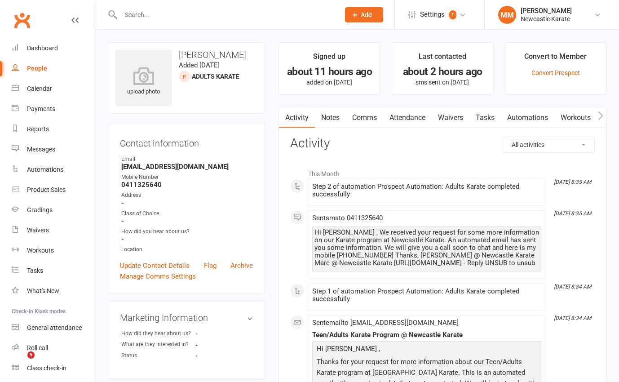
click at [335, 111] on link "Notes" at bounding box center [330, 117] width 31 height 21
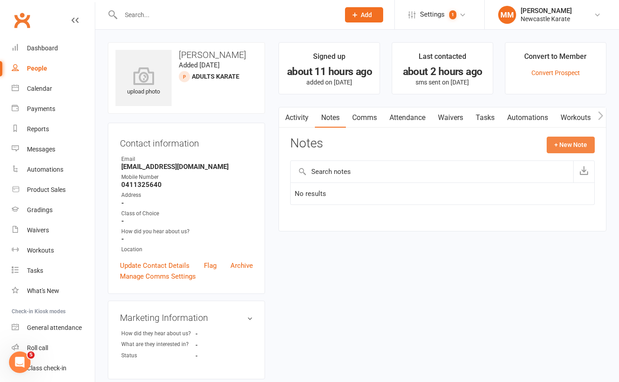
click at [584, 146] on button "+ New Note" at bounding box center [571, 145] width 48 height 16
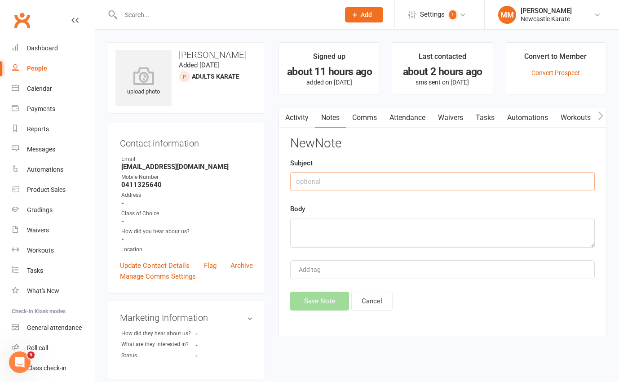
click at [373, 184] on input "text" at bounding box center [442, 181] width 305 height 19
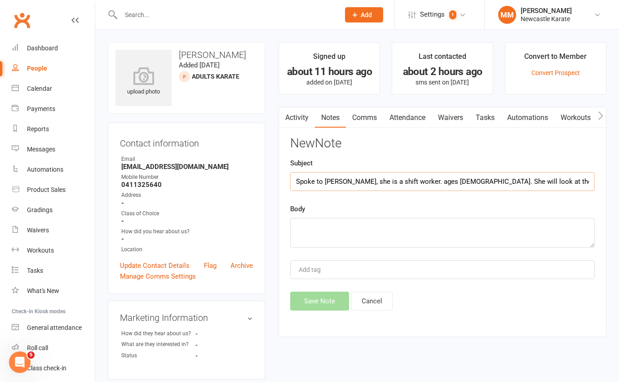
type input "Spoke to [PERSON_NAME], she is a shift worker. ages [DEMOGRAPHIC_DATA]. She wil…"
click at [334, 225] on textarea at bounding box center [442, 233] width 305 height 30
type textarea "."
click at [324, 297] on button "Save Note" at bounding box center [319, 301] width 59 height 19
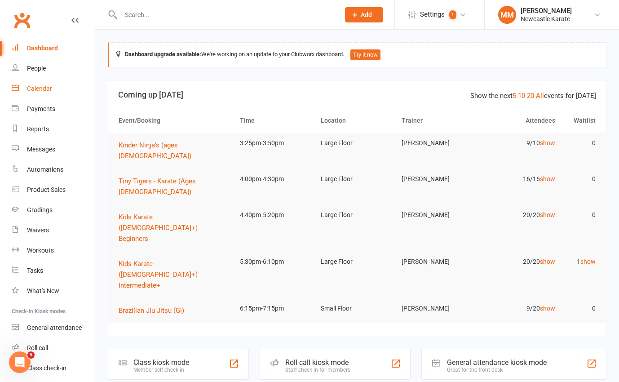
click at [36, 88] on div "Calendar" at bounding box center [39, 88] width 25 height 7
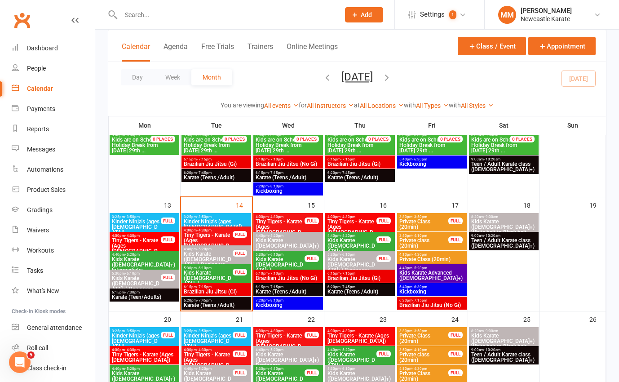
scroll to position [149, 0]
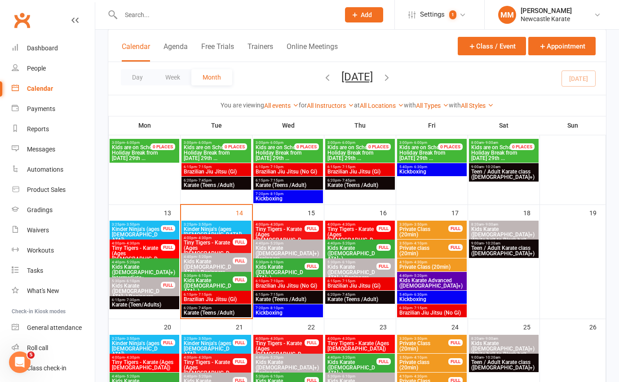
click at [19, 18] on link "Clubworx" at bounding box center [22, 20] width 22 height 22
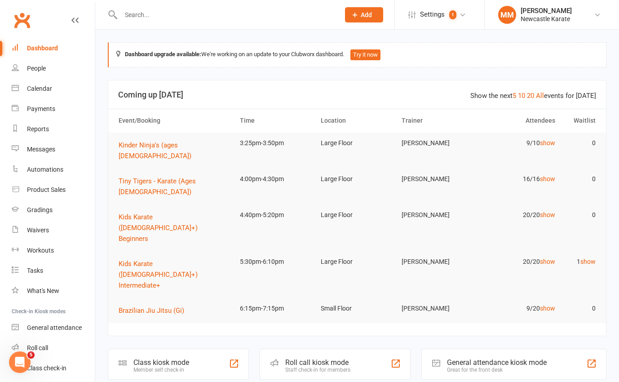
click at [15, 13] on link "Clubworx" at bounding box center [22, 20] width 22 height 22
click at [18, 26] on link "Clubworx" at bounding box center [22, 20] width 22 height 22
click at [12, 22] on link "Clubworx" at bounding box center [22, 20] width 22 height 22
click at [145, 18] on input "text" at bounding box center [225, 15] width 215 height 13
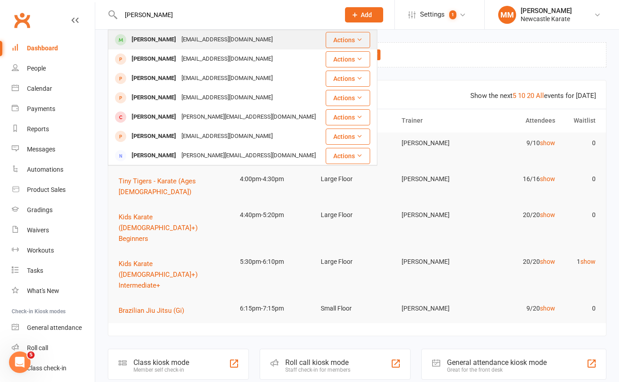
type input "[PERSON_NAME]"
click at [180, 35] on div "[EMAIL_ADDRESS][DOMAIN_NAME]" at bounding box center [227, 39] width 97 height 13
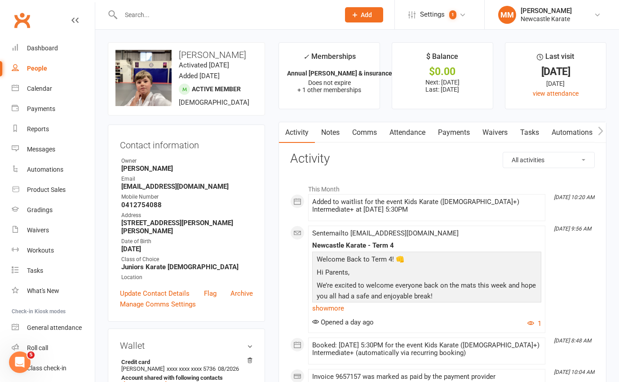
click at [412, 130] on link "Attendance" at bounding box center [407, 132] width 49 height 21
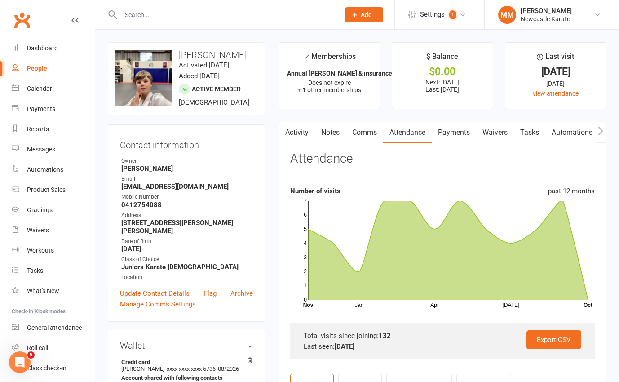
click at [22, 21] on link "Clubworx" at bounding box center [22, 20] width 22 height 22
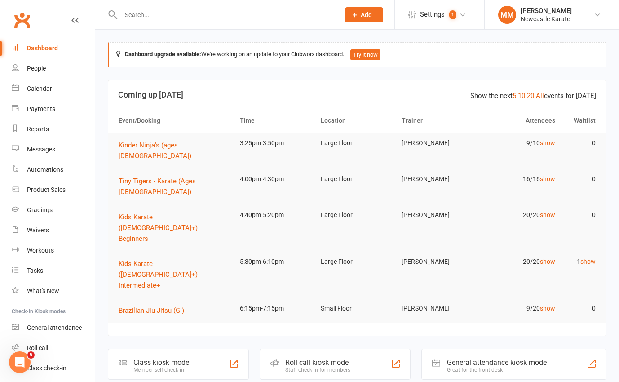
click at [22, 19] on link "Clubworx" at bounding box center [22, 20] width 22 height 22
click at [18, 19] on link "Clubworx" at bounding box center [22, 20] width 22 height 22
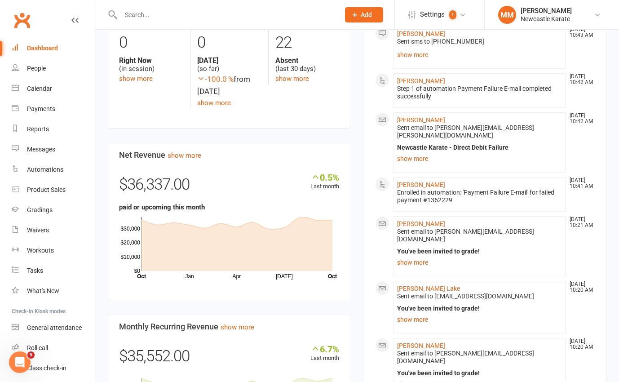
scroll to position [198, 0]
